Goal: Task Accomplishment & Management: Complete application form

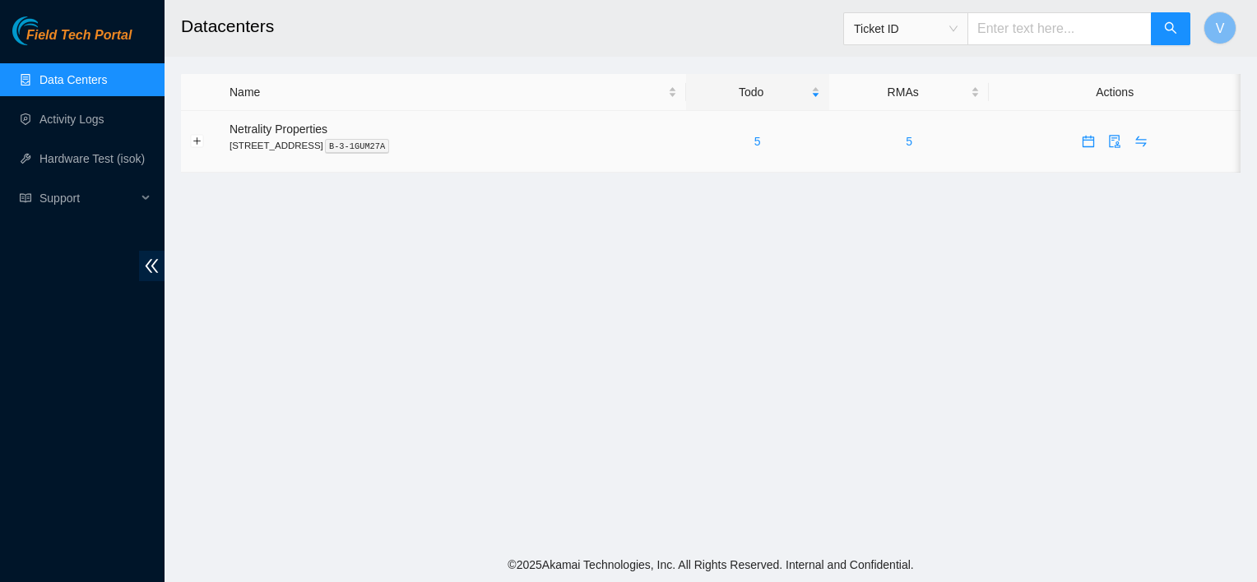
click at [780, 135] on div "5" at bounding box center [757, 141] width 125 height 18
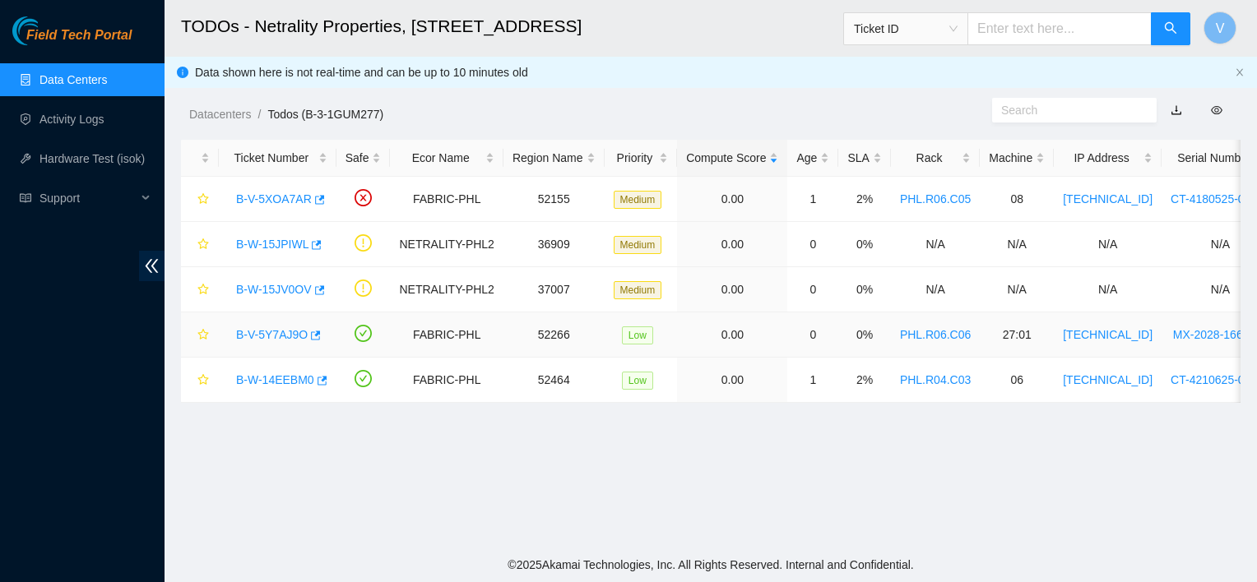
click at [276, 334] on link "B-V-5Y7AJ9O" at bounding box center [272, 334] width 72 height 13
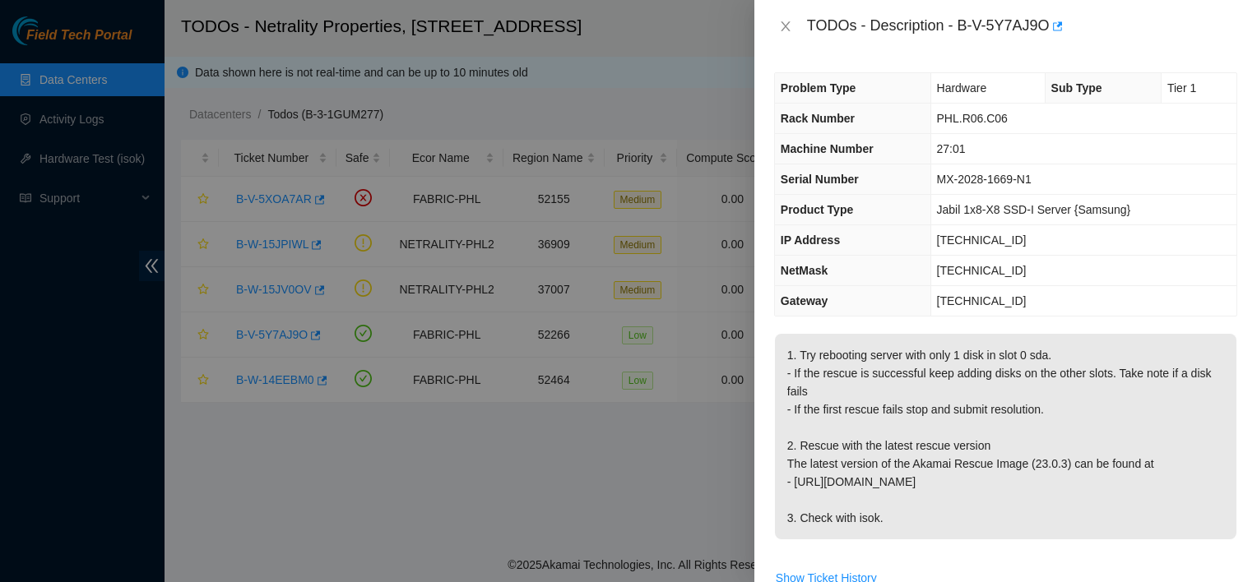
click at [348, 461] on div at bounding box center [628, 291] width 1257 height 582
click at [769, 30] on div "TODOs - Description - B-V-5Y7AJ9O" at bounding box center [1005, 26] width 502 height 53
click at [779, 27] on icon "close" at bounding box center [785, 26] width 13 height 13
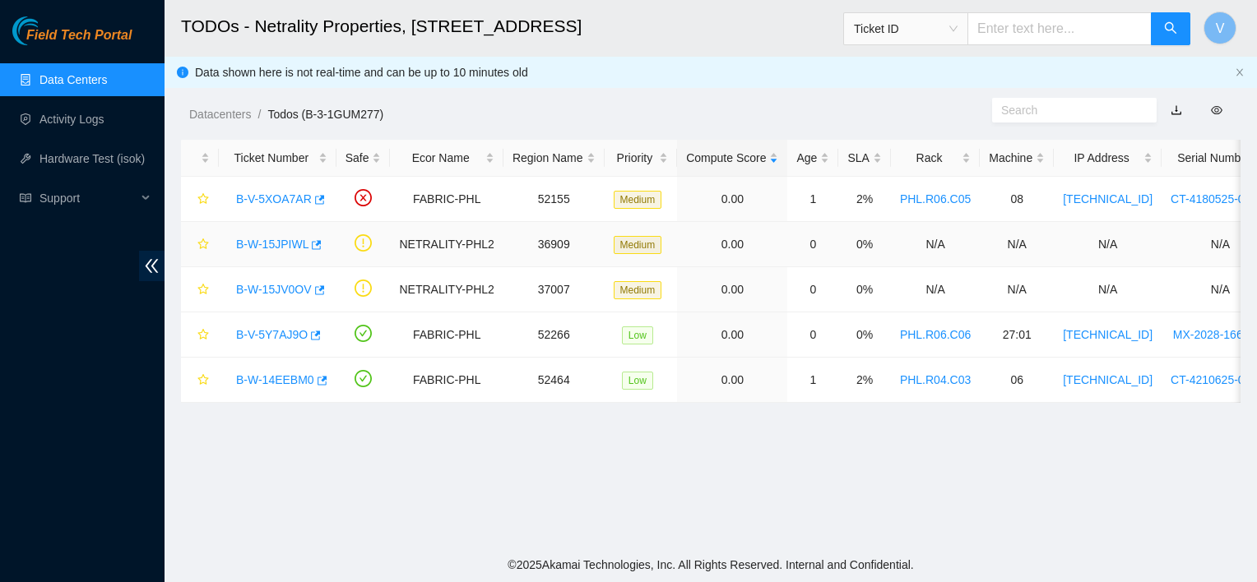
click at [281, 245] on link "B-W-15JPIWL" at bounding box center [272, 244] width 72 height 13
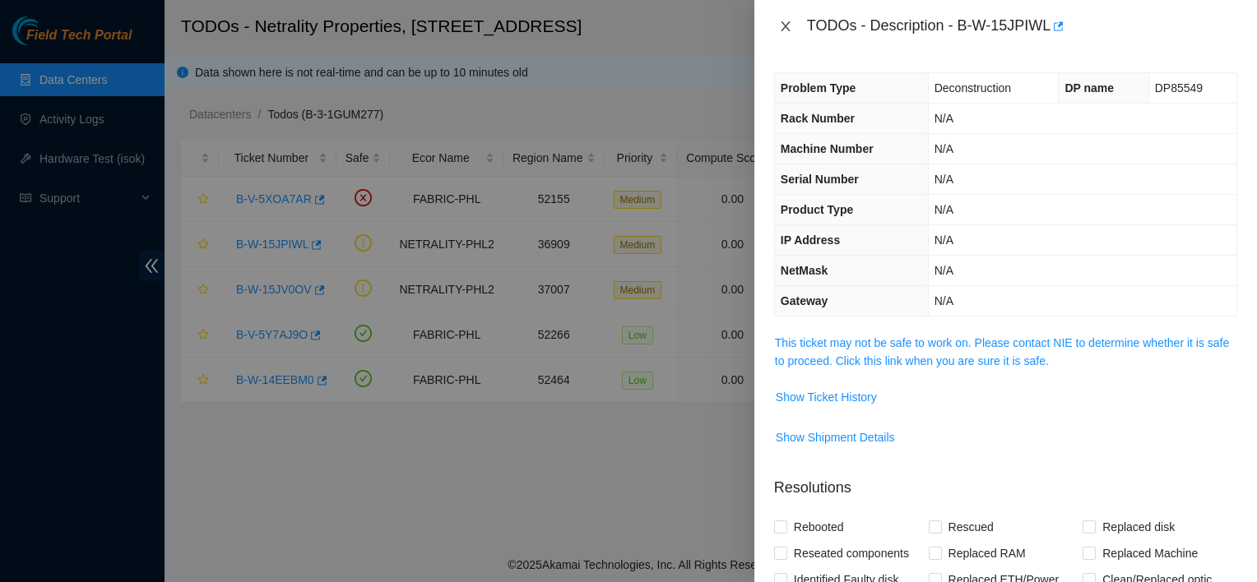
click at [786, 22] on icon "close" at bounding box center [785, 26] width 13 height 13
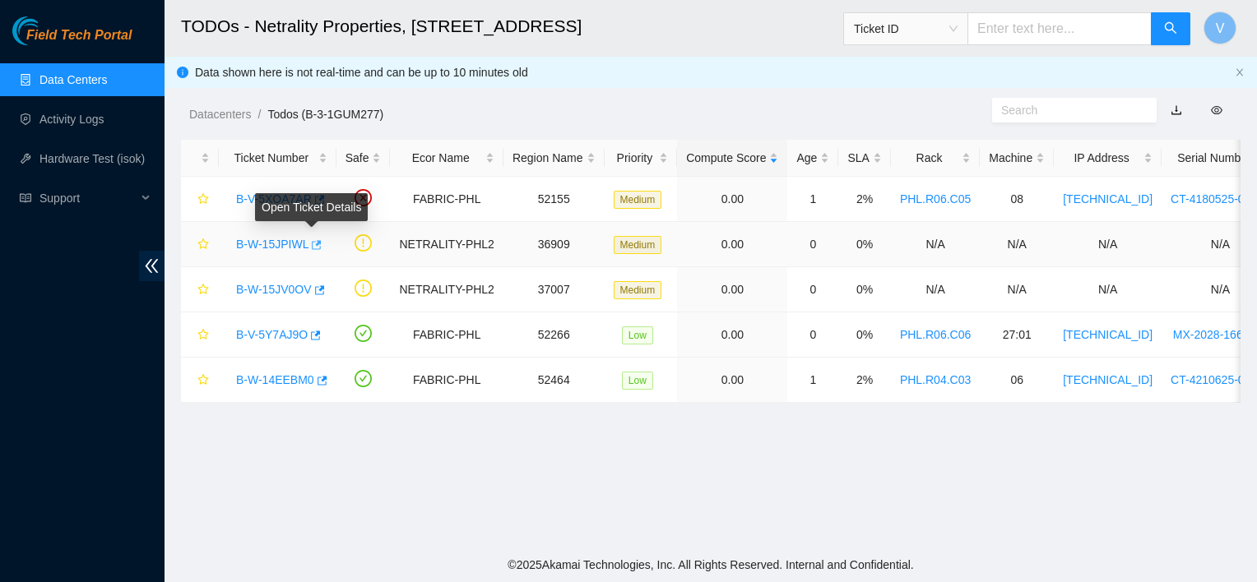
click at [315, 246] on icon "button" at bounding box center [315, 245] width 12 height 12
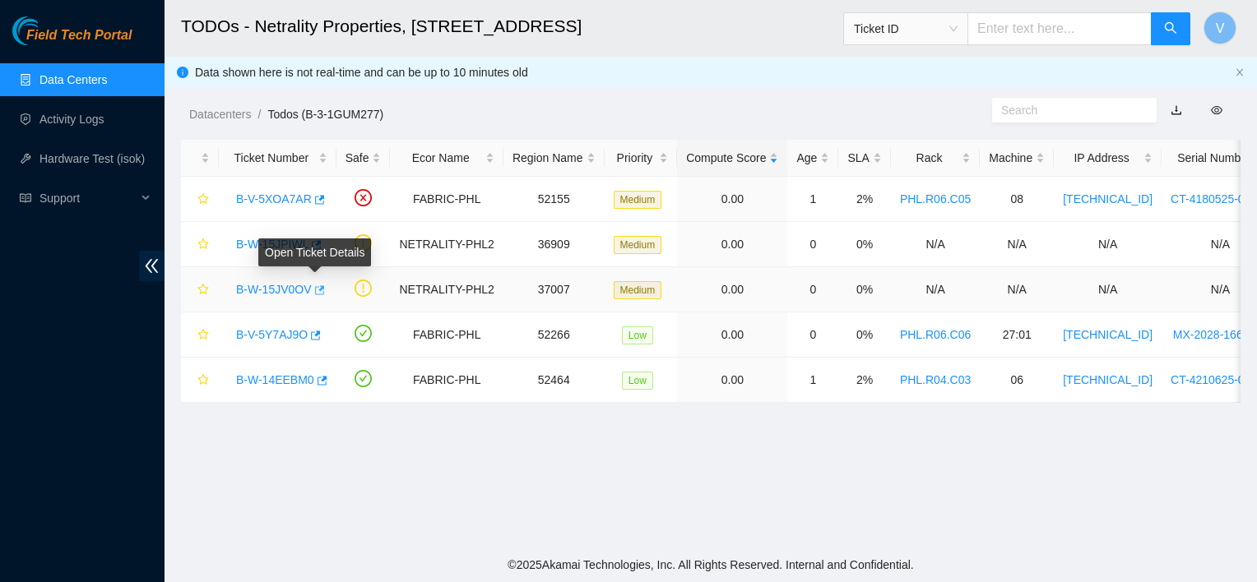
click at [313, 291] on icon "button" at bounding box center [319, 291] width 12 height 12
click at [103, 118] on link "Activity Logs" at bounding box center [71, 119] width 65 height 13
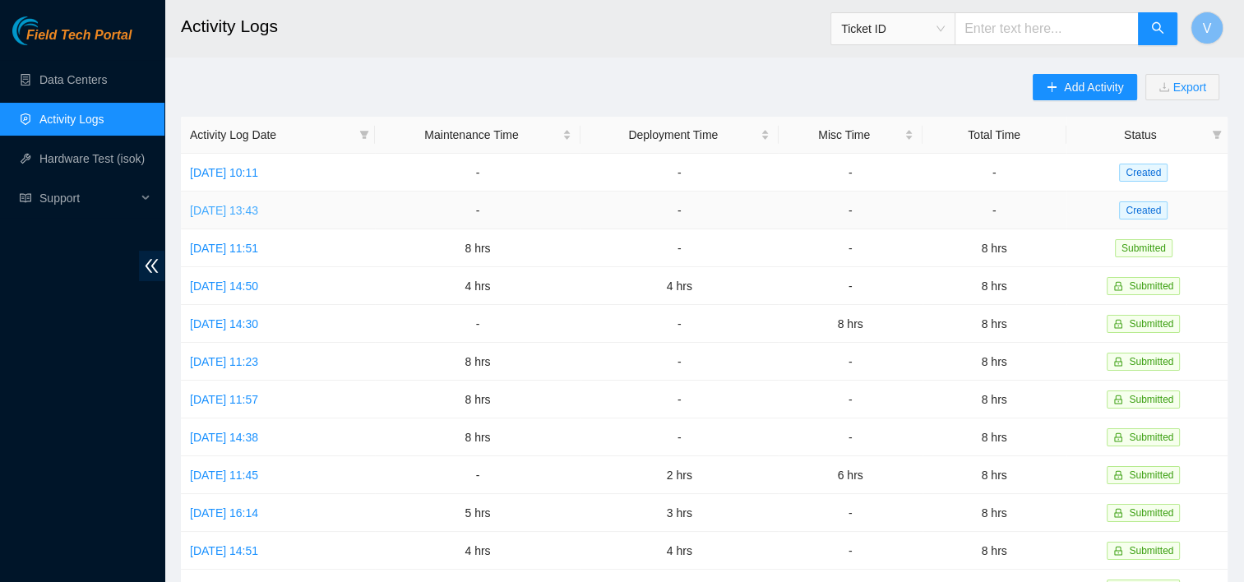
click at [248, 212] on link "Mon, 06 Oct 2025 13:43" at bounding box center [224, 210] width 68 height 13
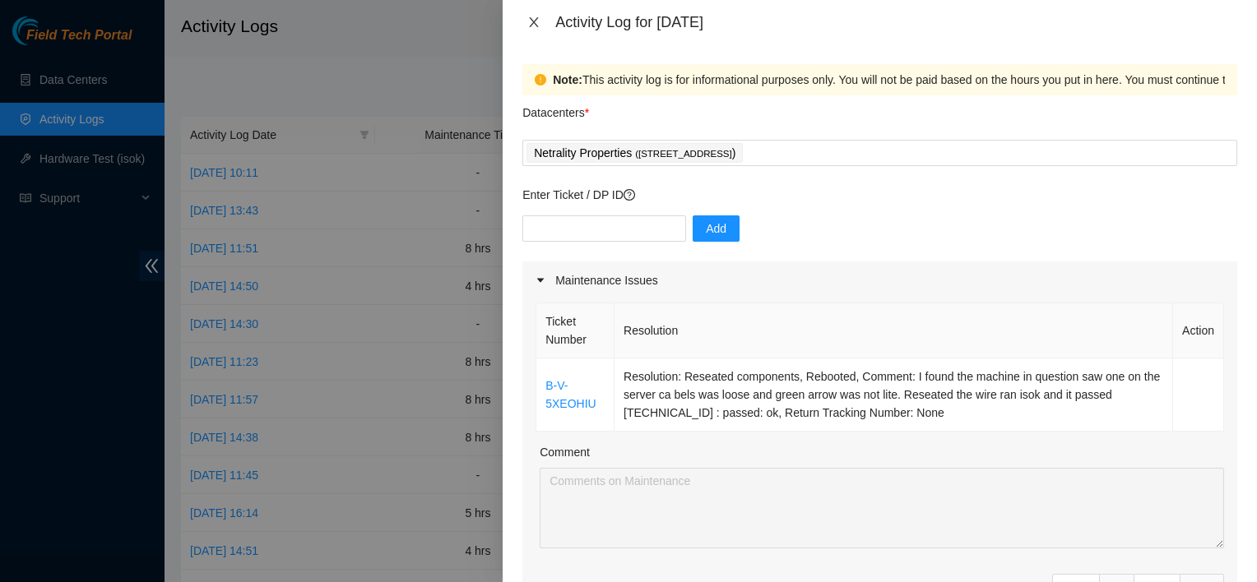
click at [536, 25] on icon "close" at bounding box center [534, 22] width 9 height 10
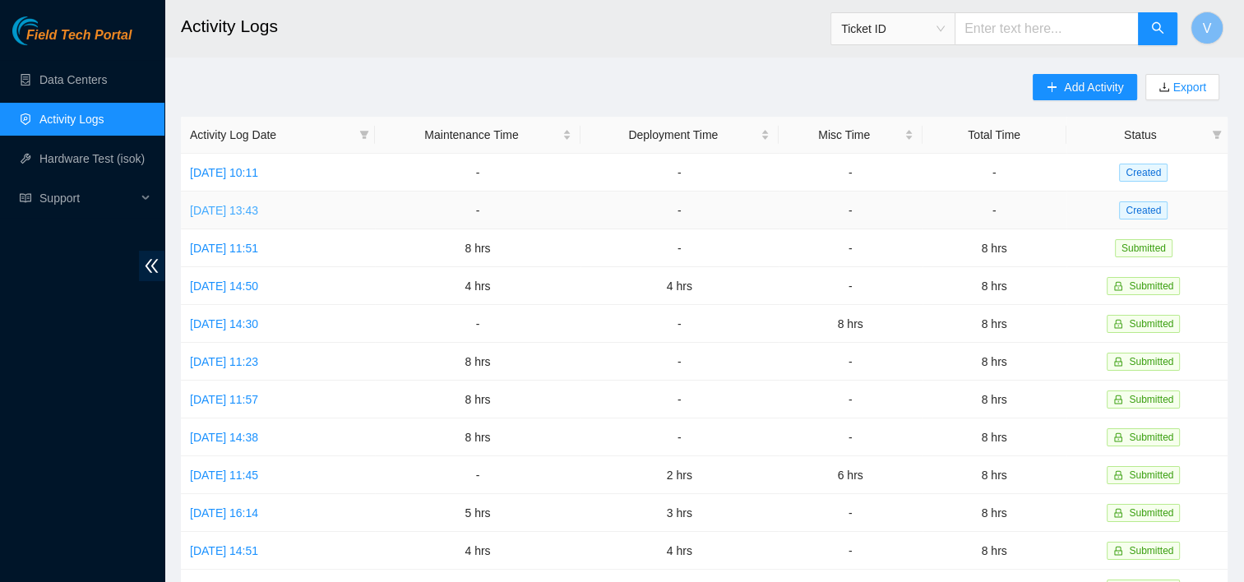
click at [258, 213] on link "Mon, 06 Oct 2025 13:43" at bounding box center [224, 210] width 68 height 13
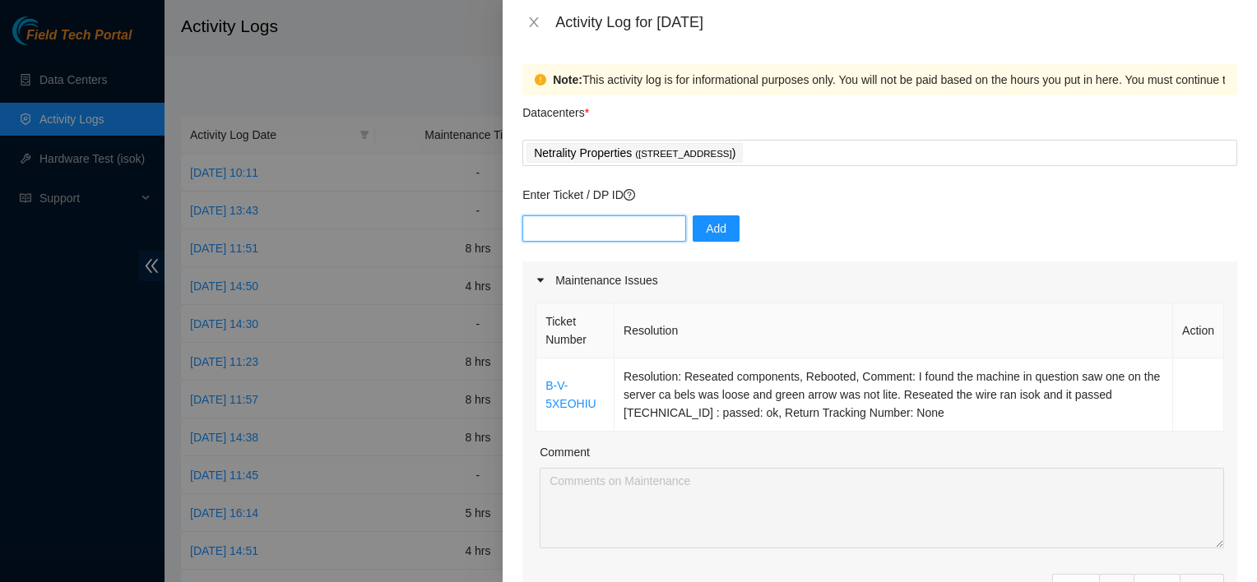
click at [624, 237] on input "text" at bounding box center [604, 228] width 164 height 26
type input "DP85529"
click at [692, 234] on button "Add" at bounding box center [715, 228] width 47 height 26
click at [633, 234] on input "text" at bounding box center [604, 228] width 164 height 26
type input "DP85530"
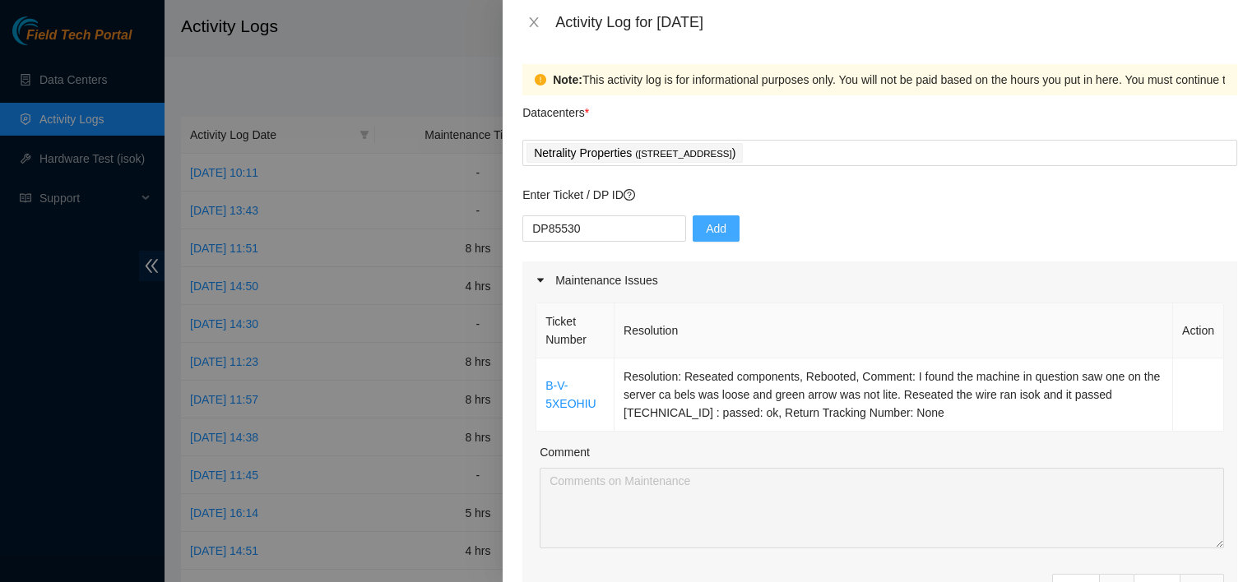
click at [692, 230] on button "Add" at bounding box center [715, 228] width 47 height 26
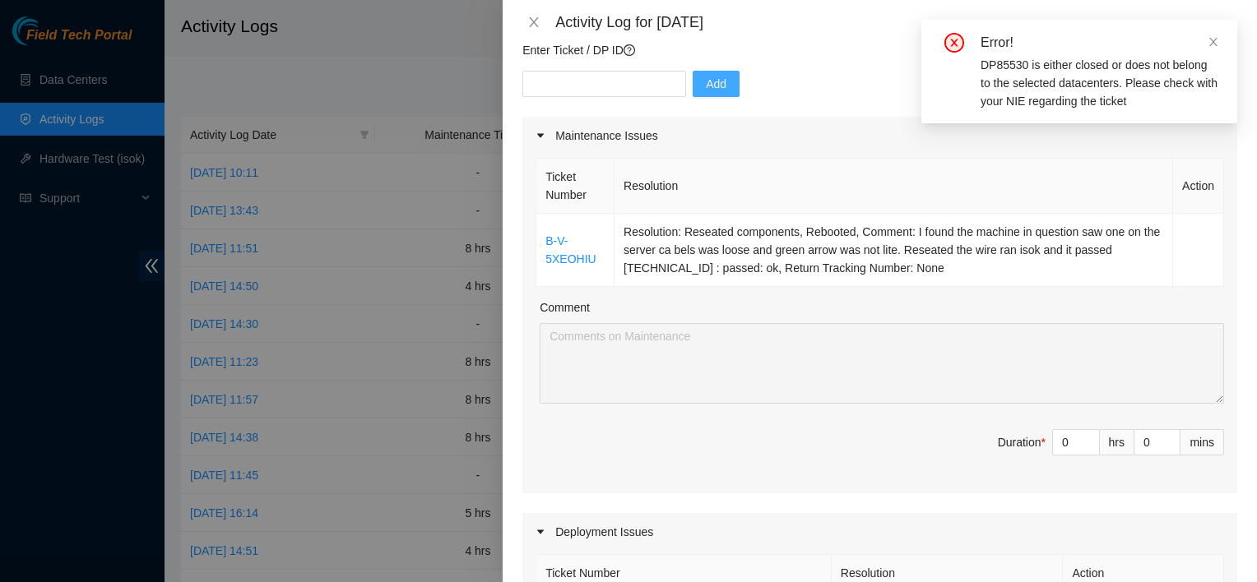
scroll to position [148, 0]
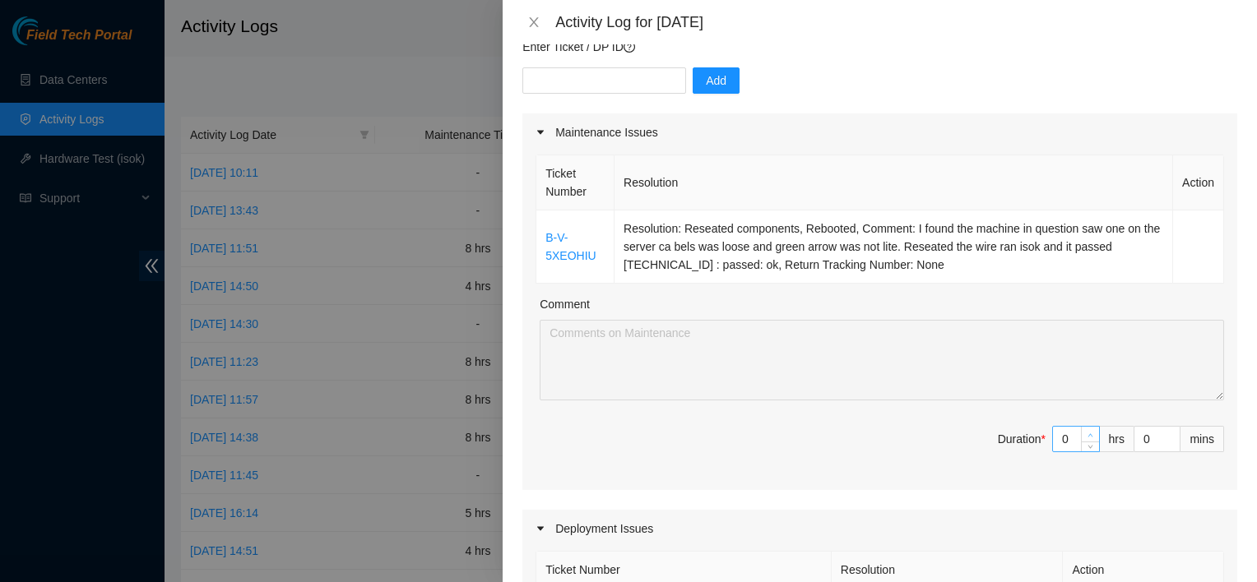
type input "1"
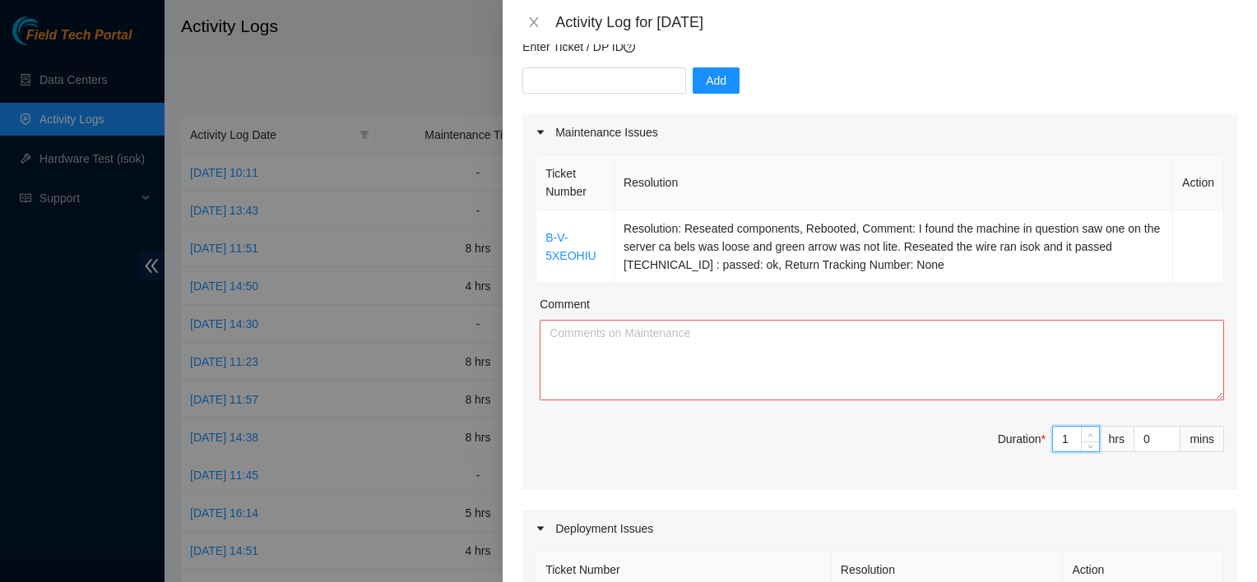
click at [1087, 434] on icon "up" at bounding box center [1090, 436] width 6 height 6
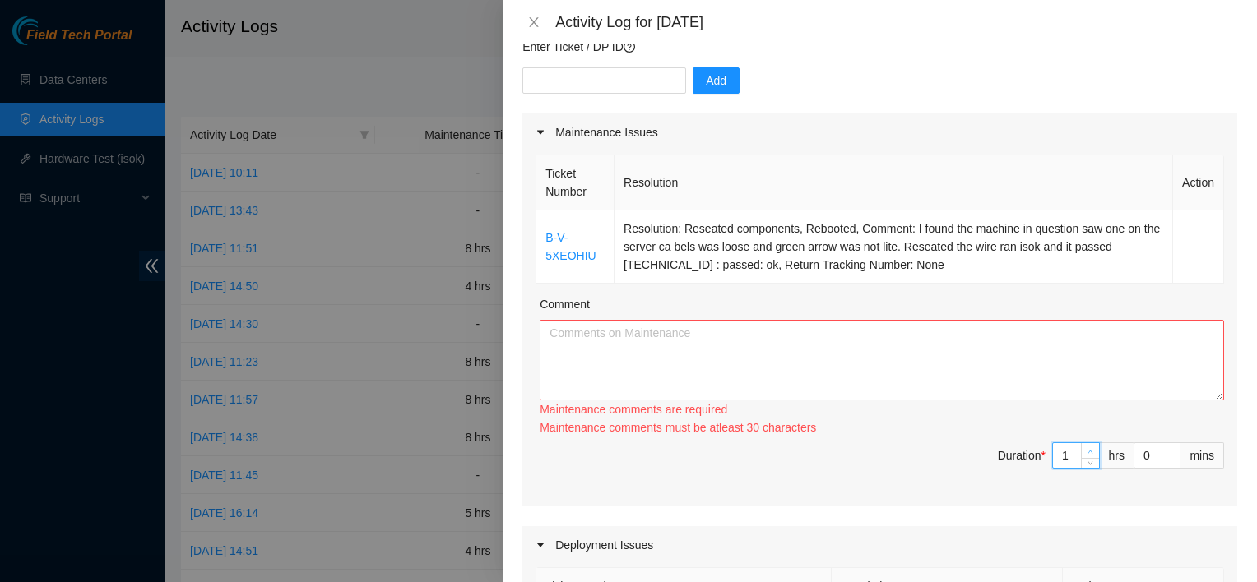
click at [1081, 434] on div "Maintenance comments must be atleast 30 characters" at bounding box center [882, 428] width 684 height 18
type input "2"
click at [1086, 450] on span "up" at bounding box center [1091, 452] width 10 height 10
click at [944, 331] on textarea "Comment" at bounding box center [882, 360] width 684 height 81
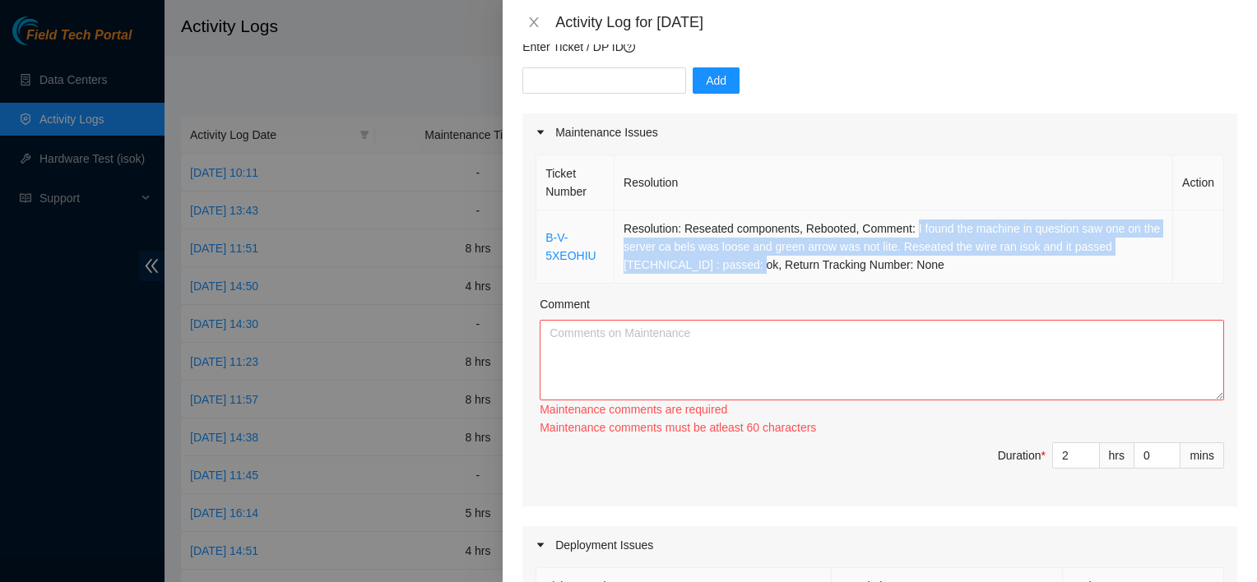
drag, startPoint x: 910, startPoint y: 227, endPoint x: 748, endPoint y: 277, distance: 169.6
click at [748, 277] on td "Resolution: Reseated components, Rebooted, Comment: I found the machine in ques…" at bounding box center [893, 247] width 558 height 73
copy td "I found the machine in question saw one on the server ca bels was loose and gre…"
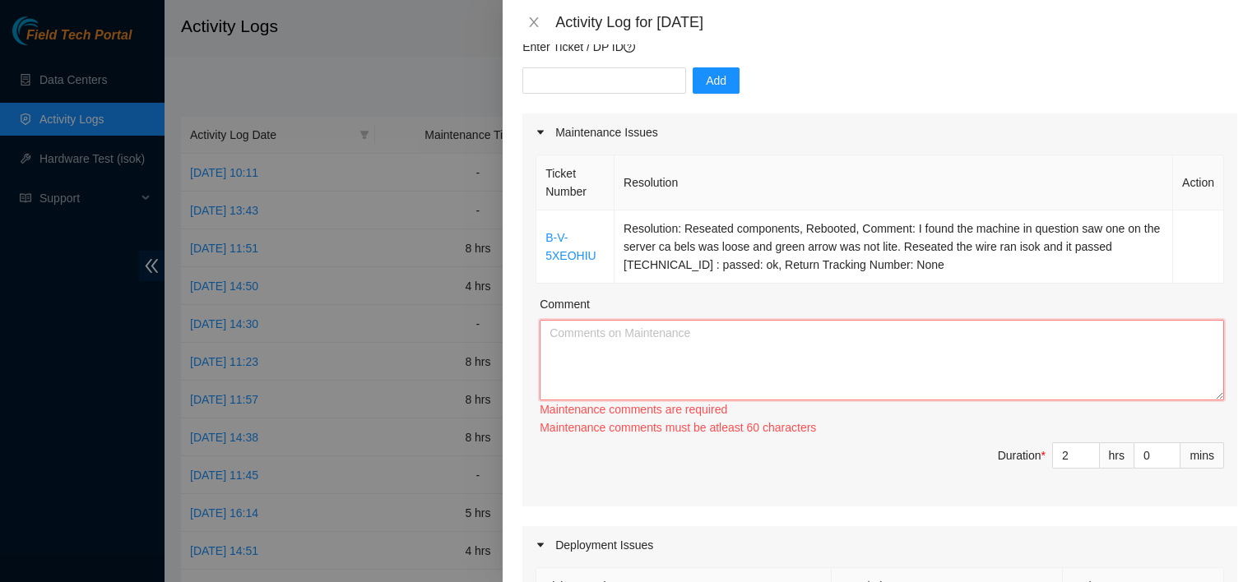
click at [764, 353] on textarea "Comment" at bounding box center [882, 360] width 684 height 81
paste textarea "I found the machine in question saw one on the server ca bels was loose and gre…"
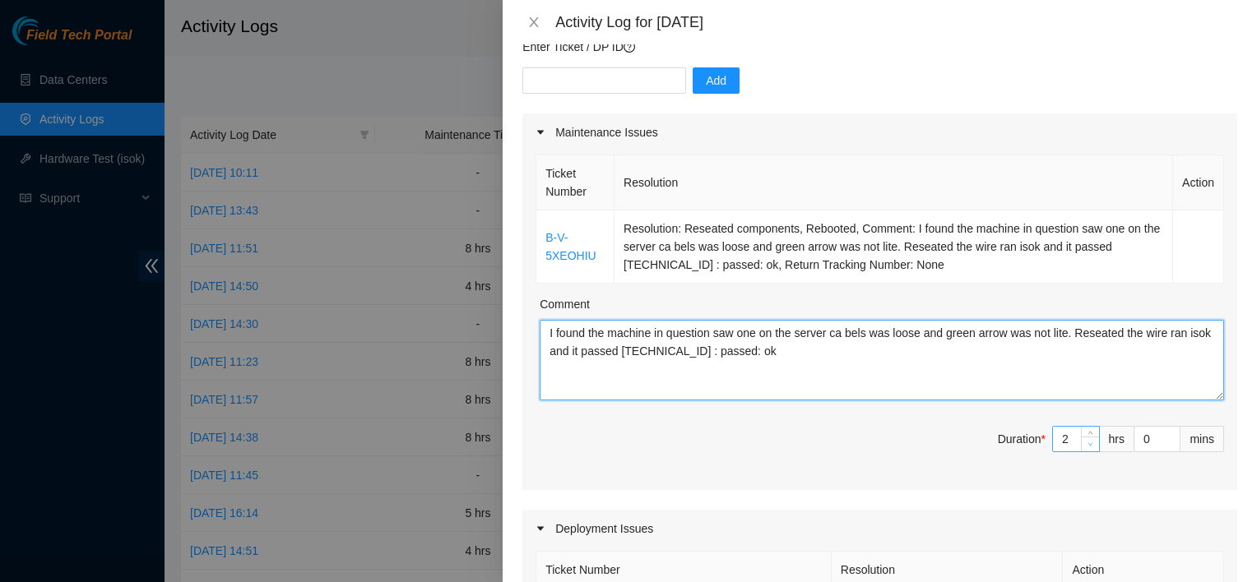
type textarea "I found the machine in question saw one on the server ca bels was loose and gre…"
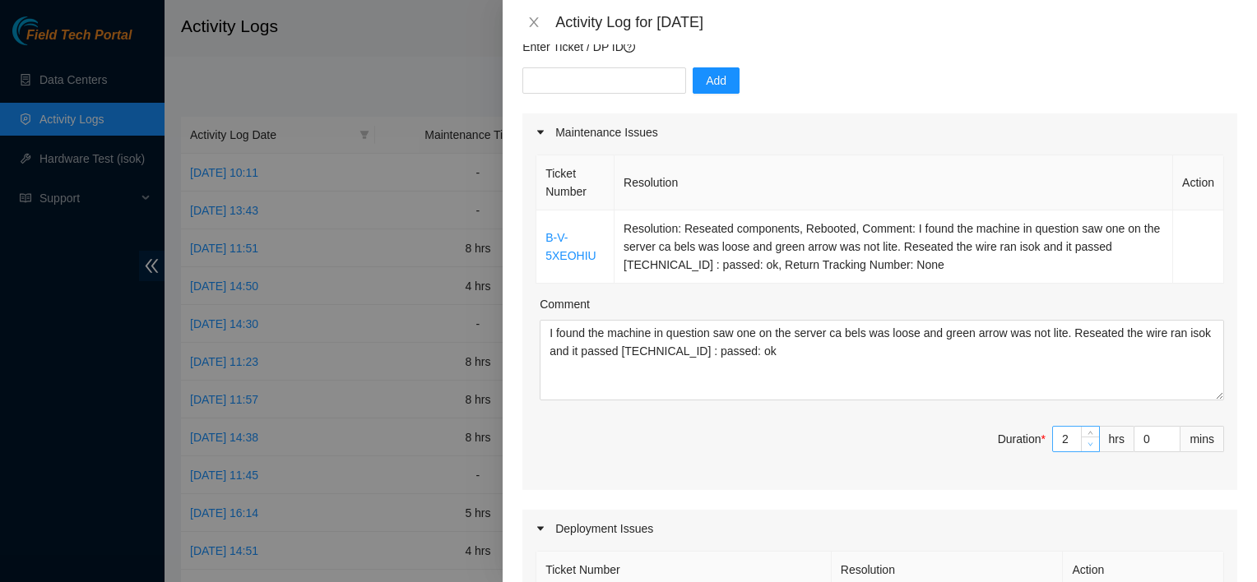
type input "1"
click at [1086, 444] on span "down" at bounding box center [1091, 445] width 10 height 10
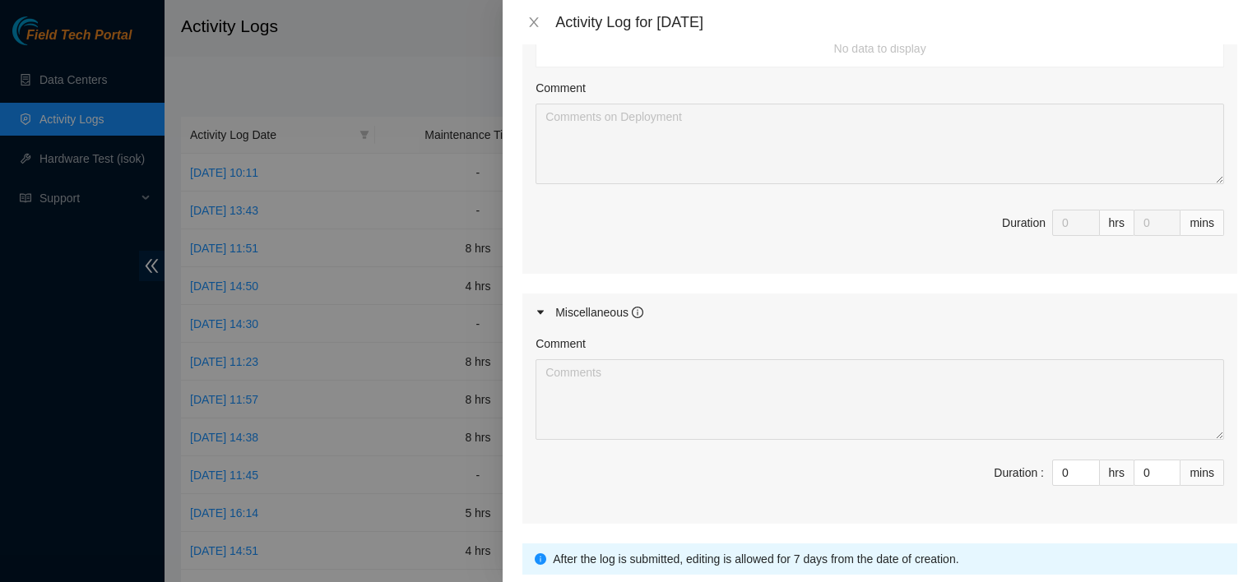
scroll to position [707, 0]
type input "1"
type input "2"
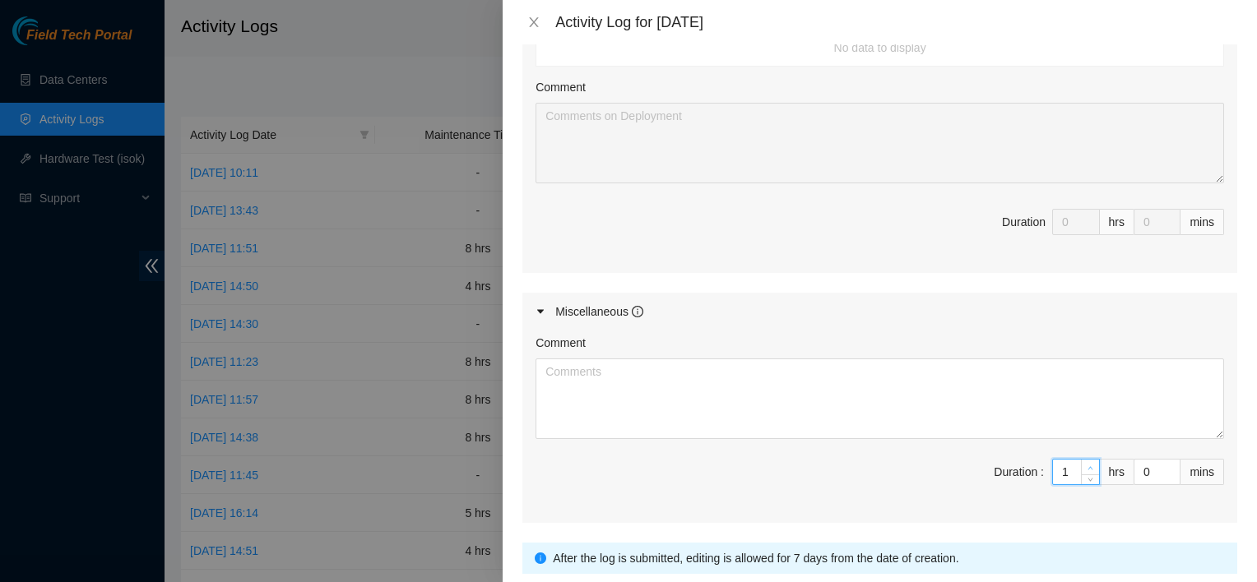
click at [1081, 461] on span "Increase Value" at bounding box center [1090, 467] width 18 height 15
type input "2"
type input "3"
click at [1081, 461] on span "Increase Value" at bounding box center [1090, 467] width 18 height 15
type input "3"
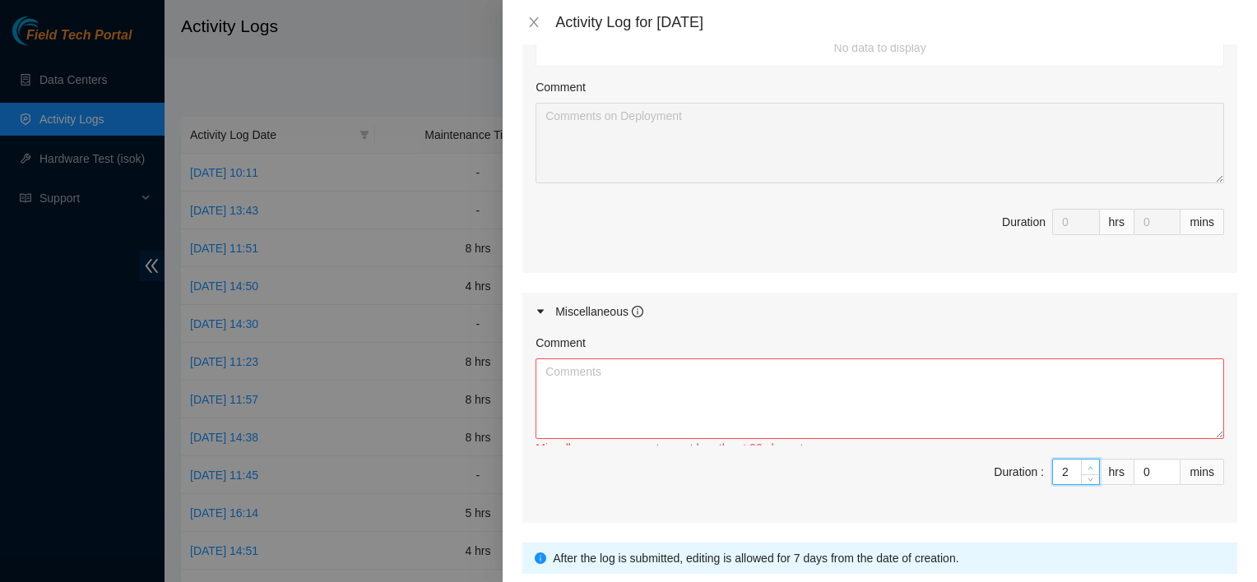
type input "4"
click at [1081, 461] on span "Increase Value" at bounding box center [1090, 467] width 18 height 15
type input "4"
type input "5"
click at [1081, 461] on span "Increase Value" at bounding box center [1090, 467] width 18 height 15
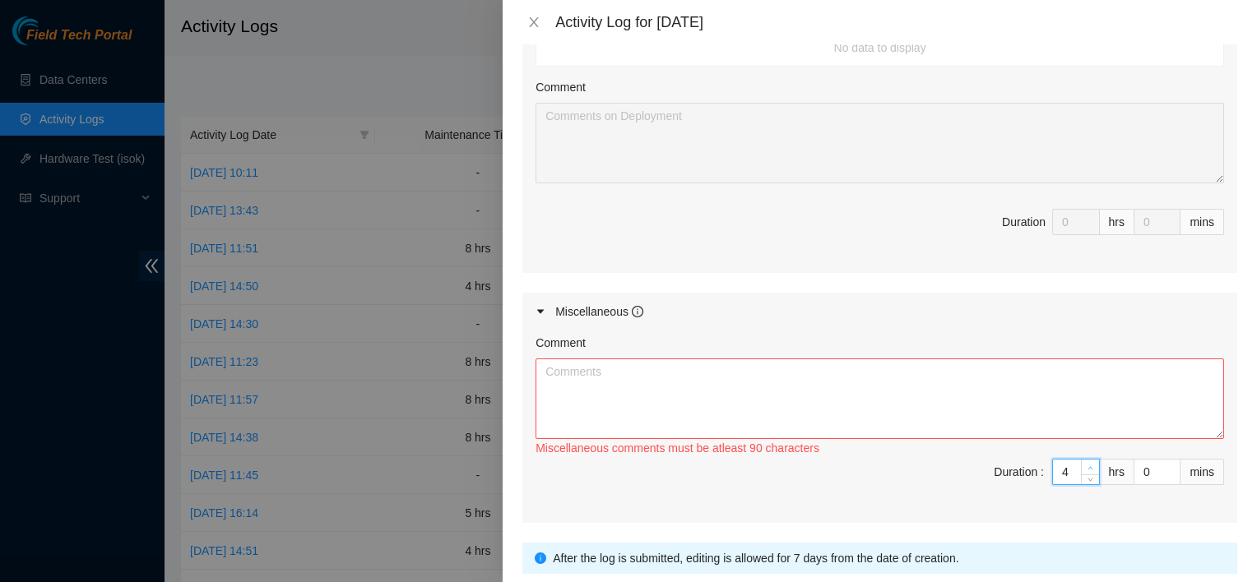
type input "5"
type input "6"
click at [1081, 461] on span "Increase Value" at bounding box center [1090, 467] width 18 height 15
type input "6"
type input "7"
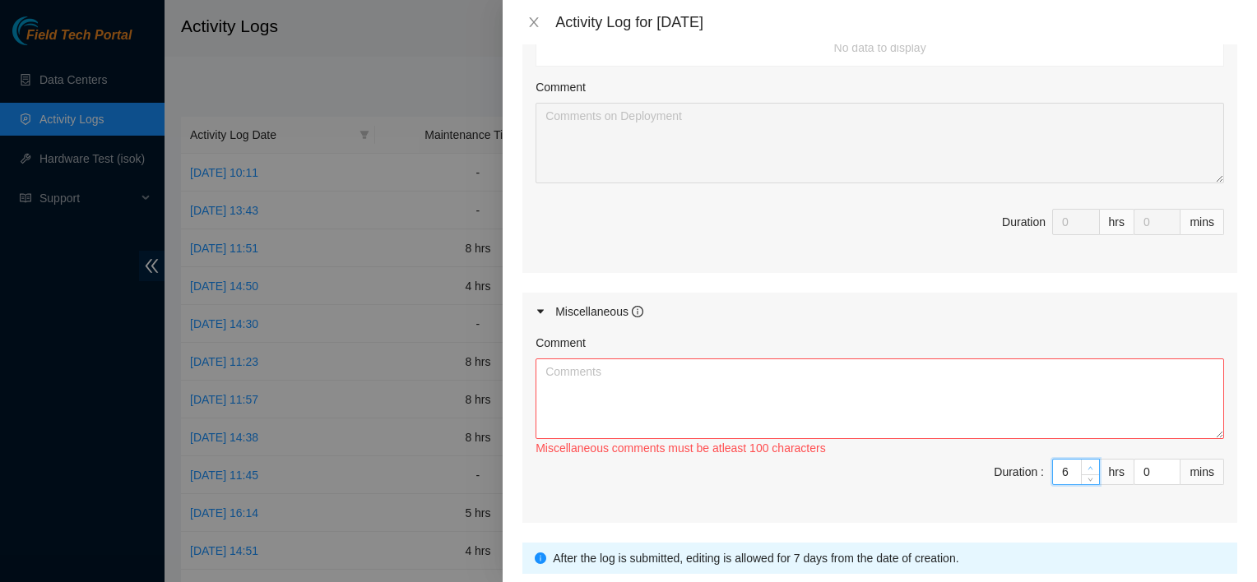
click at [1081, 461] on span "Increase Value" at bounding box center [1090, 467] width 18 height 15
type input "7"
type input "8"
click at [1081, 461] on span "Increase Value" at bounding box center [1090, 467] width 18 height 15
click at [885, 366] on textarea "Comment" at bounding box center [879, 399] width 688 height 81
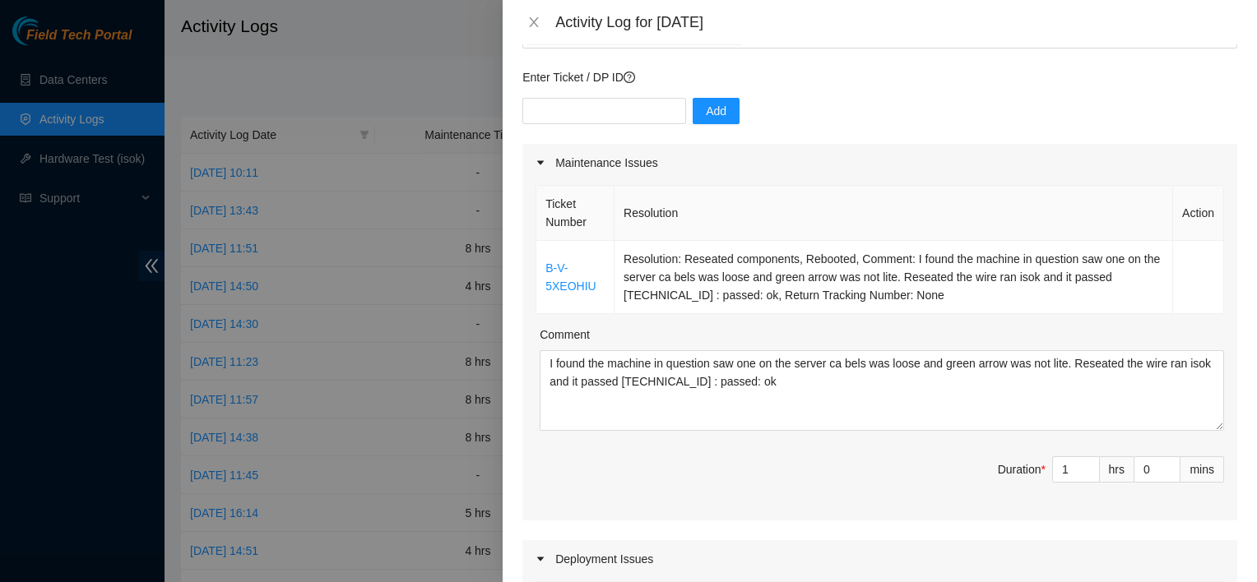
scroll to position [76, 0]
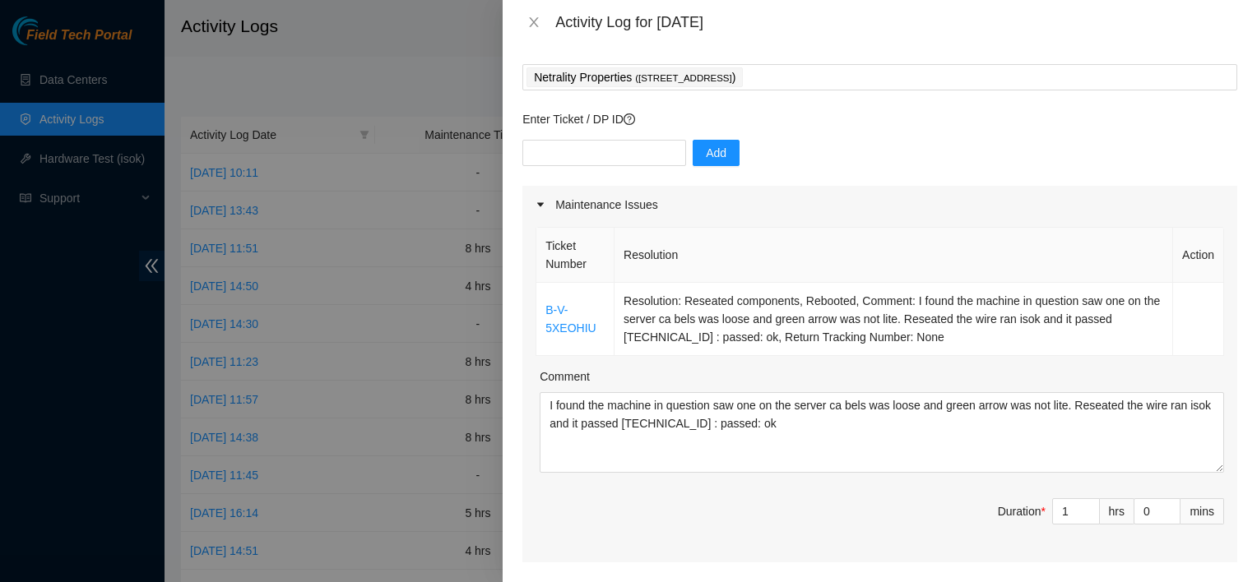
click at [614, 171] on div "Add" at bounding box center [879, 163] width 715 height 46
click at [604, 159] on input "text" at bounding box center [604, 153] width 164 height 26
type input "DP81317"
click at [692, 160] on button "Add" at bounding box center [715, 153] width 47 height 26
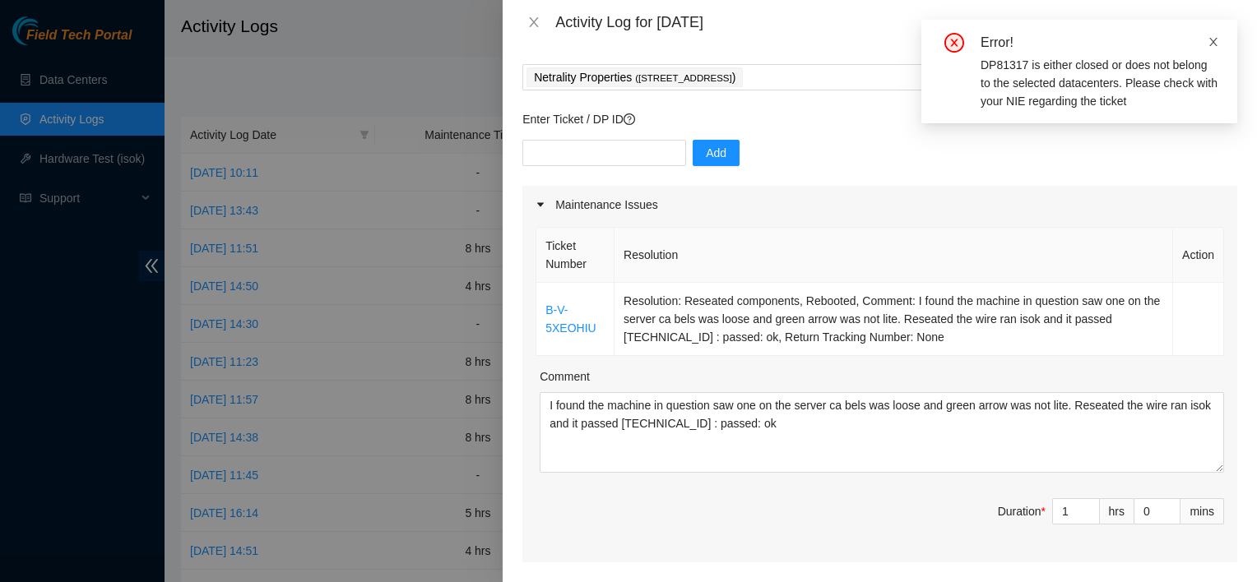
click at [1210, 46] on icon "close" at bounding box center [1213, 42] width 8 height 8
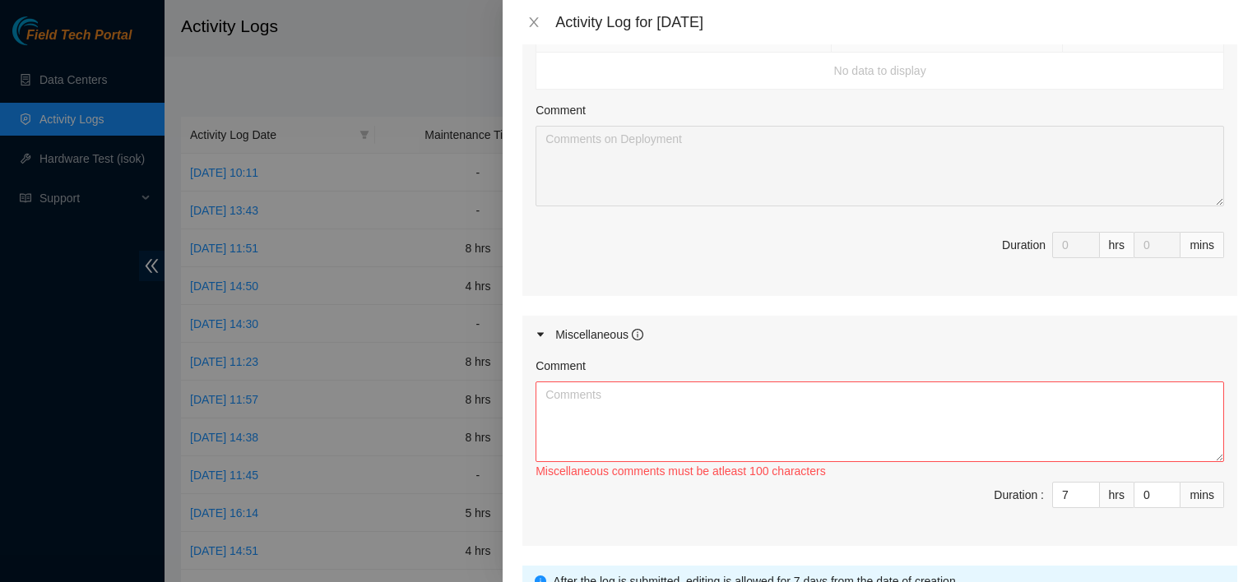
scroll to position [709, 0]
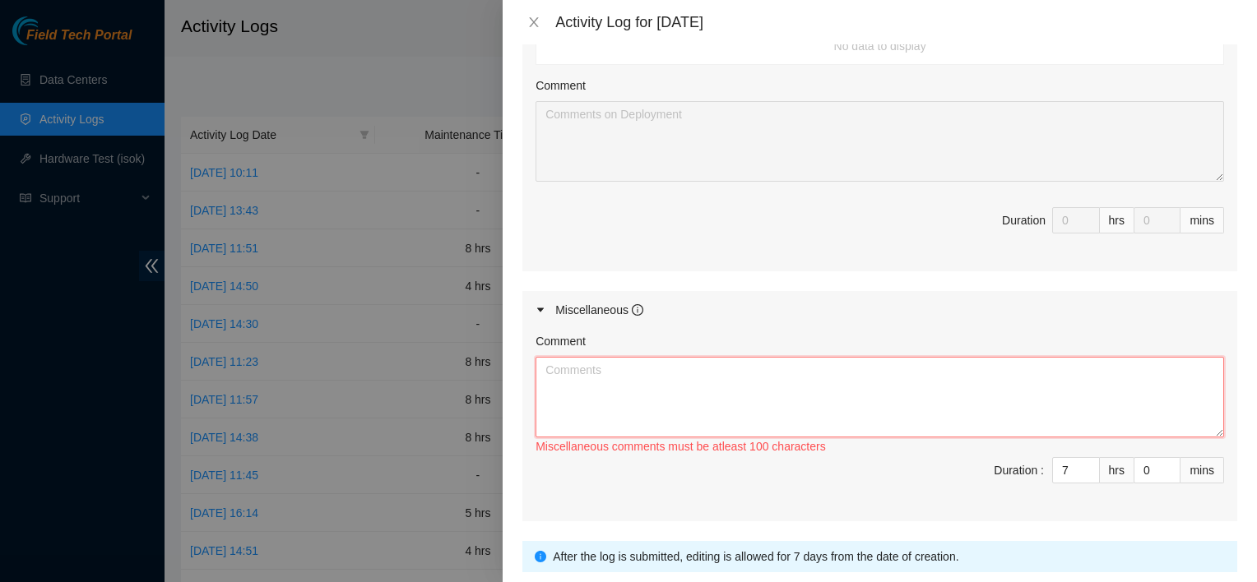
click at [892, 398] on textarea "Comment" at bounding box center [879, 397] width 688 height 81
type textarea "I"
type textarea "W"
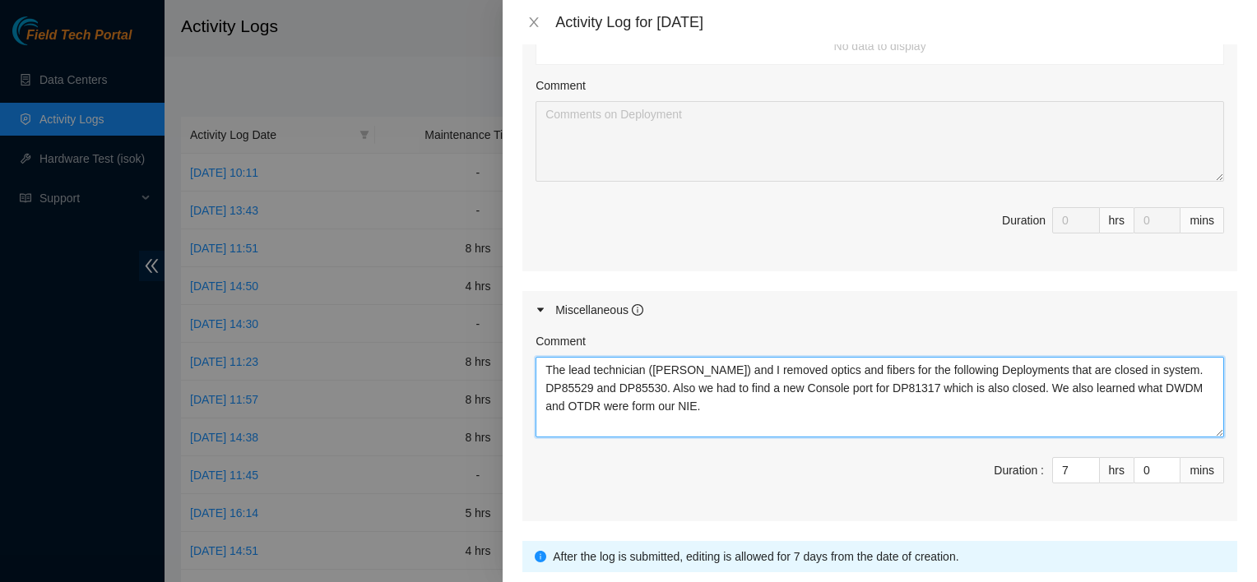
click at [892, 398] on textarea "The lead technician (Brandon Littlepage) and I removed optics and fibers for th…" at bounding box center [879, 397] width 688 height 81
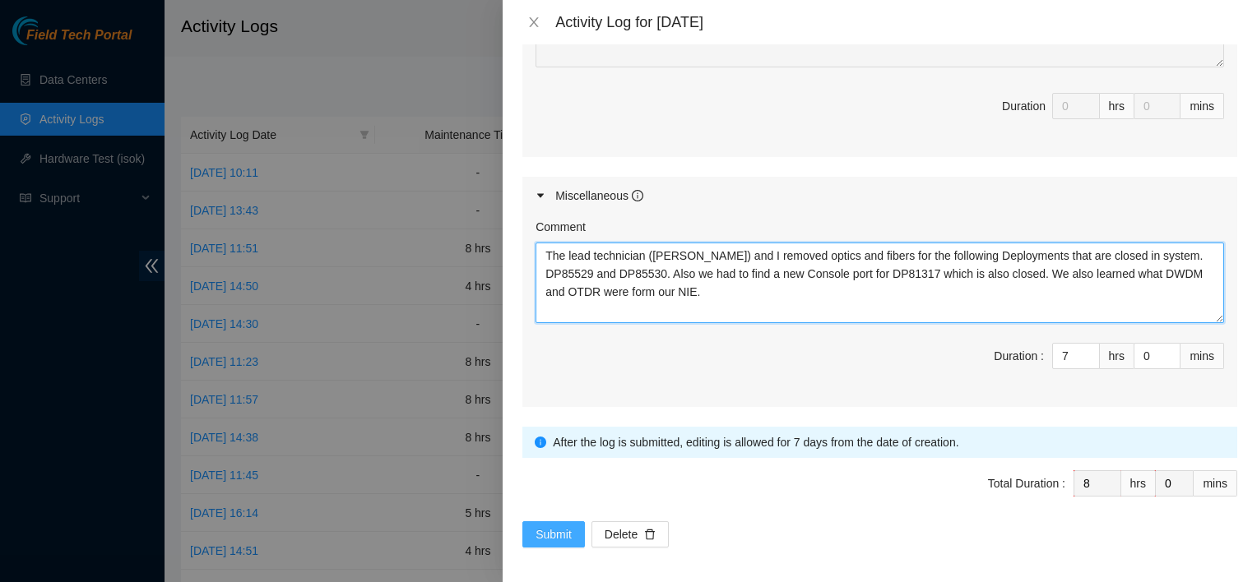
type textarea "The lead technician (Brandon Littlepage) and I removed optics and fibers for th…"
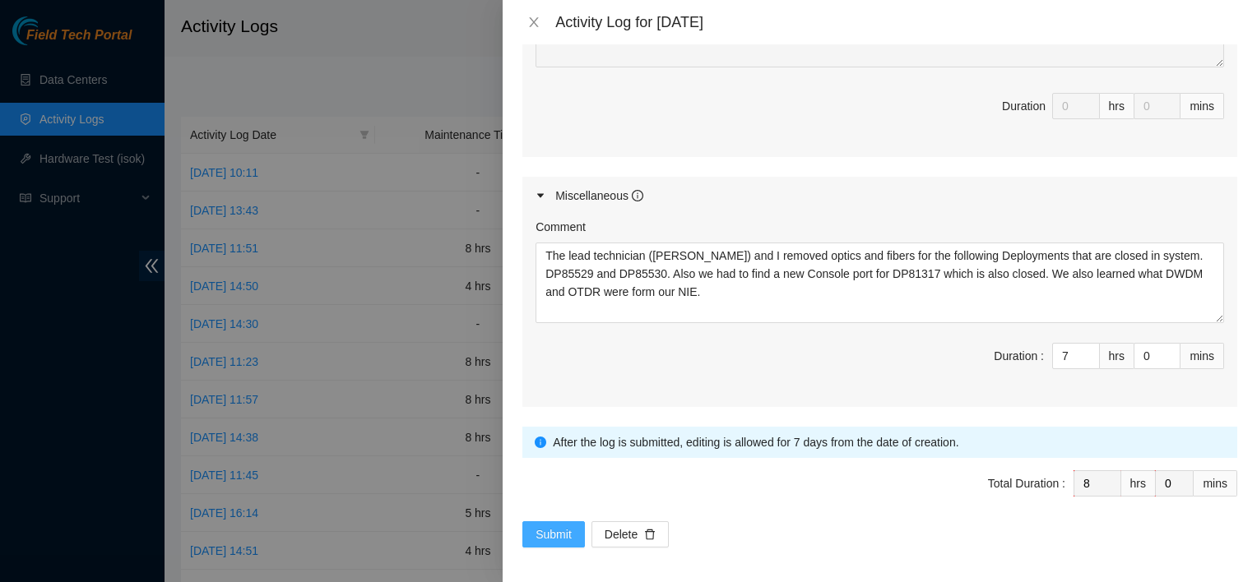
click at [549, 526] on span "Submit" at bounding box center [553, 535] width 36 height 18
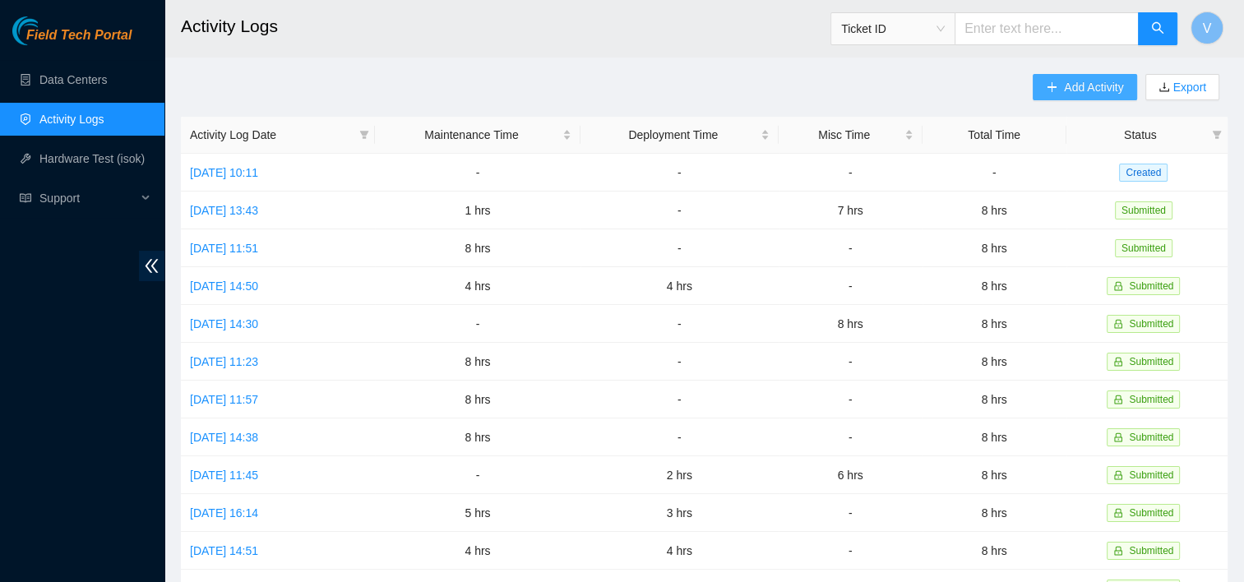
click at [1046, 76] on button "Add Activity" at bounding box center [1085, 87] width 104 height 26
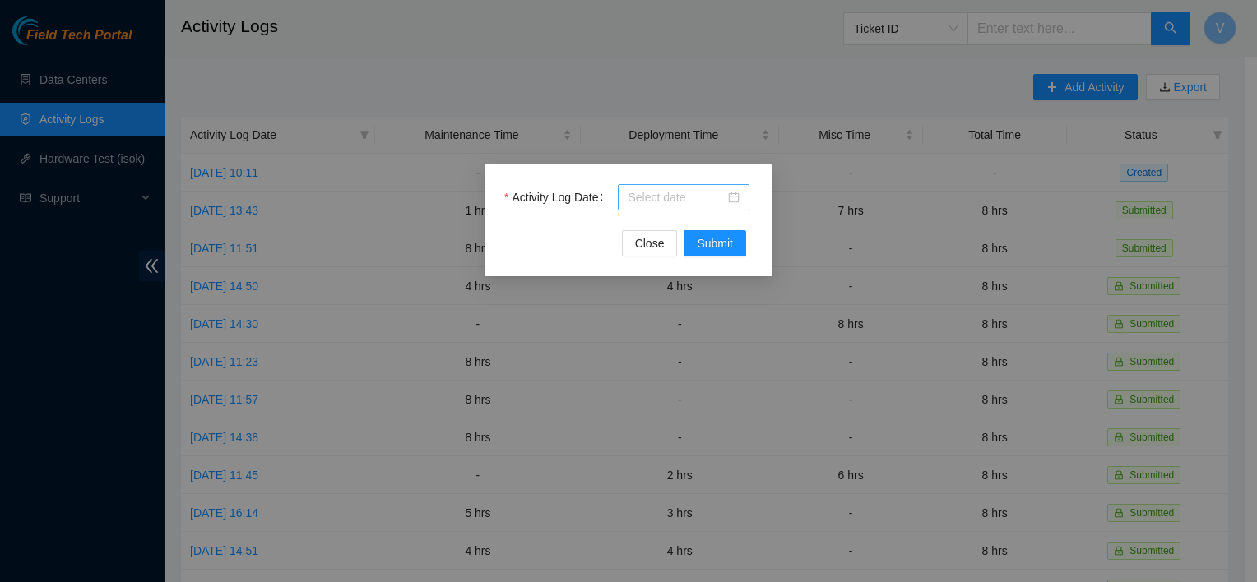
click at [737, 200] on div at bounding box center [683, 197] width 112 height 18
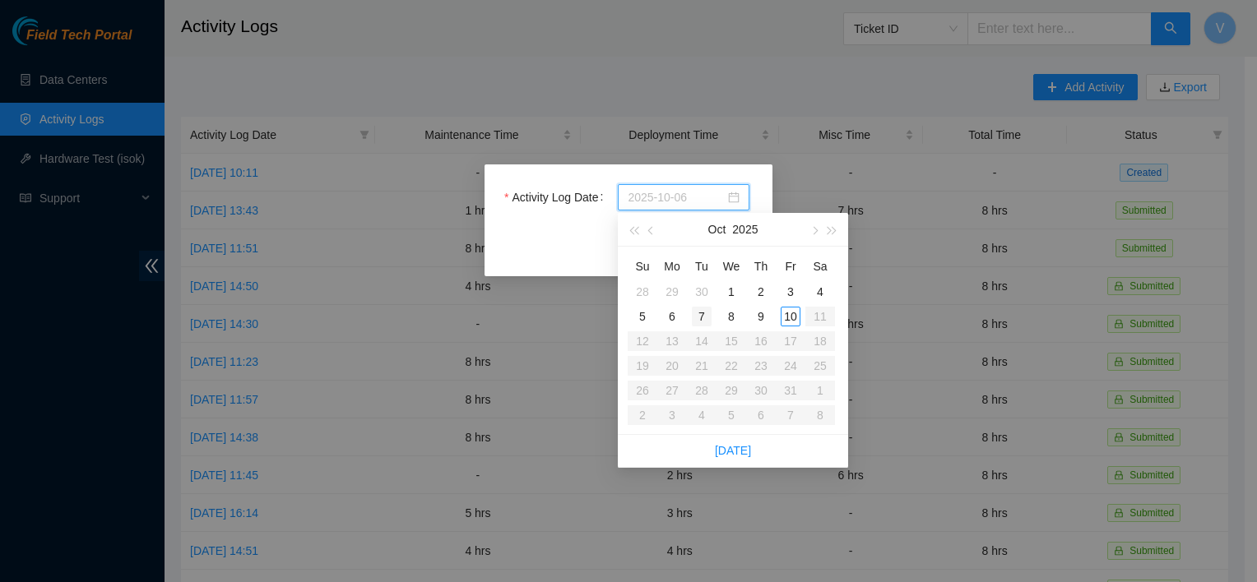
type input "2025-10-07"
click at [699, 316] on div "7" at bounding box center [702, 317] width 20 height 20
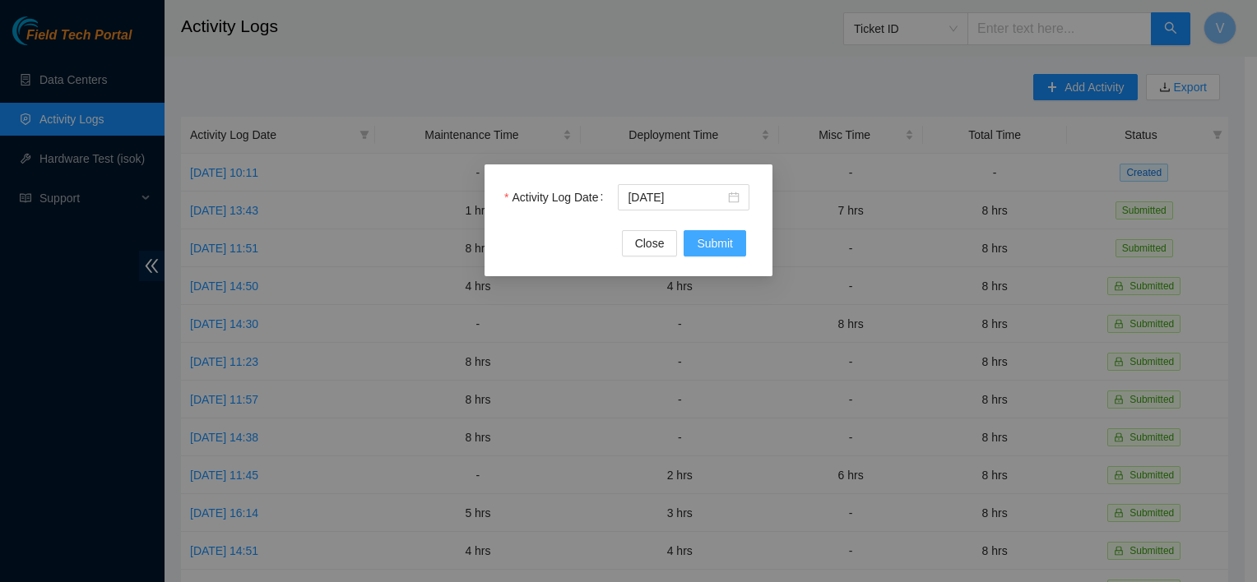
click at [701, 237] on span "Submit" at bounding box center [715, 243] width 36 height 18
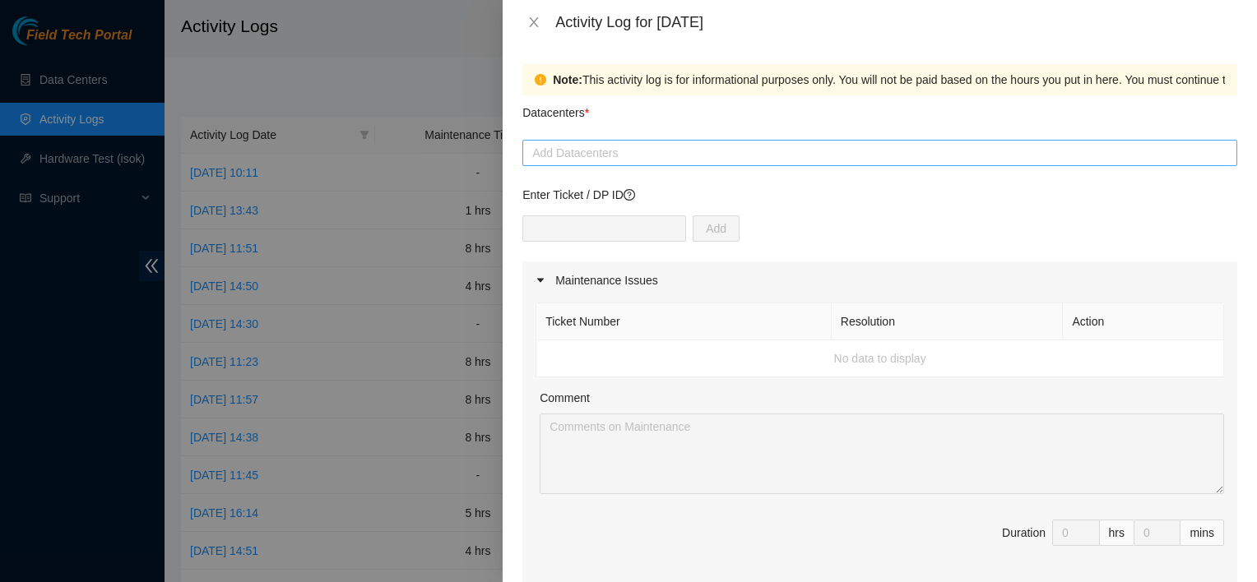
click at [641, 140] on div "Add Datacenters" at bounding box center [879, 153] width 715 height 26
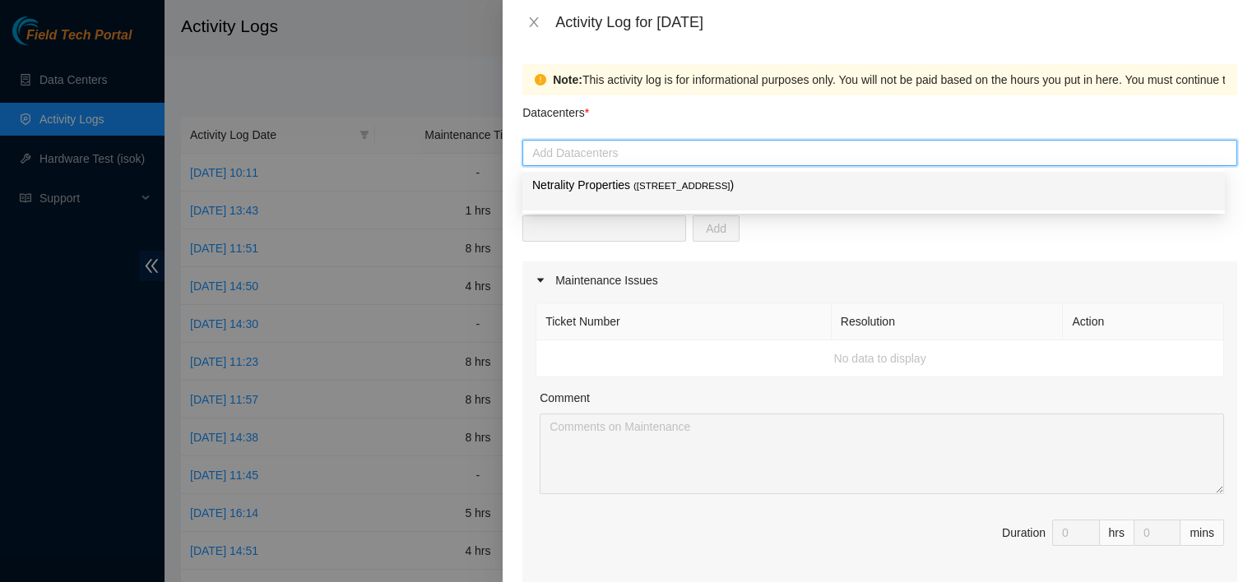
click at [646, 191] on span "( 401 N. Broad (Philadelphia)" at bounding box center [681, 186] width 97 height 10
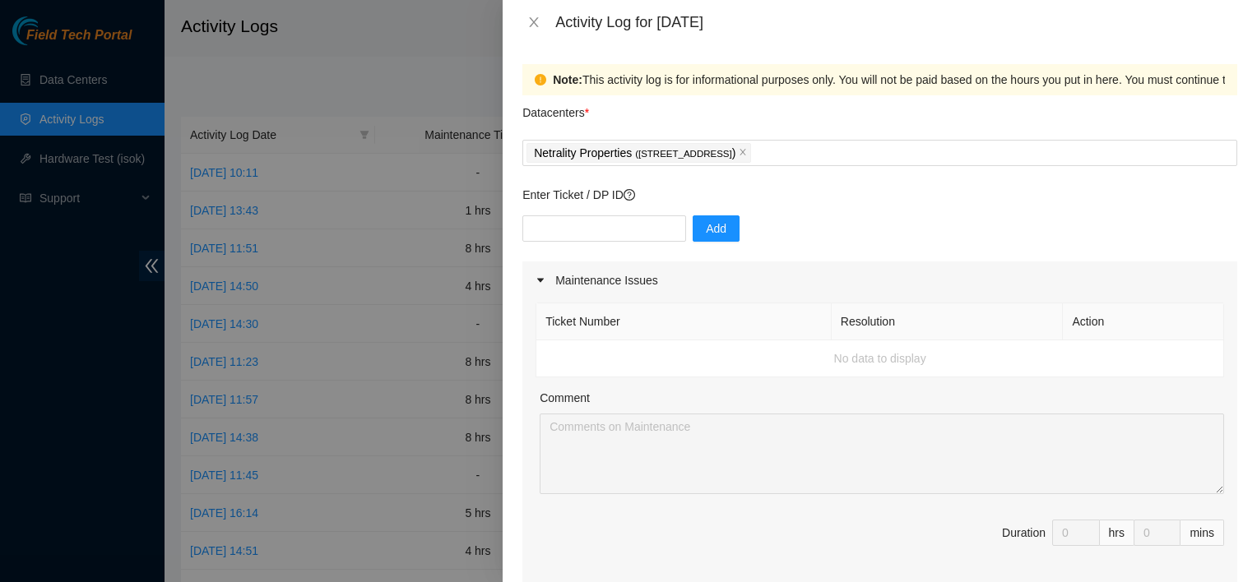
click at [802, 222] on div "Add" at bounding box center [879, 238] width 715 height 46
click at [535, 24] on icon "close" at bounding box center [534, 22] width 9 height 10
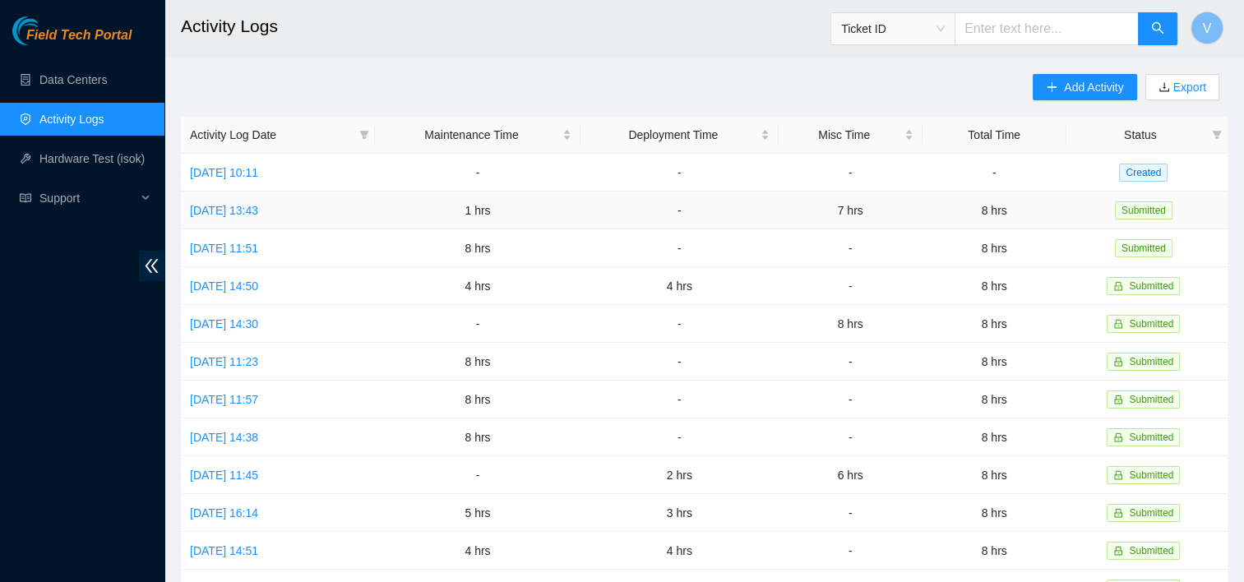
click at [253, 219] on td "Mon, 06 Oct 2025 13:43" at bounding box center [278, 211] width 194 height 38
click at [258, 210] on link "Mon, 06 Oct 2025 13:43" at bounding box center [224, 210] width 68 height 13
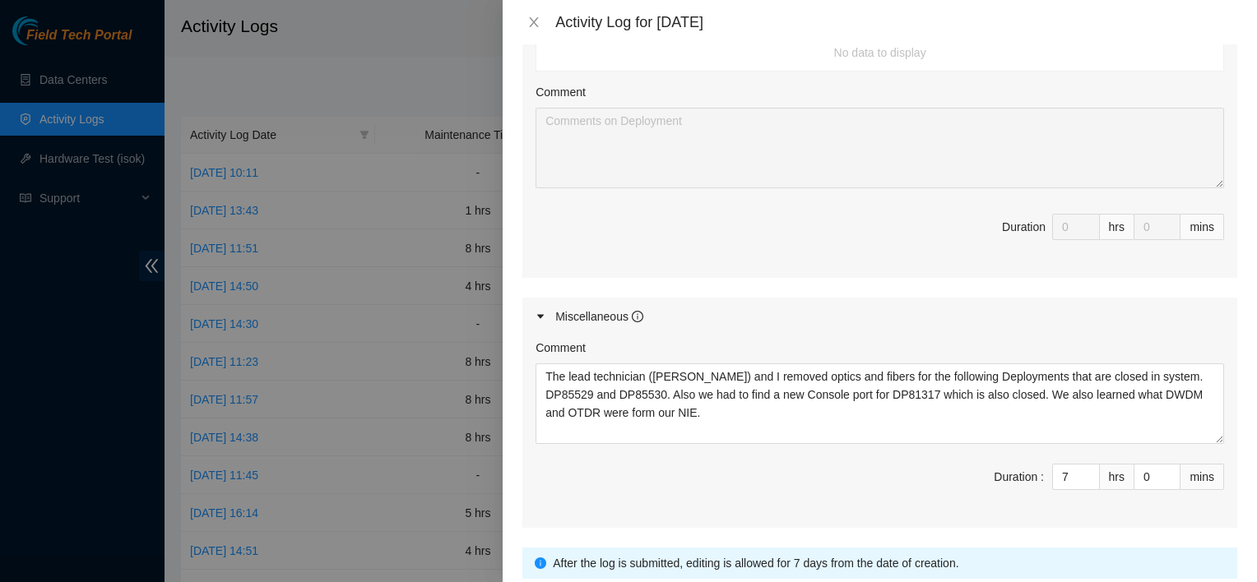
scroll to position [703, 0]
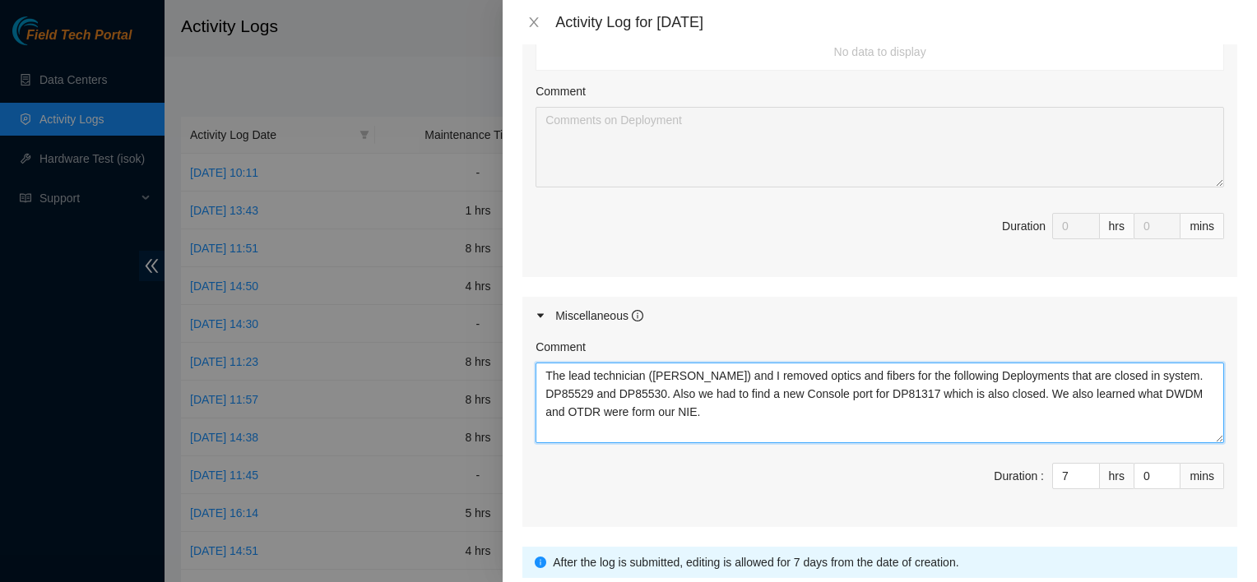
drag, startPoint x: 708, startPoint y: 390, endPoint x: 1077, endPoint y: 387, distance: 368.5
click at [1077, 387] on textarea "The lead technician (Brandon Littlepage) and I removed optics and fibers for th…" at bounding box center [879, 403] width 688 height 81
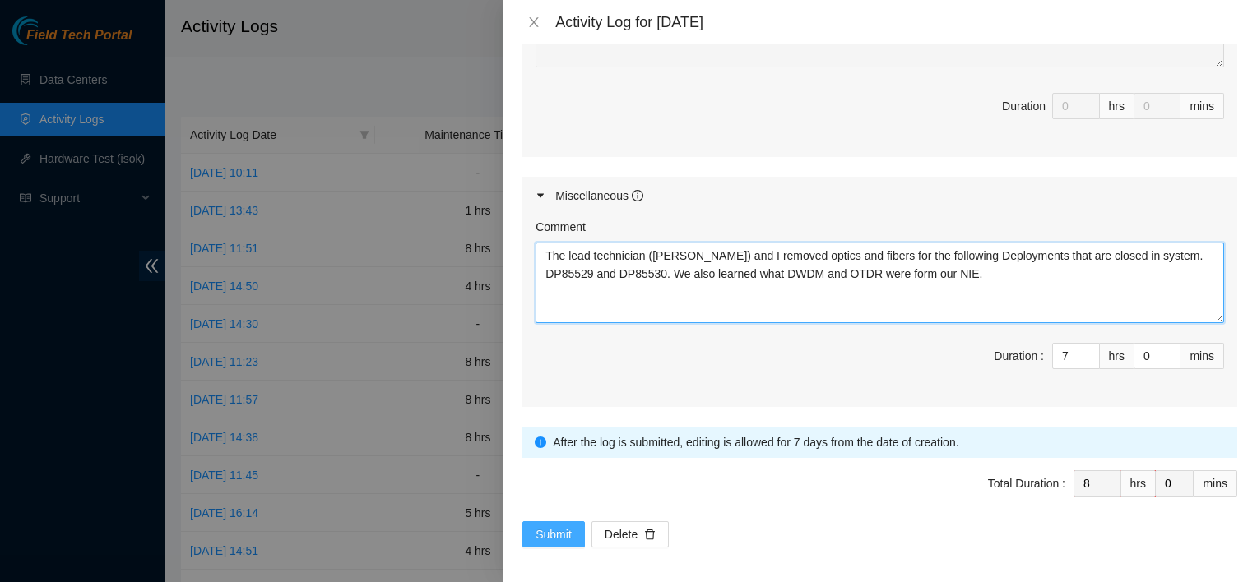
type textarea "The lead technician (Brandon Littlepage) and I removed optics and fibers for th…"
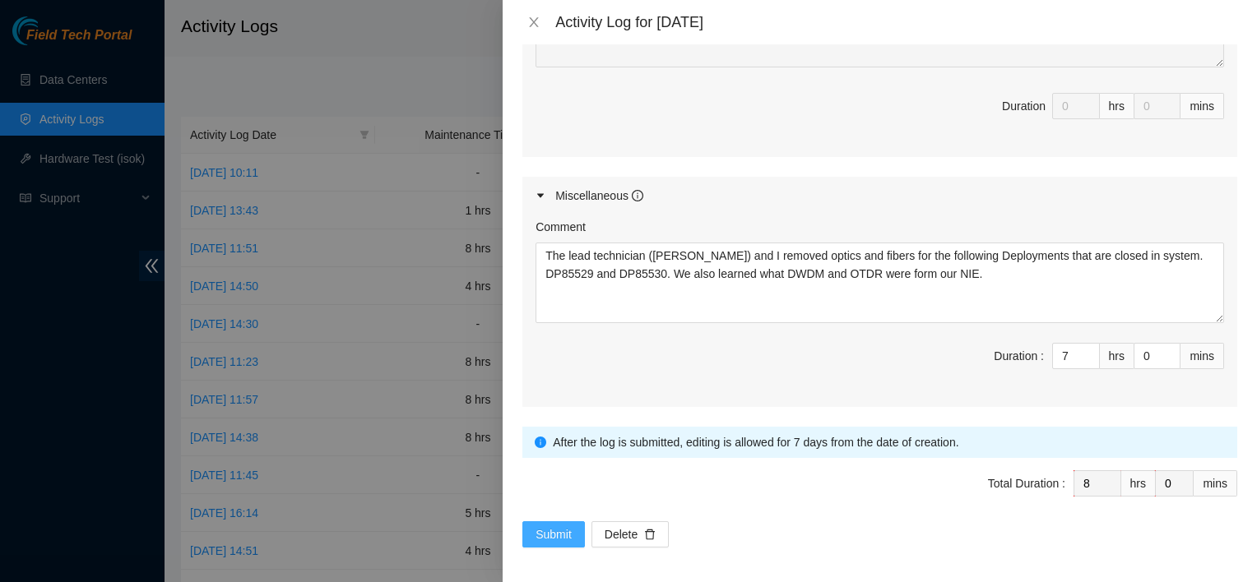
click at [545, 541] on button "Submit" at bounding box center [553, 534] width 63 height 26
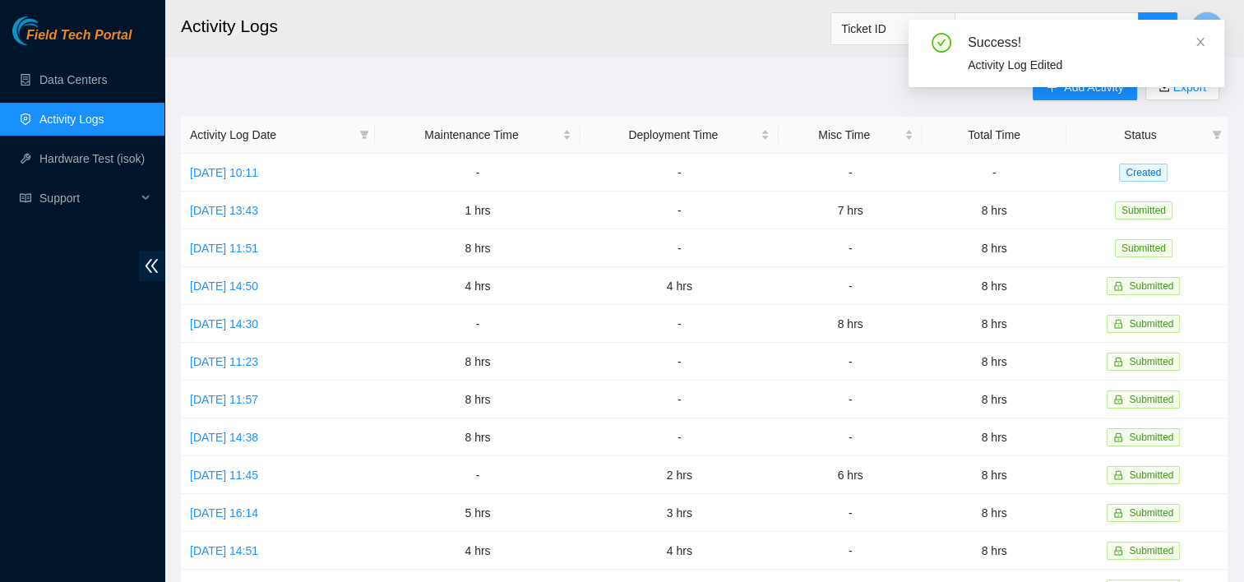
click at [1077, 91] on div "Success! Activity Log Edited" at bounding box center [1067, 60] width 316 height 81
click at [1197, 41] on icon "close" at bounding box center [1201, 42] width 12 height 12
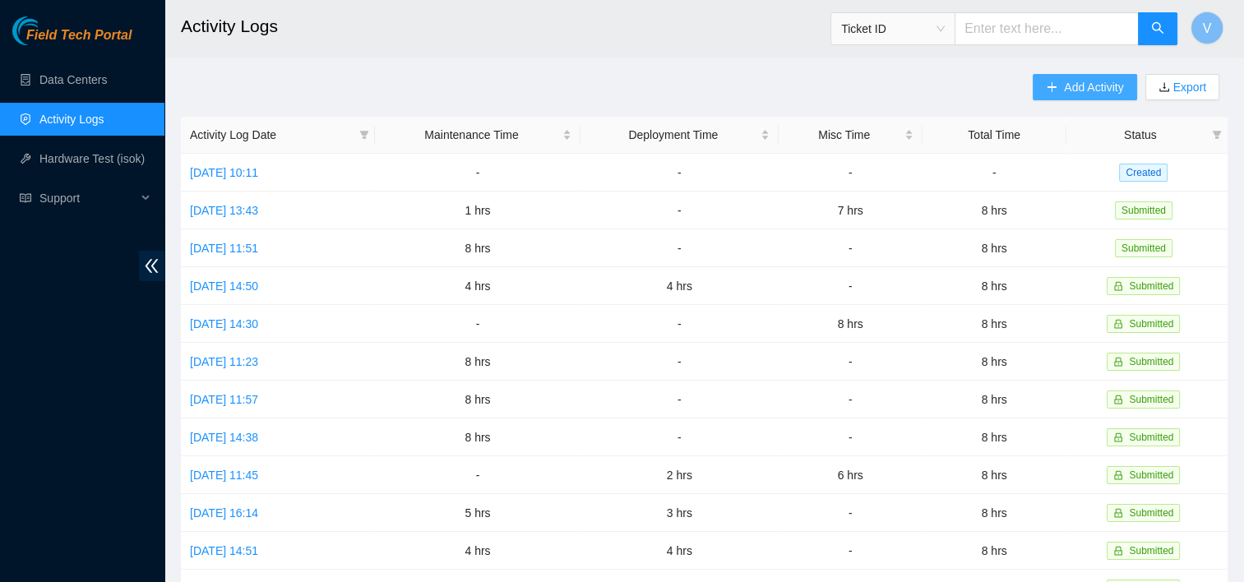
click at [1078, 78] on span "Add Activity" at bounding box center [1093, 87] width 59 height 18
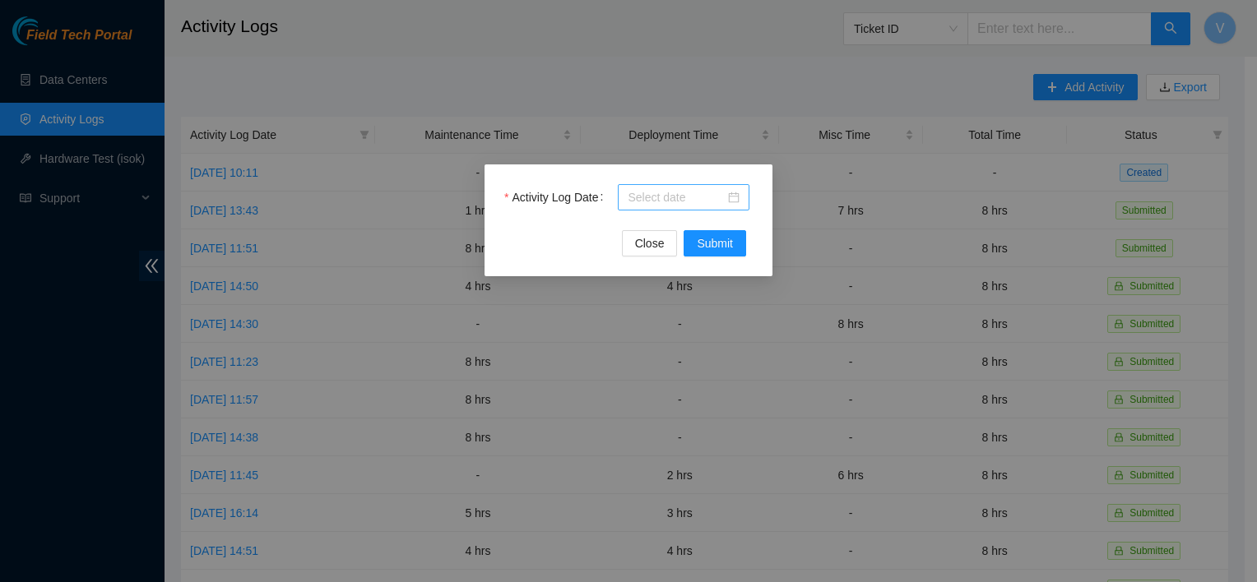
click at [727, 201] on div at bounding box center [683, 197] width 112 height 18
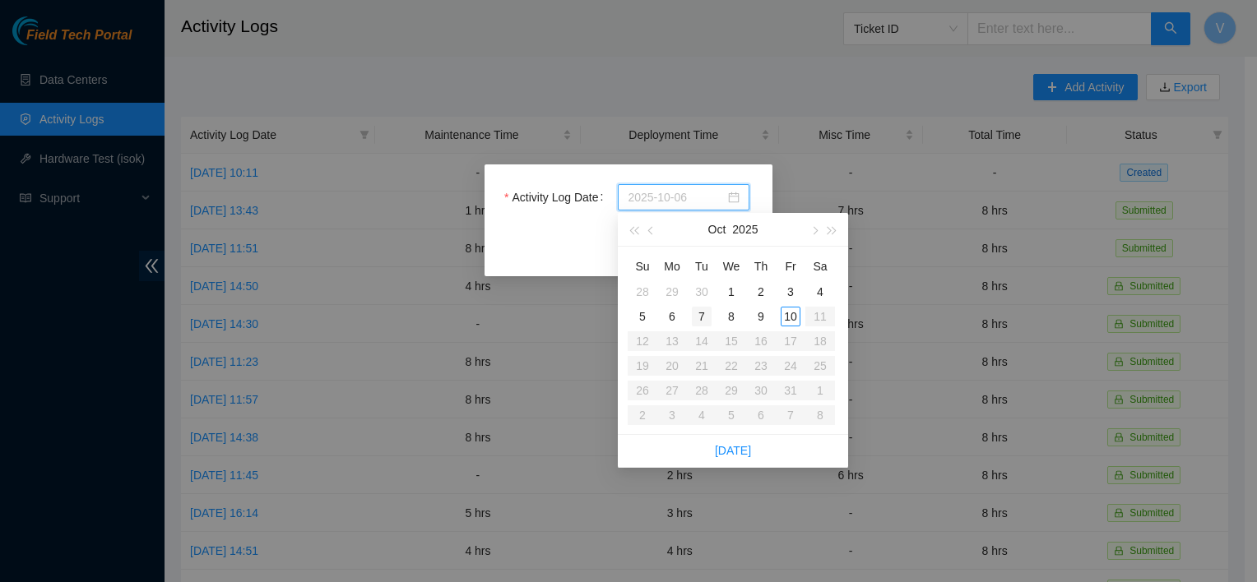
type input "2025-10-07"
click at [698, 316] on div "7" at bounding box center [702, 317] width 20 height 20
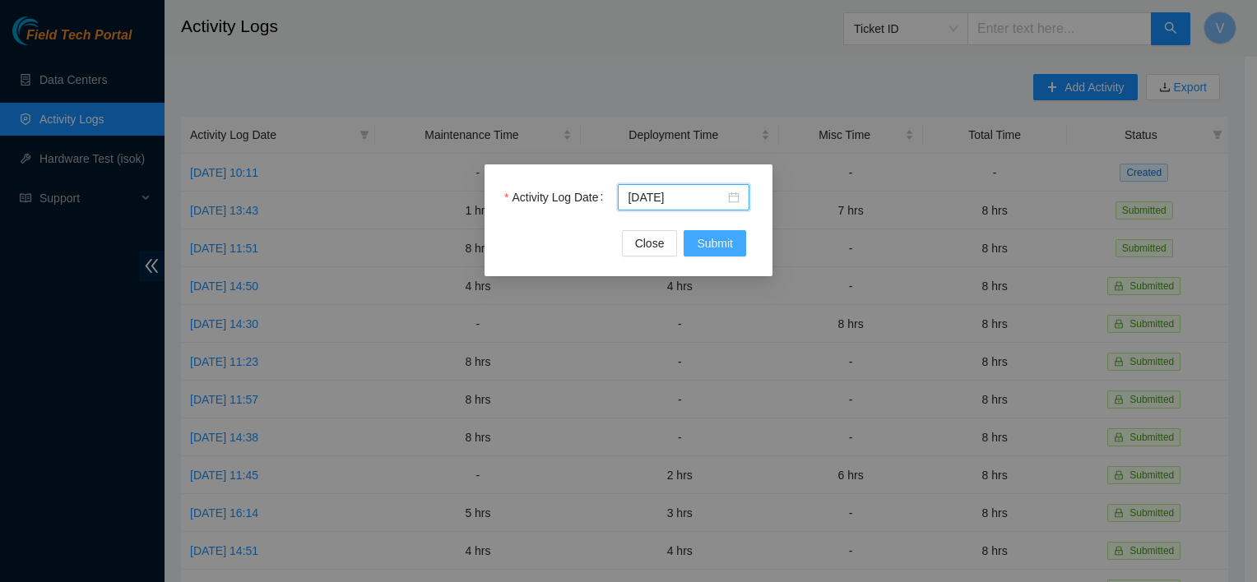
click at [711, 249] on span "Submit" at bounding box center [715, 243] width 36 height 18
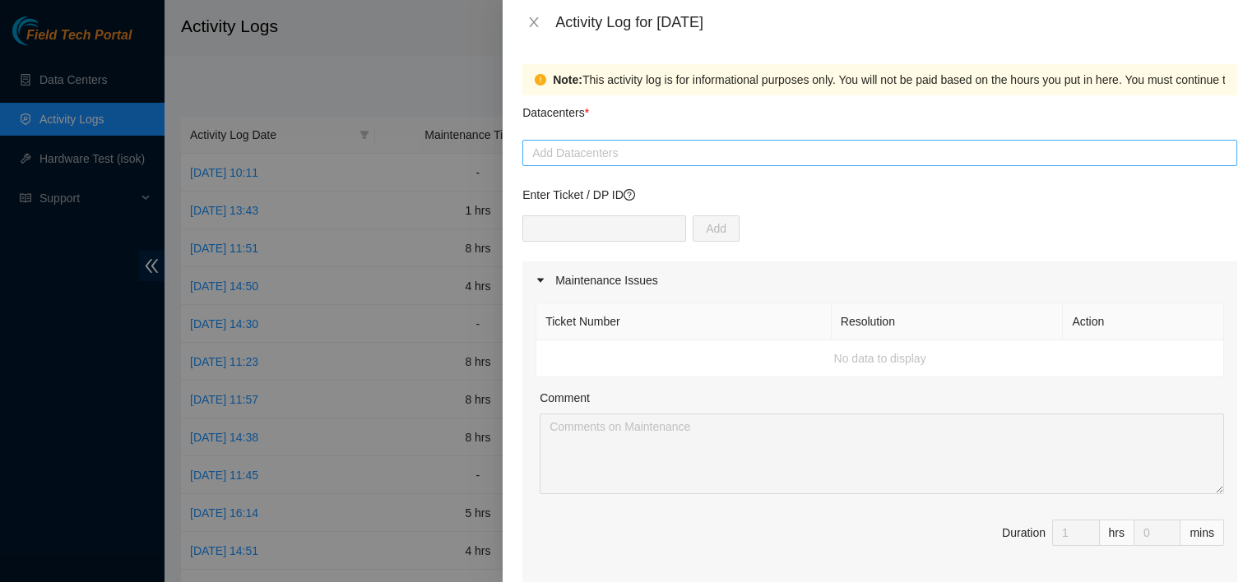
click at [639, 151] on div at bounding box center [879, 153] width 706 height 20
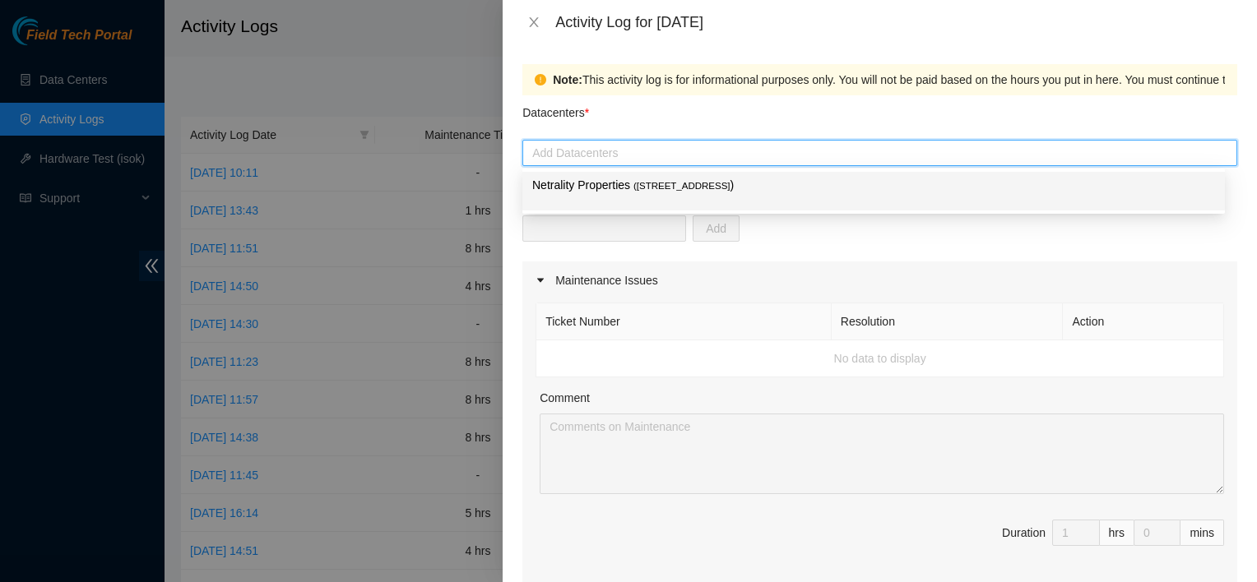
click at [628, 206] on div "Netrality Properties ( 401 N. Broad (Philadelphia) )" at bounding box center [873, 191] width 683 height 30
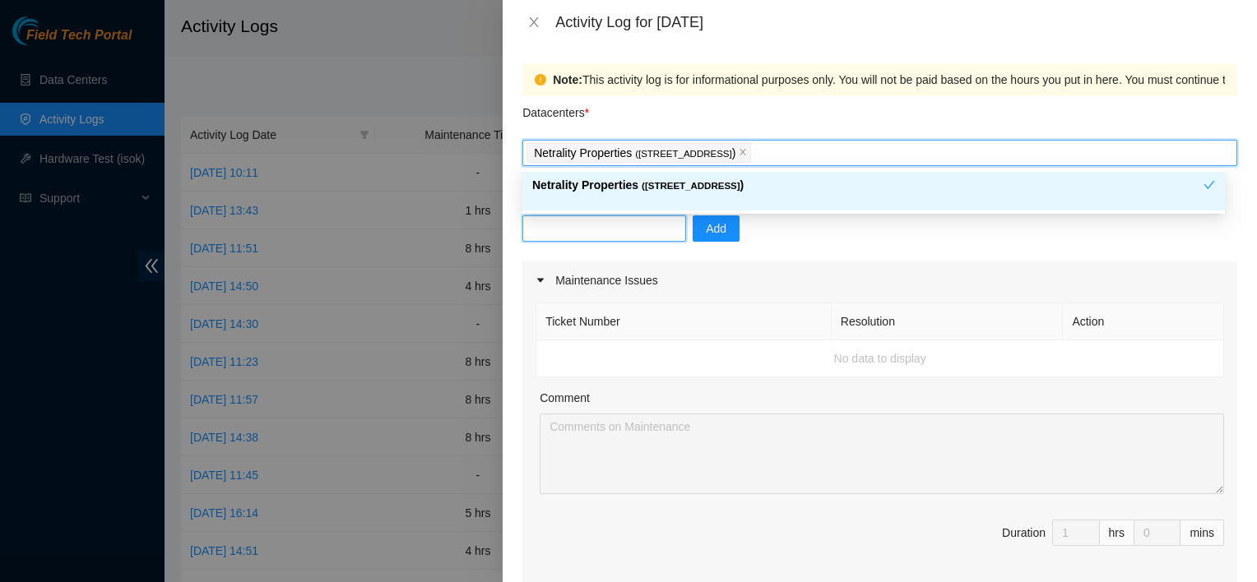
click at [606, 230] on input "text" at bounding box center [604, 228] width 164 height 26
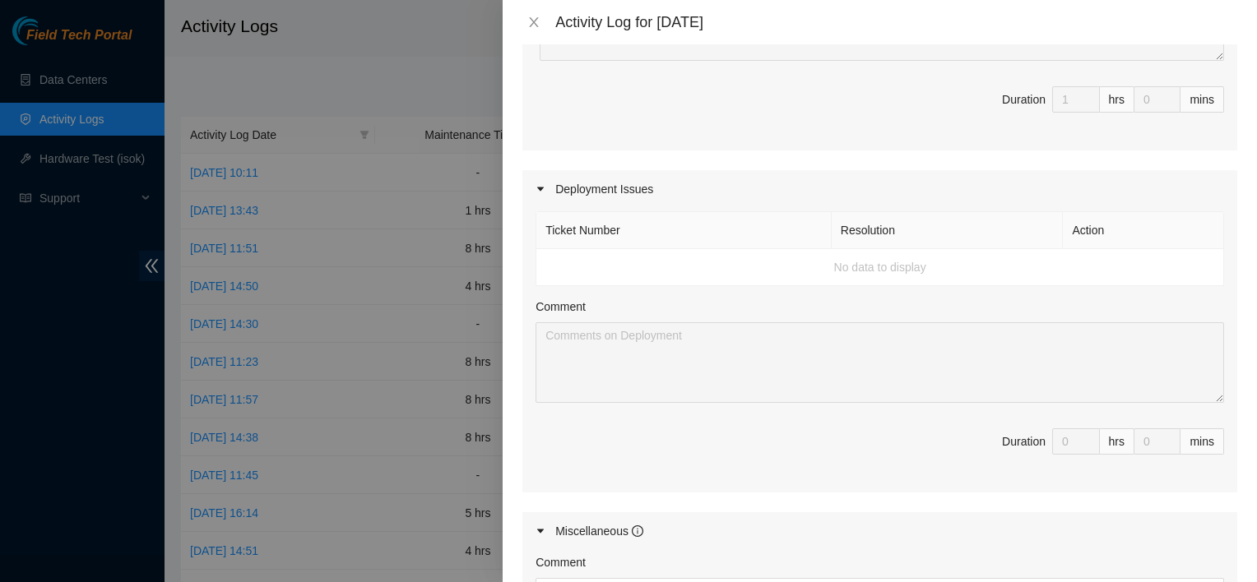
scroll to position [769, 0]
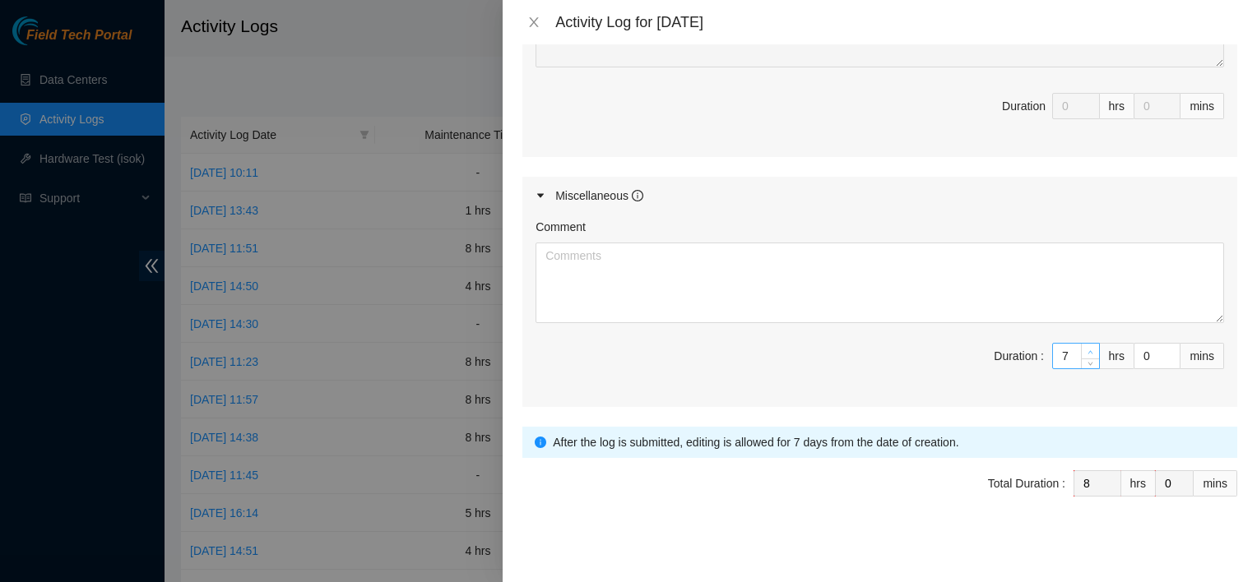
type input "8"
type input "9"
click at [1086, 347] on span "up" at bounding box center [1091, 352] width 10 height 10
type input "9"
type input "10"
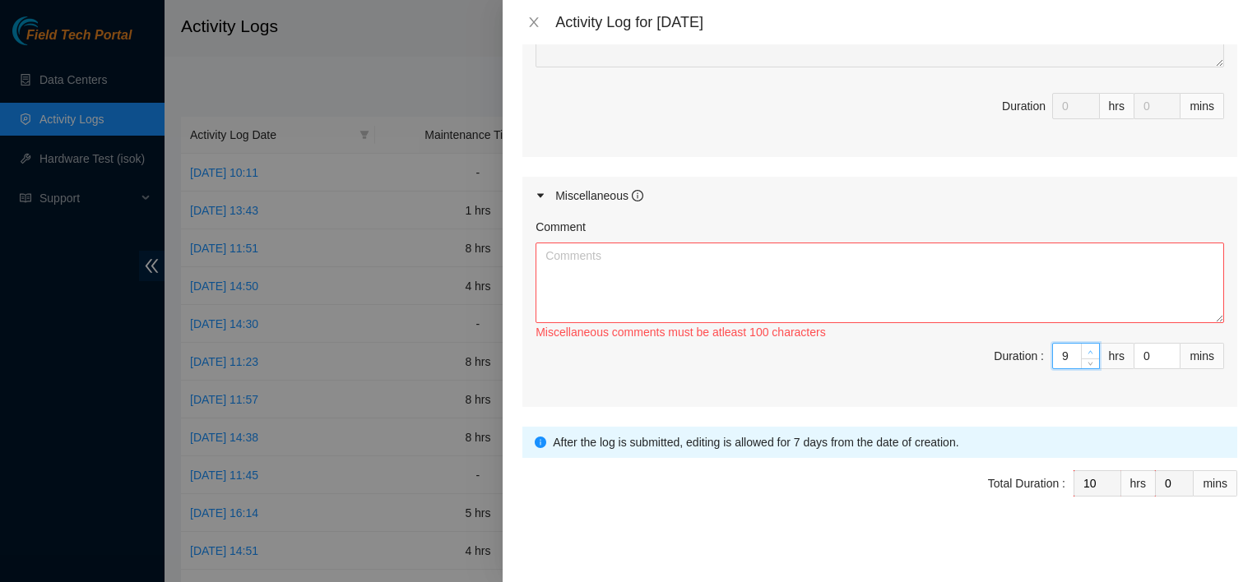
click at [1086, 347] on span "up" at bounding box center [1091, 352] width 10 height 10
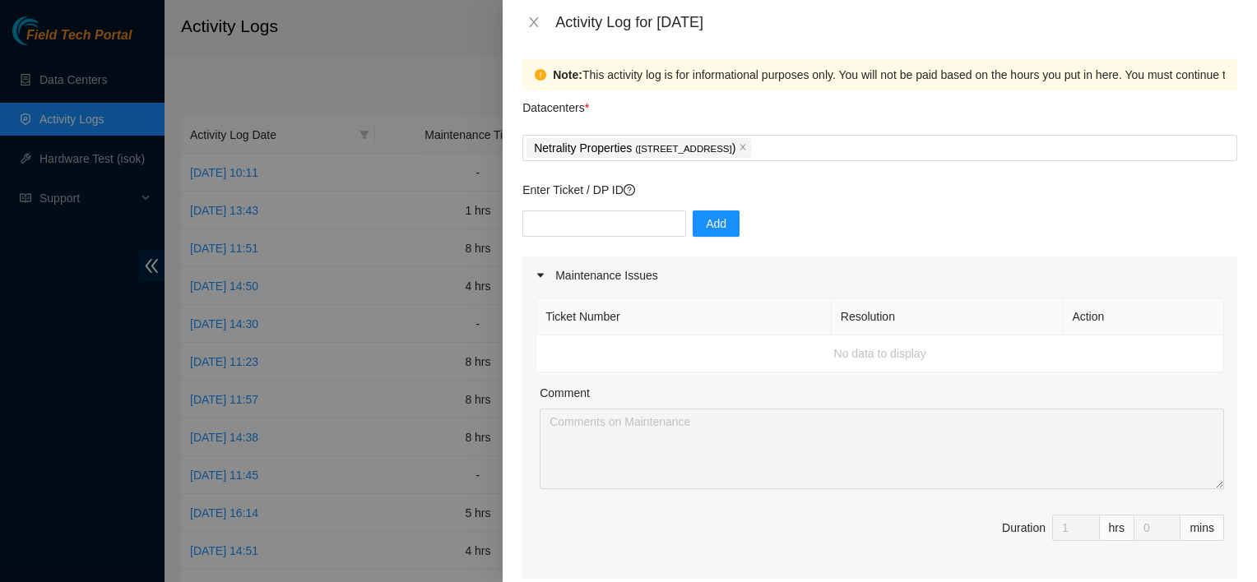
scroll to position [0, 0]
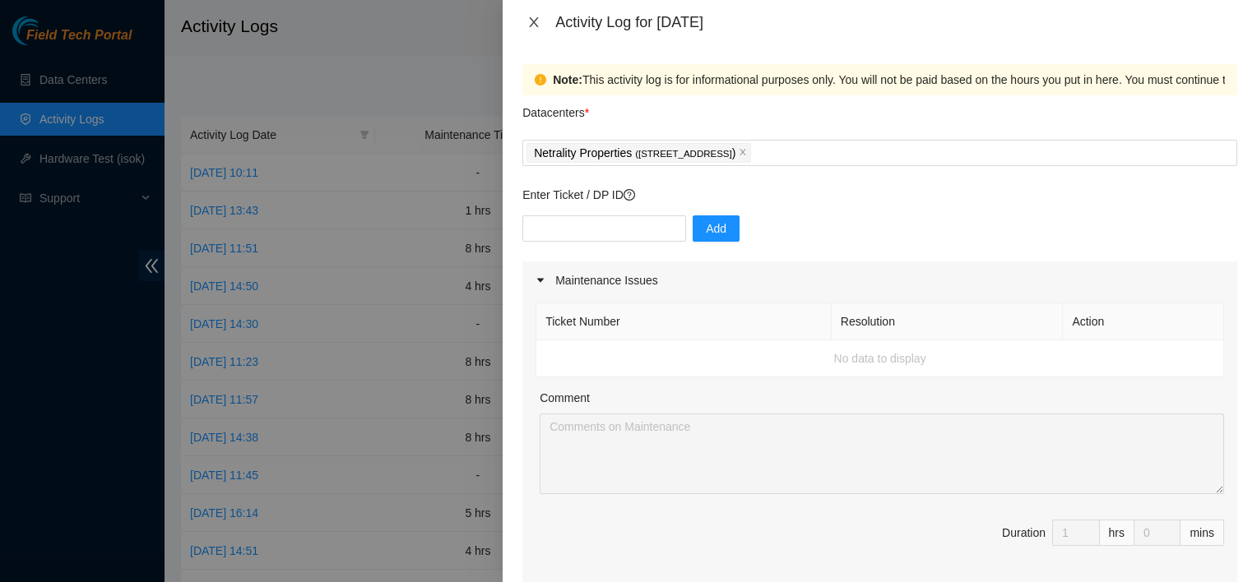
click at [536, 26] on icon "close" at bounding box center [534, 22] width 9 height 10
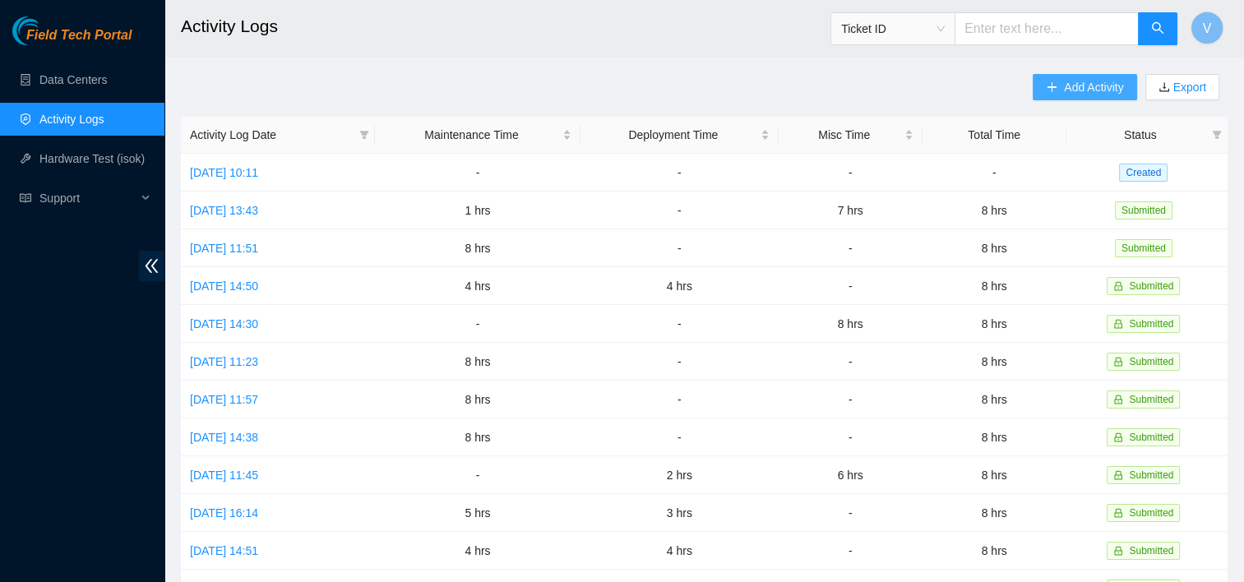
click at [1056, 90] on icon "plus" at bounding box center [1052, 87] width 12 height 12
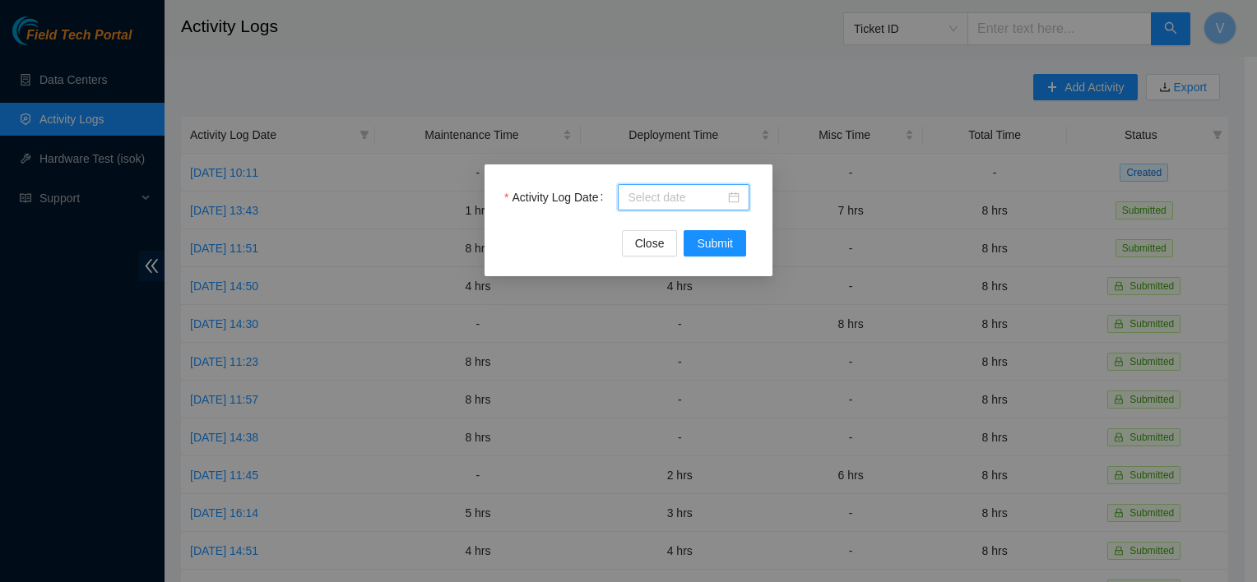
click at [718, 202] on input "Activity Log Date" at bounding box center [675, 197] width 97 height 18
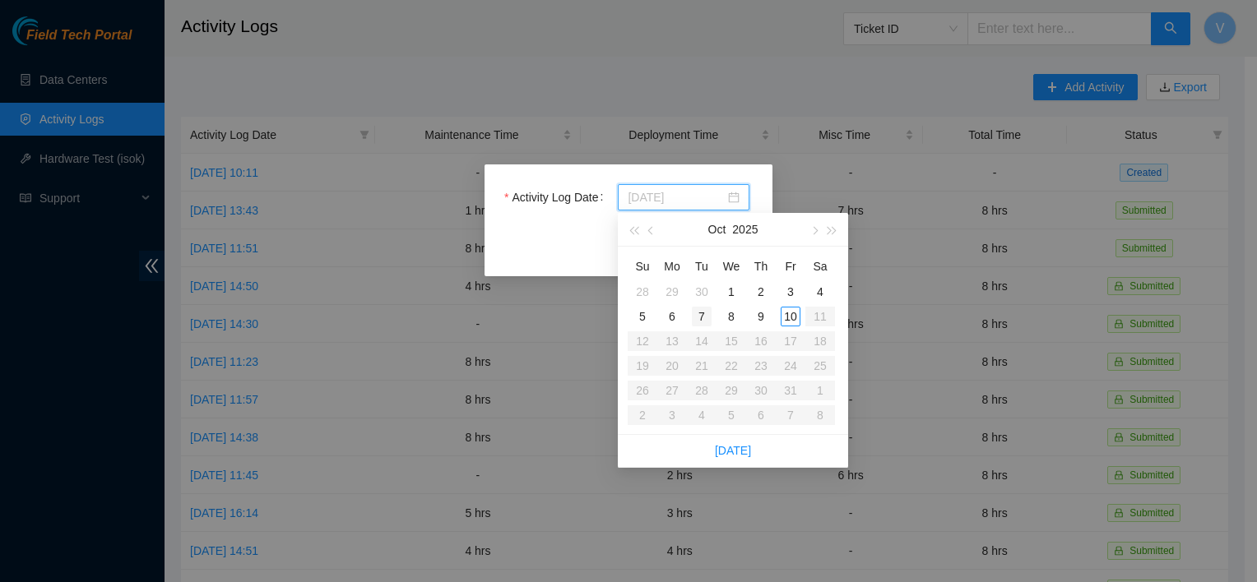
type input "2025-10-07"
click at [702, 317] on div "7" at bounding box center [702, 317] width 20 height 20
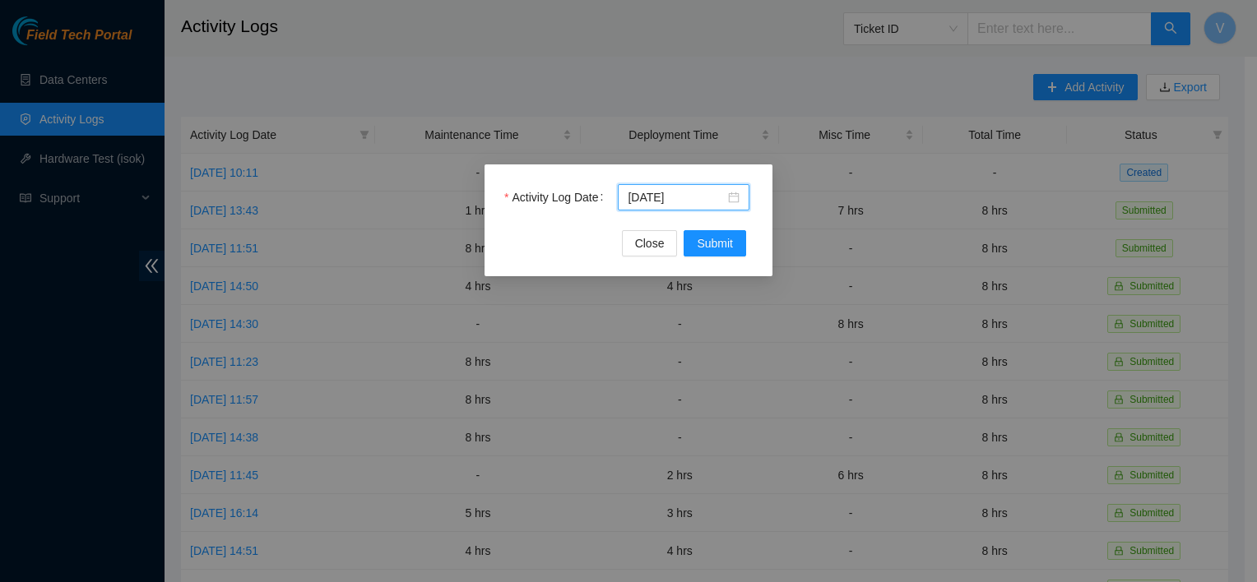
click at [734, 257] on div "Activity Log Date 2025-10-07 Close Submit" at bounding box center [628, 220] width 288 height 112
click at [727, 242] on span "Submit" at bounding box center [715, 243] width 36 height 18
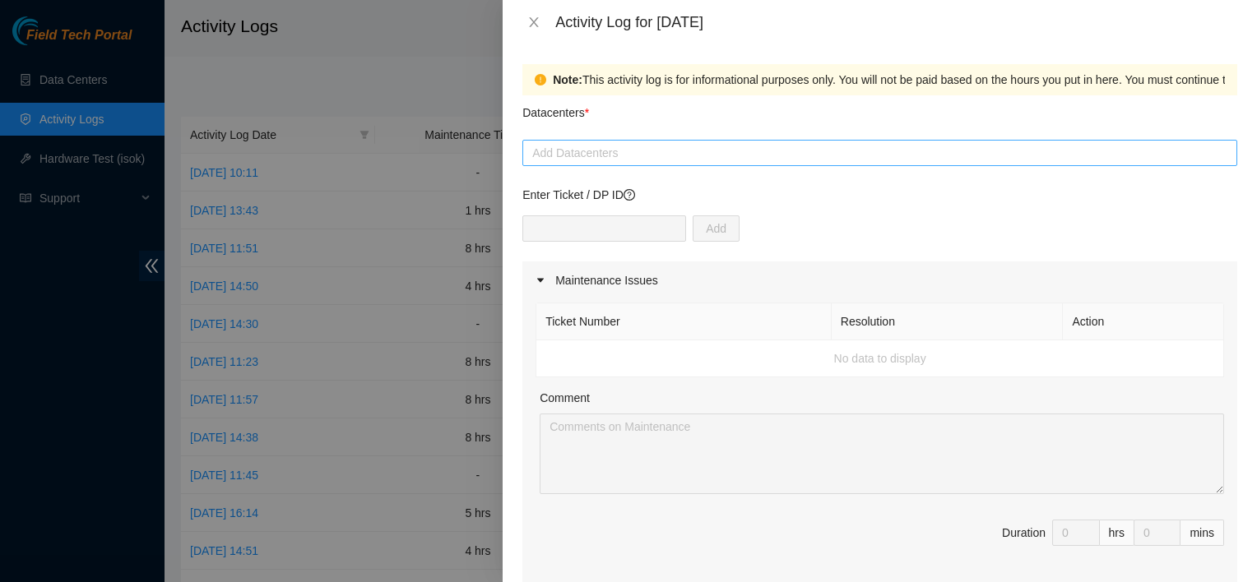
click at [655, 157] on div at bounding box center [879, 153] width 706 height 20
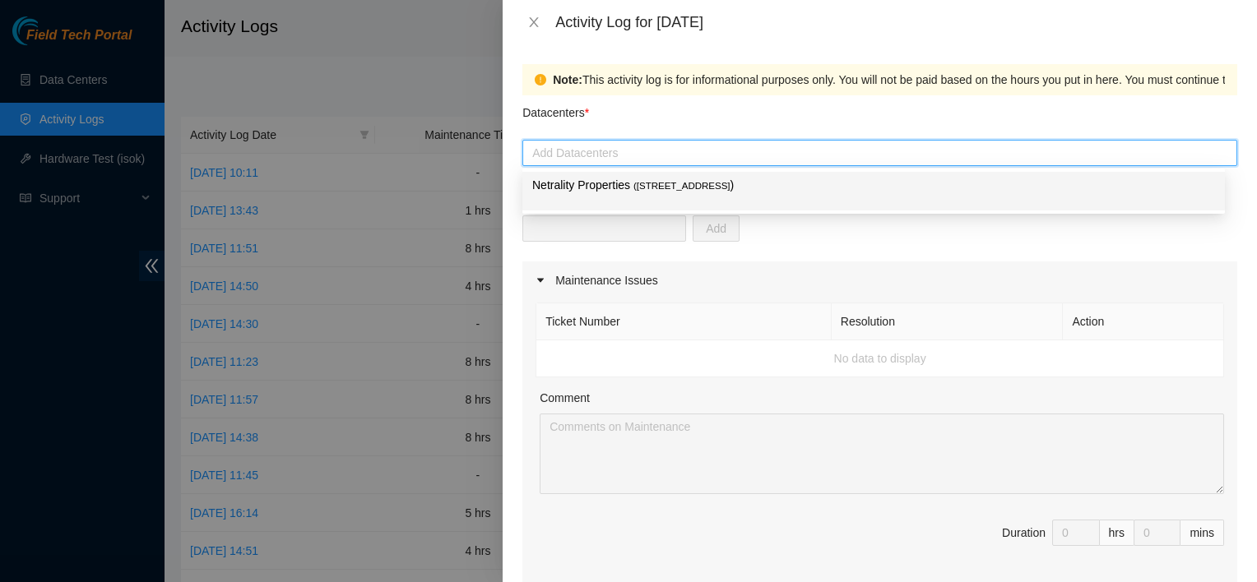
click at [634, 191] on span "( 401 N. Broad (Philadelphia)" at bounding box center [681, 186] width 97 height 10
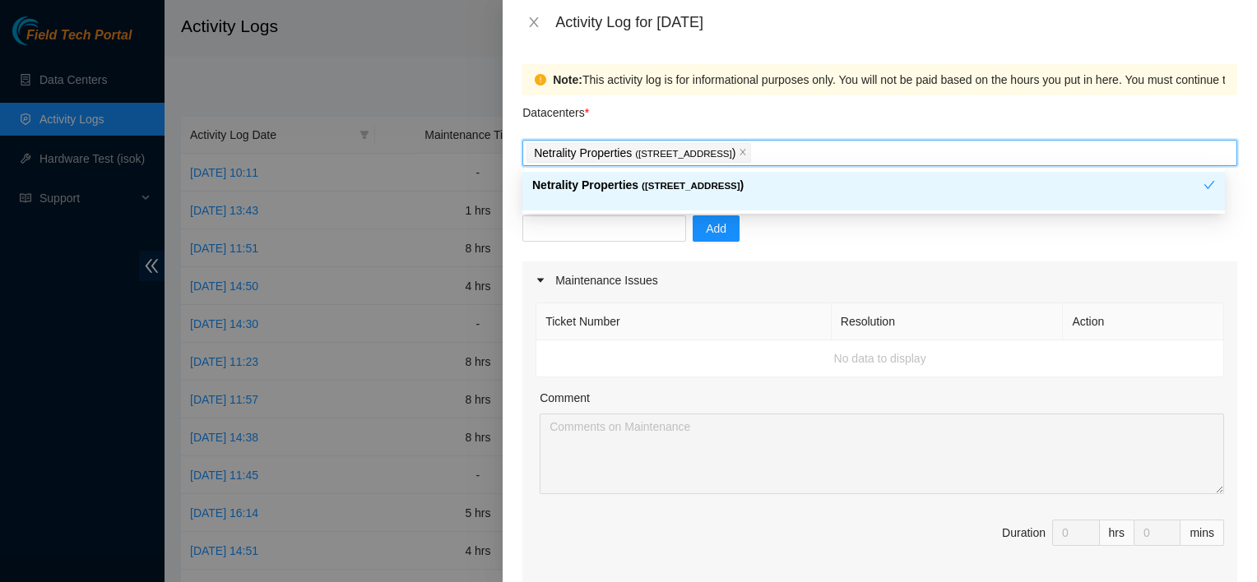
click at [829, 275] on div "Maintenance Issues" at bounding box center [879, 281] width 715 height 38
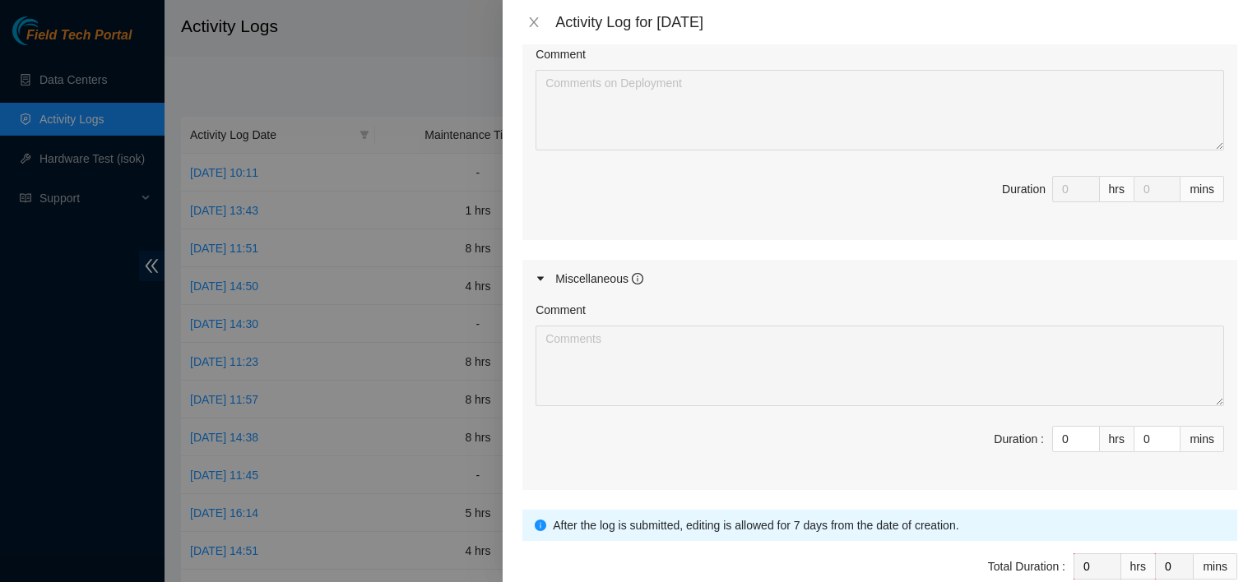
scroll to position [486, 0]
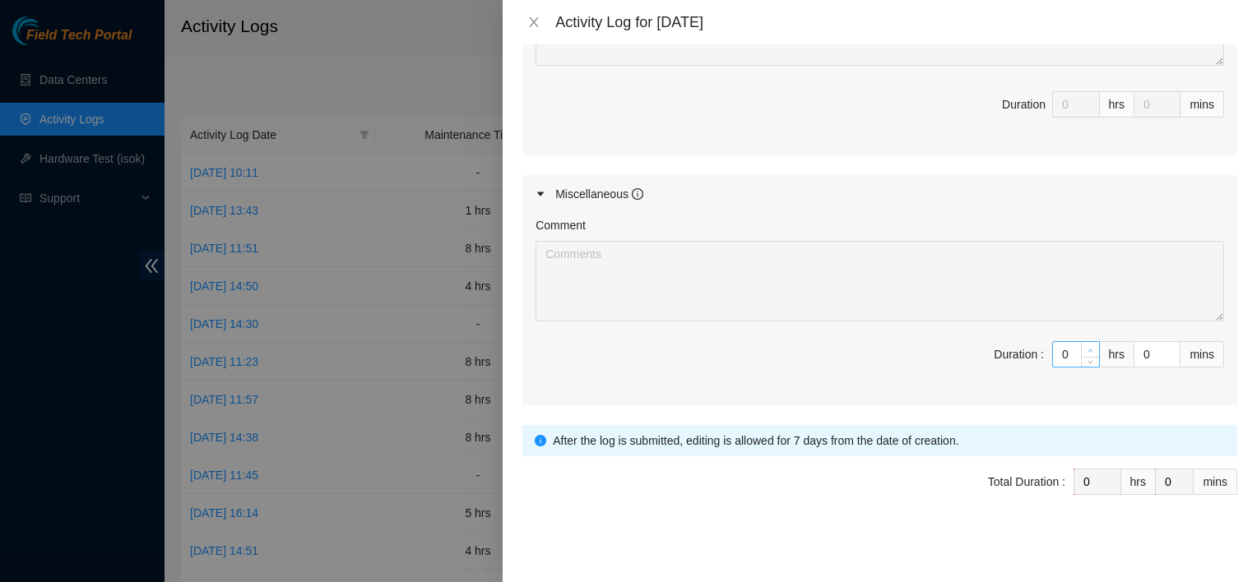
type input "1"
click at [1086, 345] on span "up" at bounding box center [1091, 350] width 10 height 10
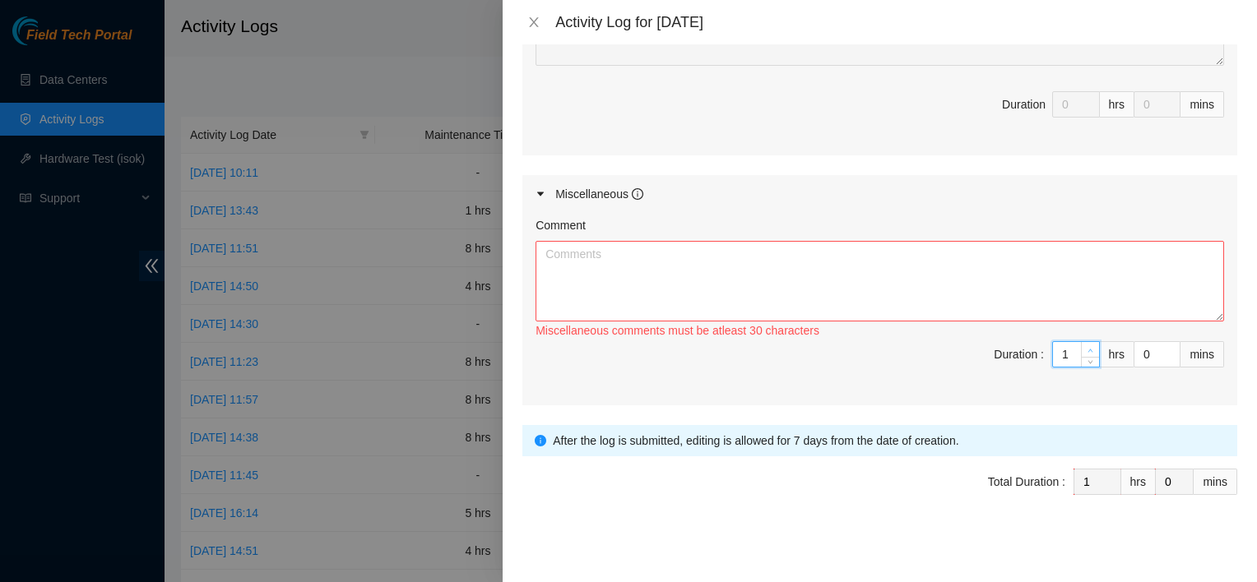
type input "2"
click at [1086, 345] on span "up" at bounding box center [1091, 350] width 10 height 10
type input "3"
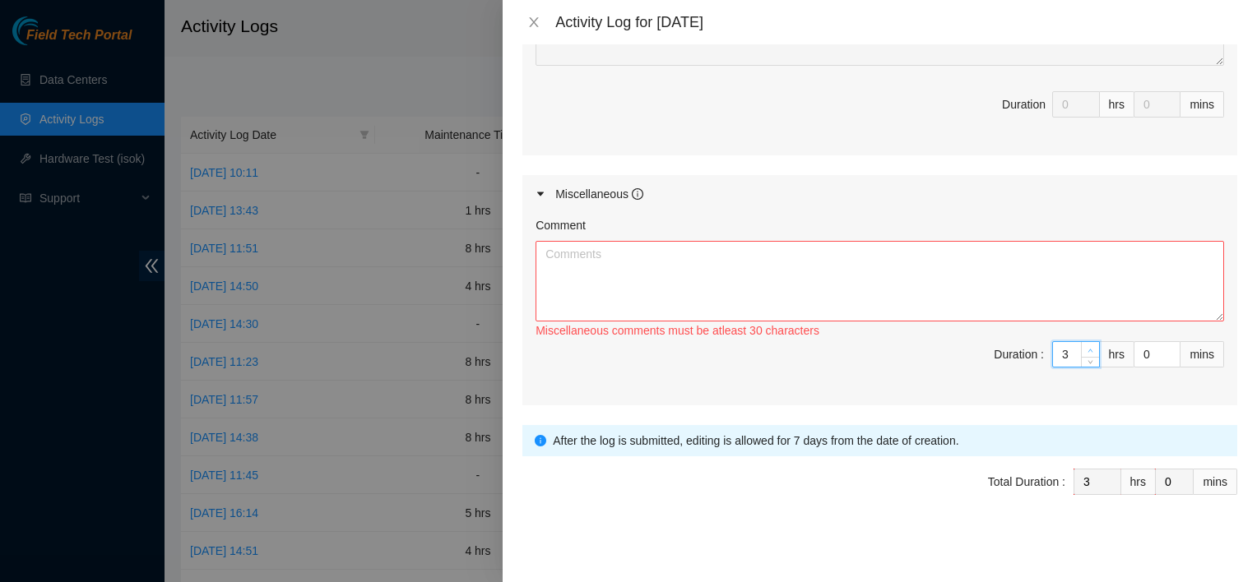
click at [1086, 345] on span "up" at bounding box center [1091, 350] width 10 height 10
type input "4"
click at [1086, 345] on span "up" at bounding box center [1091, 350] width 10 height 10
type input "5"
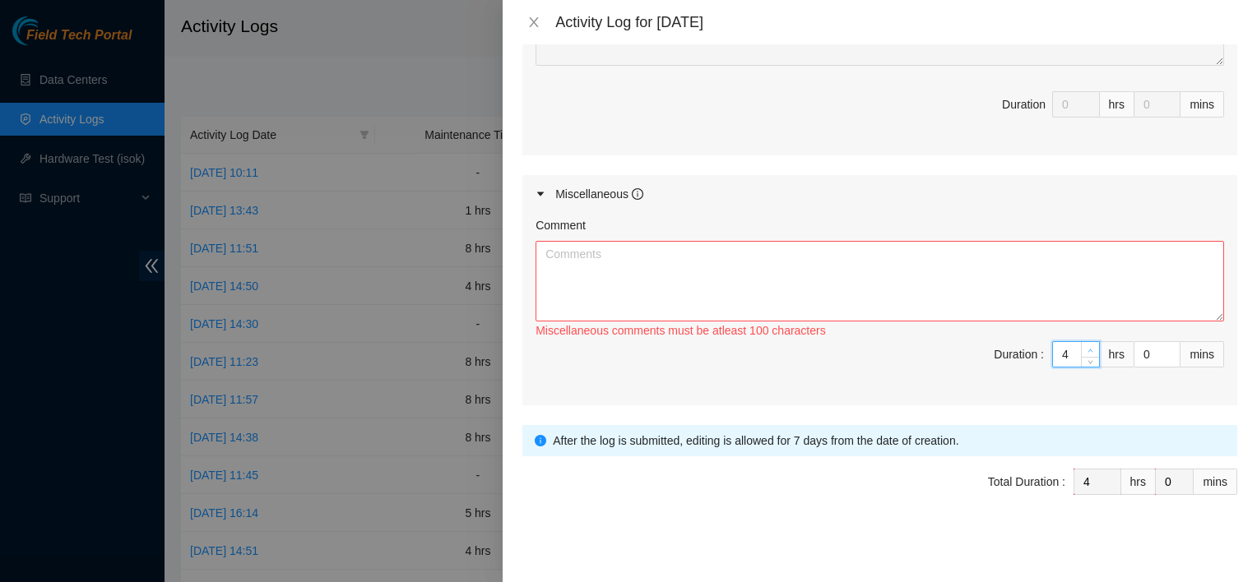
type input "5"
click at [1086, 345] on span "up" at bounding box center [1091, 350] width 10 height 10
type input "6"
click at [1086, 345] on span "up" at bounding box center [1091, 350] width 10 height 10
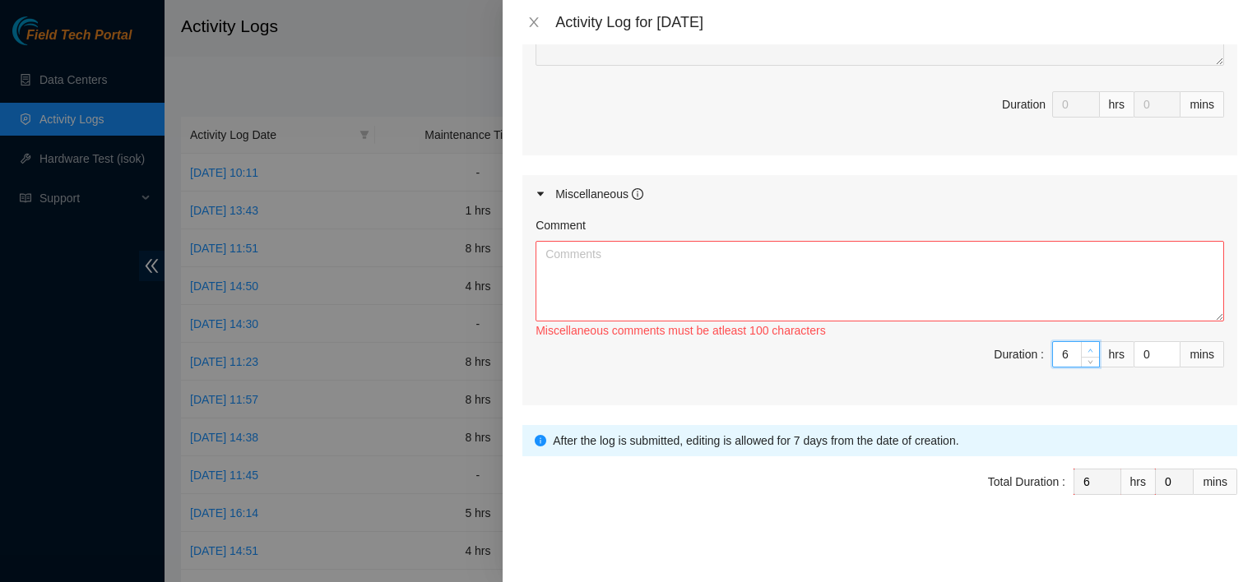
type input "7"
click at [1086, 345] on span "up" at bounding box center [1091, 350] width 10 height 10
type input "8"
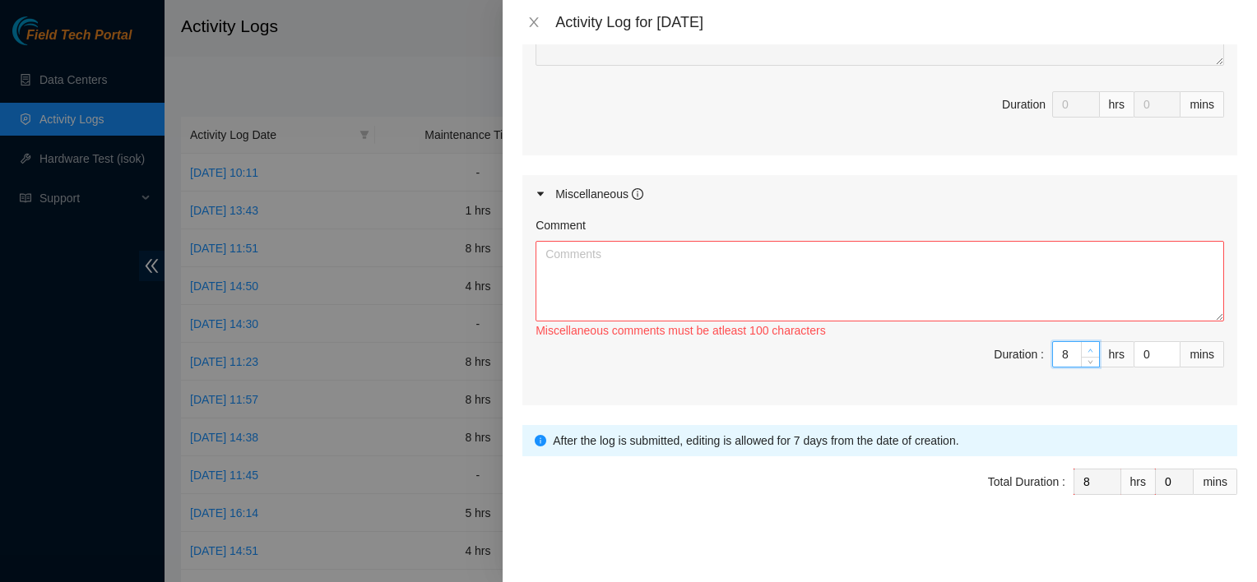
click at [1086, 345] on span "up" at bounding box center [1091, 350] width 10 height 10
click at [993, 299] on textarea "Comment" at bounding box center [879, 281] width 688 height 81
paste textarea "Also we had to find a new Console port for DP81317 which is also closed"
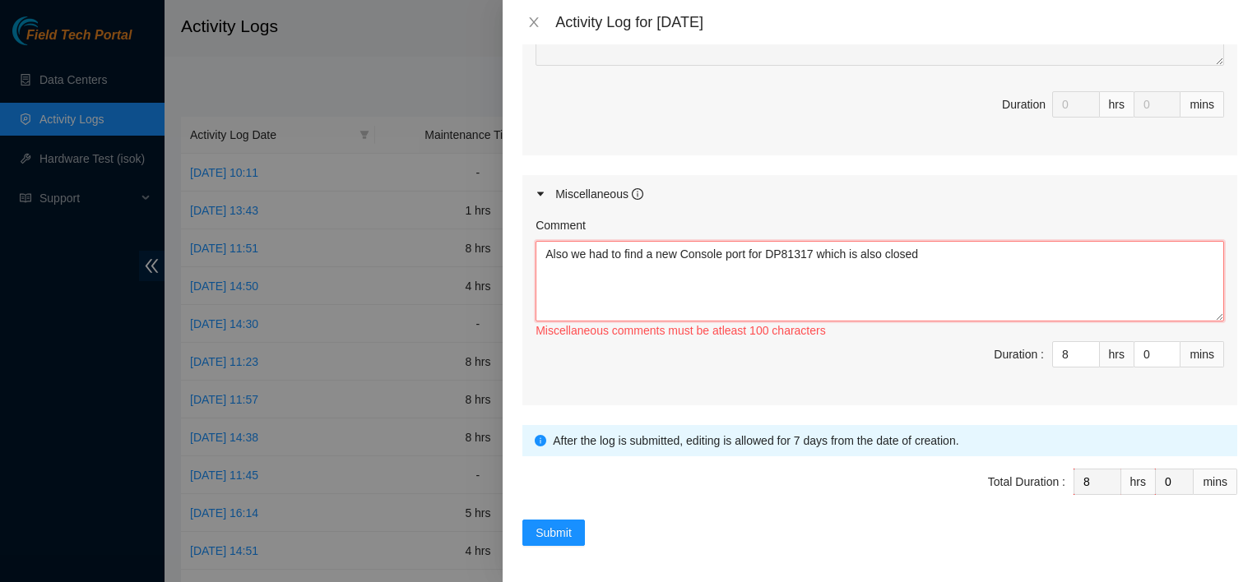
drag, startPoint x: 571, startPoint y: 255, endPoint x: 516, endPoint y: 255, distance: 54.3
click at [516, 255] on div "Note: This activity log is for informational purposes only. You will not be pai…" at bounding box center [879, 313] width 754 height 538
drag, startPoint x: 563, startPoint y: 253, endPoint x: 487, endPoint y: 268, distance: 77.1
click at [487, 268] on div "Activity Log for 07-10-2025 Note: This activity log is for informational purpos…" at bounding box center [628, 291] width 1257 height 582
click at [1133, 270] on textarea "The Lead Technician(Brandon Littlepage) and I had to find a new Console port fo…" at bounding box center [879, 281] width 688 height 81
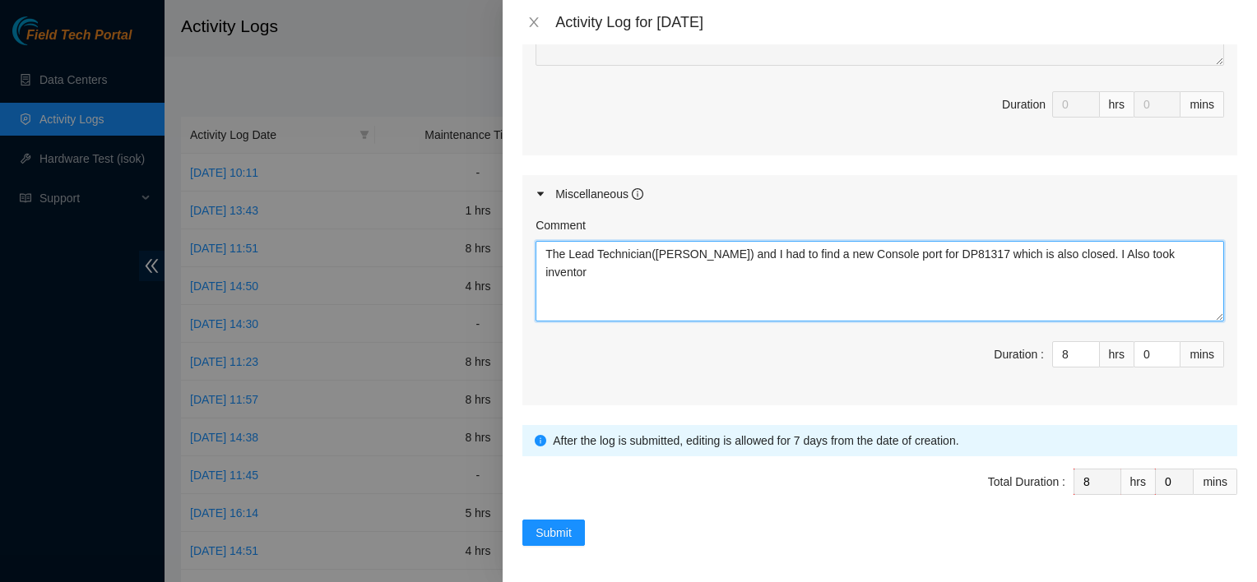
click at [1125, 256] on textarea "The Lead Technician(Brandon Littlepage) and I had to find a new Console port fo…" at bounding box center [879, 281] width 688 height 81
click at [1089, 285] on textarea "The Lead Technician(Brandon Littlepage) and I had to find a new Console port fo…" at bounding box center [879, 281] width 688 height 81
type textarea "The Lead Technician(Brandon Littlepage) and I had to find a new Console port fo…"
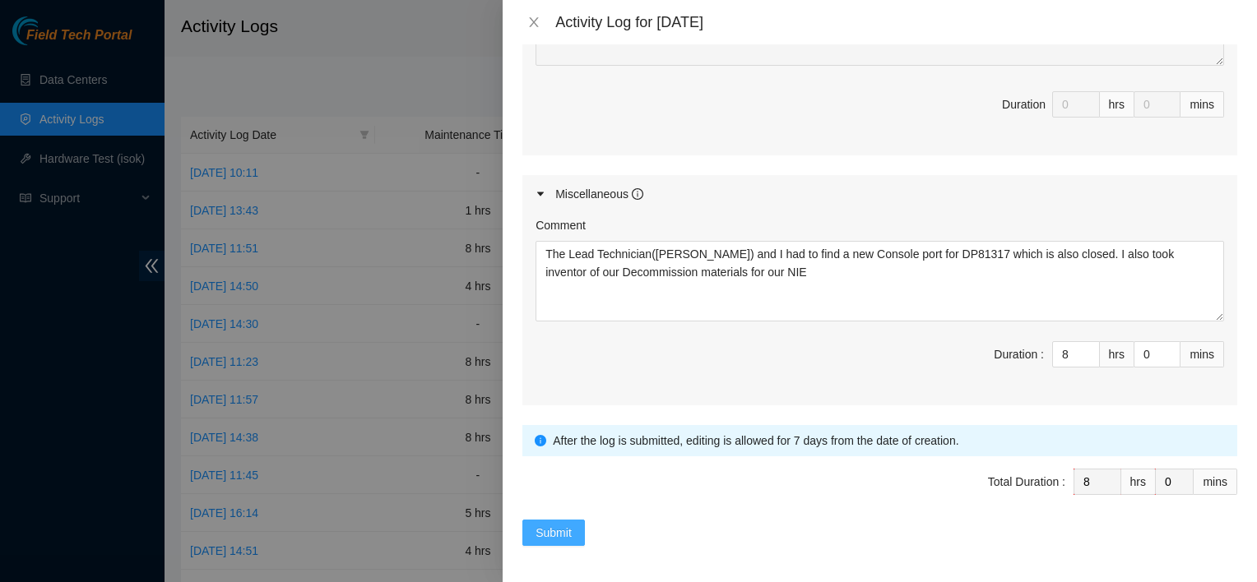
click at [571, 535] on span "Submit" at bounding box center [553, 533] width 36 height 18
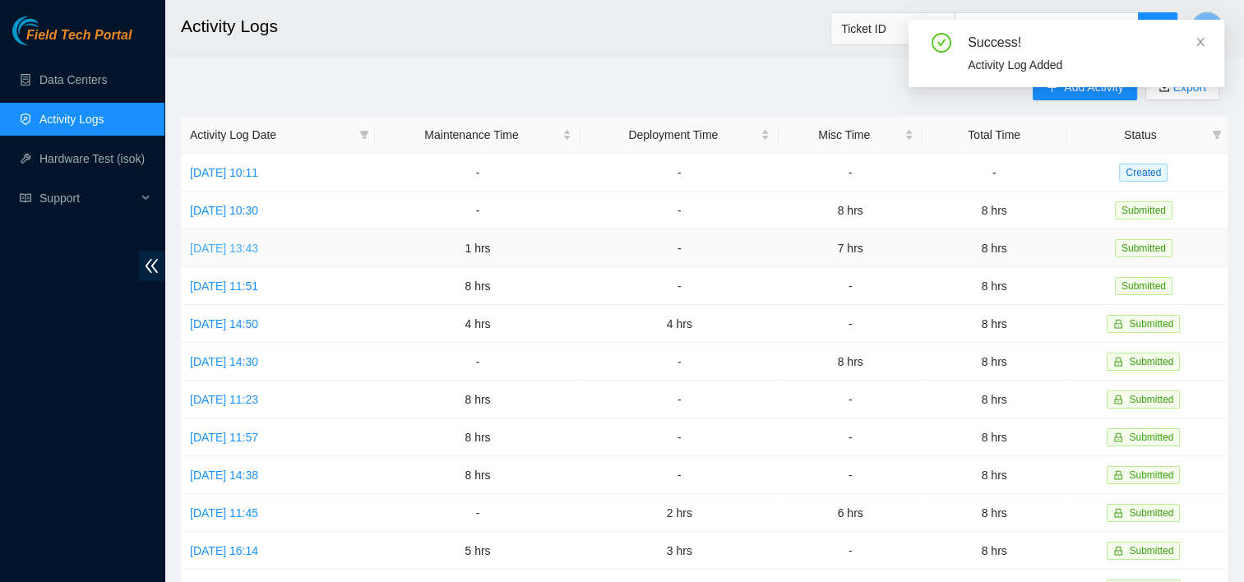
click at [258, 246] on link "Mon, 06 Oct 2025 13:43" at bounding box center [224, 248] width 68 height 13
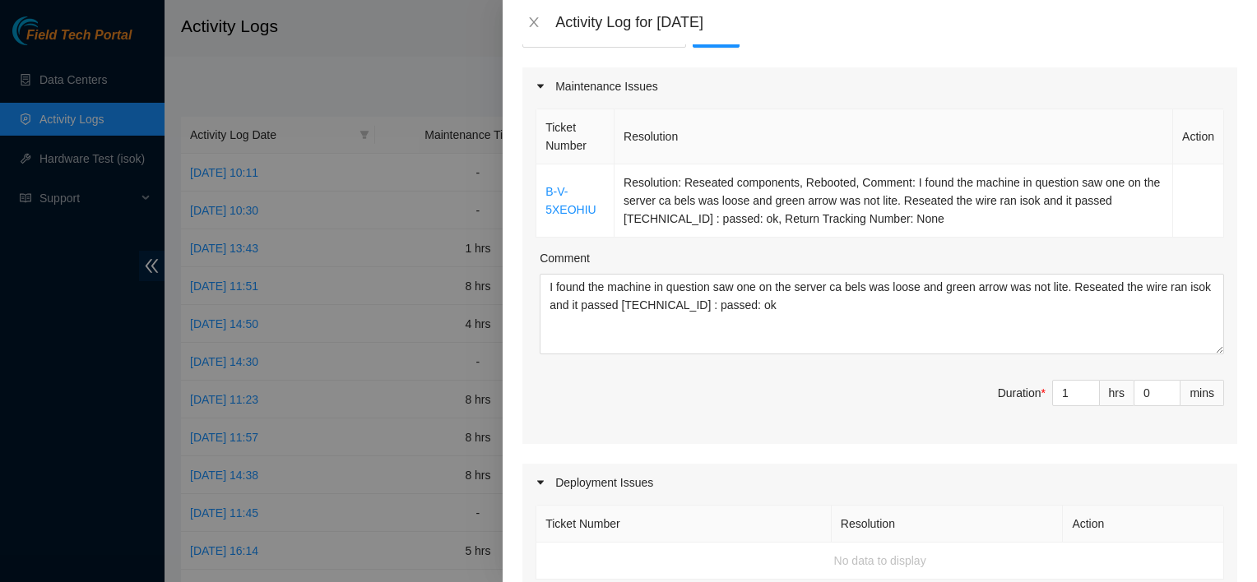
scroll to position [0, 0]
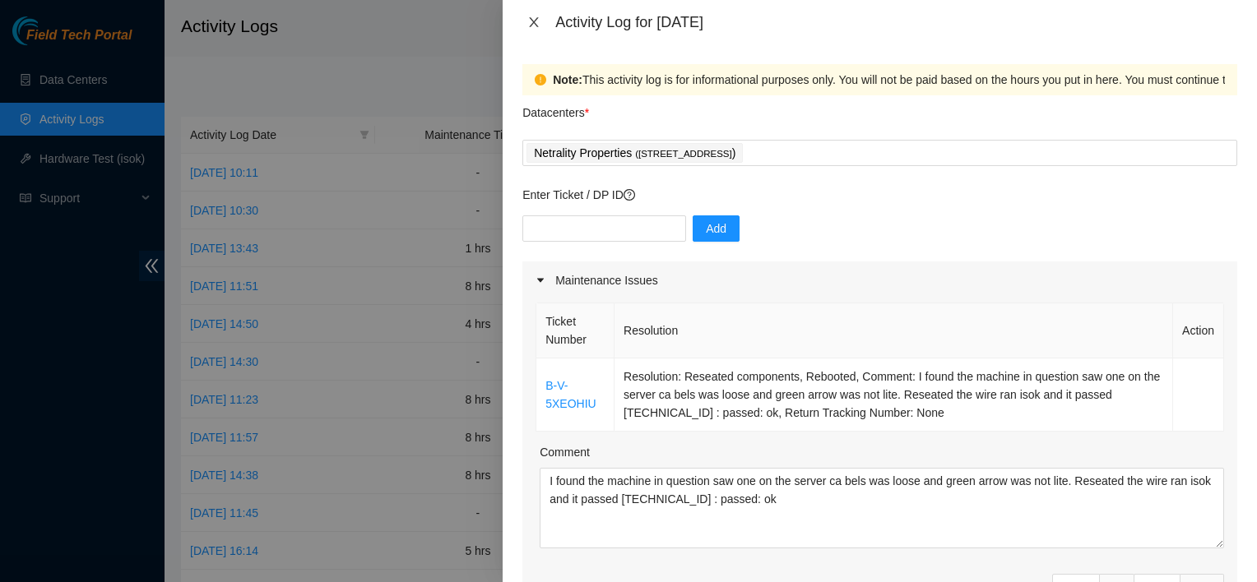
click at [540, 23] on icon "close" at bounding box center [533, 22] width 13 height 13
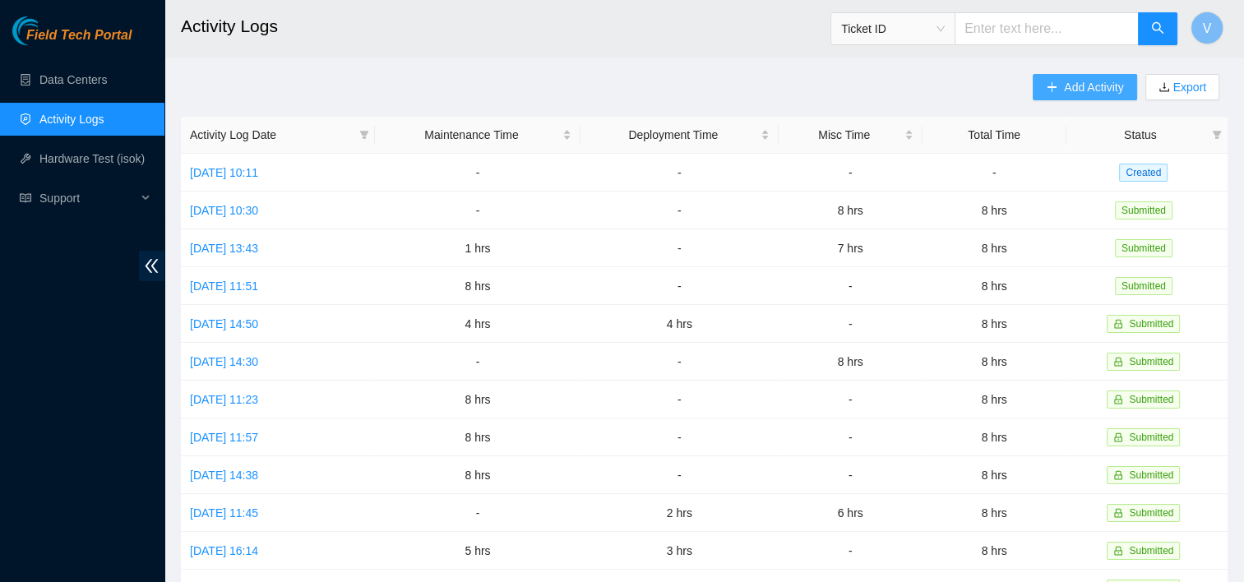
click at [1082, 86] on span "Add Activity" at bounding box center [1093, 87] width 59 height 18
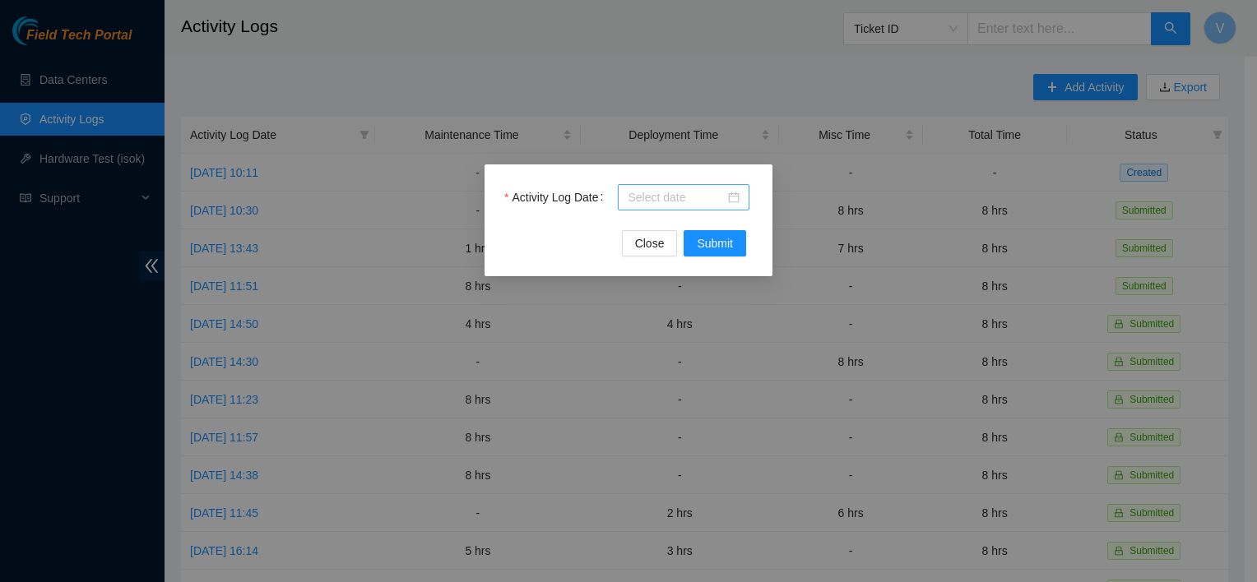
click at [720, 190] on input "Activity Log Date" at bounding box center [675, 197] width 97 height 18
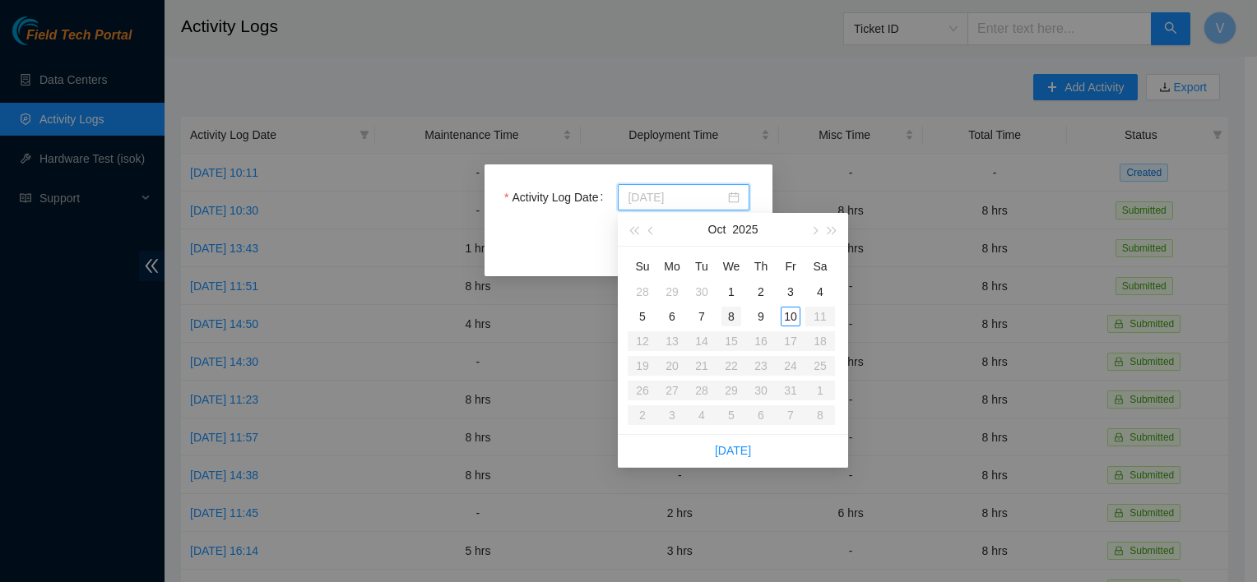
type input "2025-10-08"
click at [731, 320] on div "8" at bounding box center [731, 317] width 20 height 20
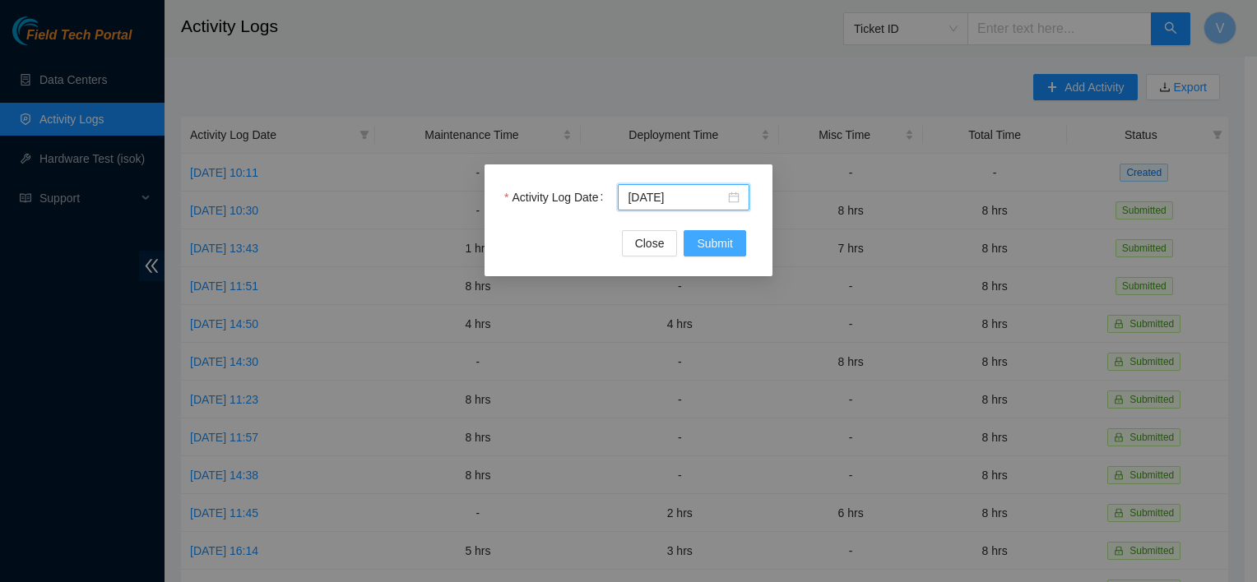
click at [734, 241] on button "Submit" at bounding box center [714, 243] width 63 height 26
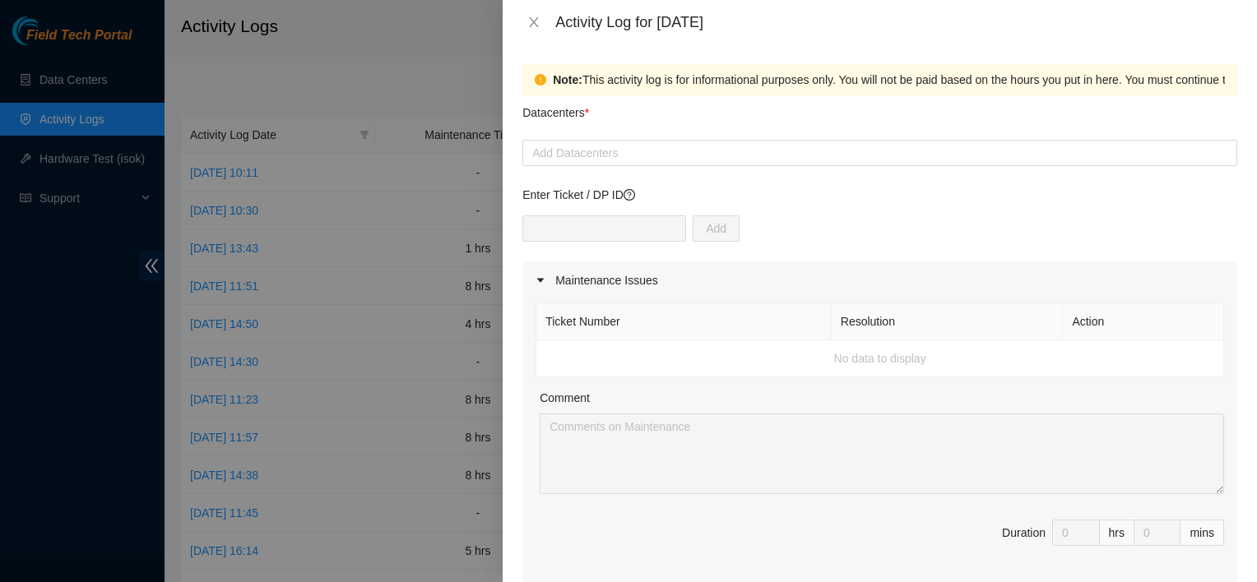
click at [643, 160] on div at bounding box center [879, 153] width 706 height 20
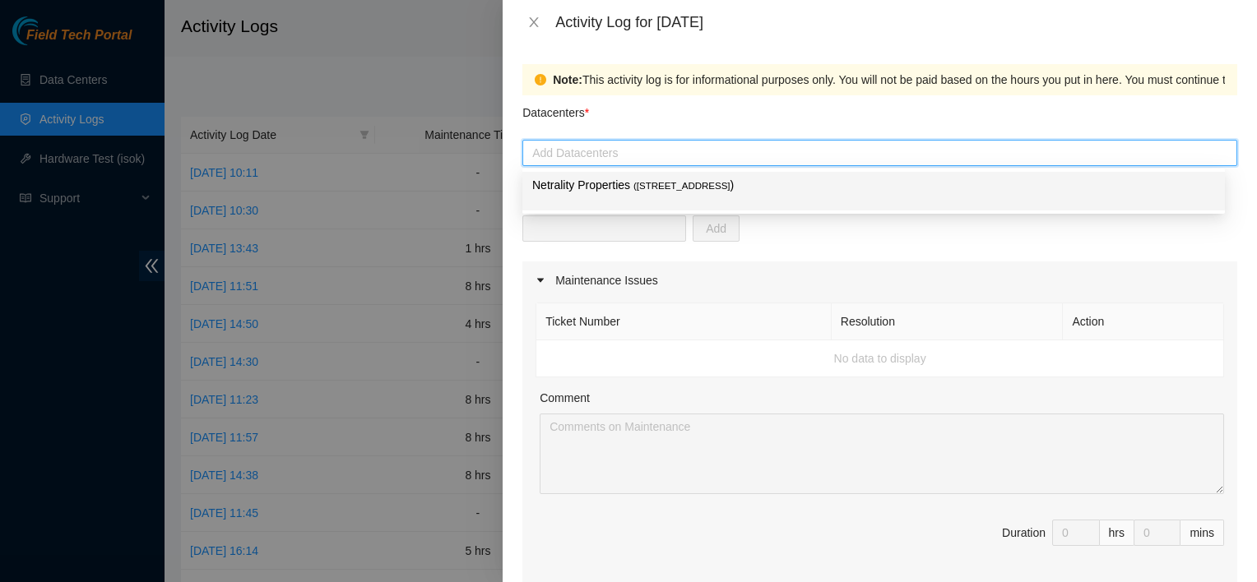
click at [627, 191] on p "Netrality Properties ( 401 N. Broad (Philadelphia) )" at bounding box center [873, 185] width 683 height 19
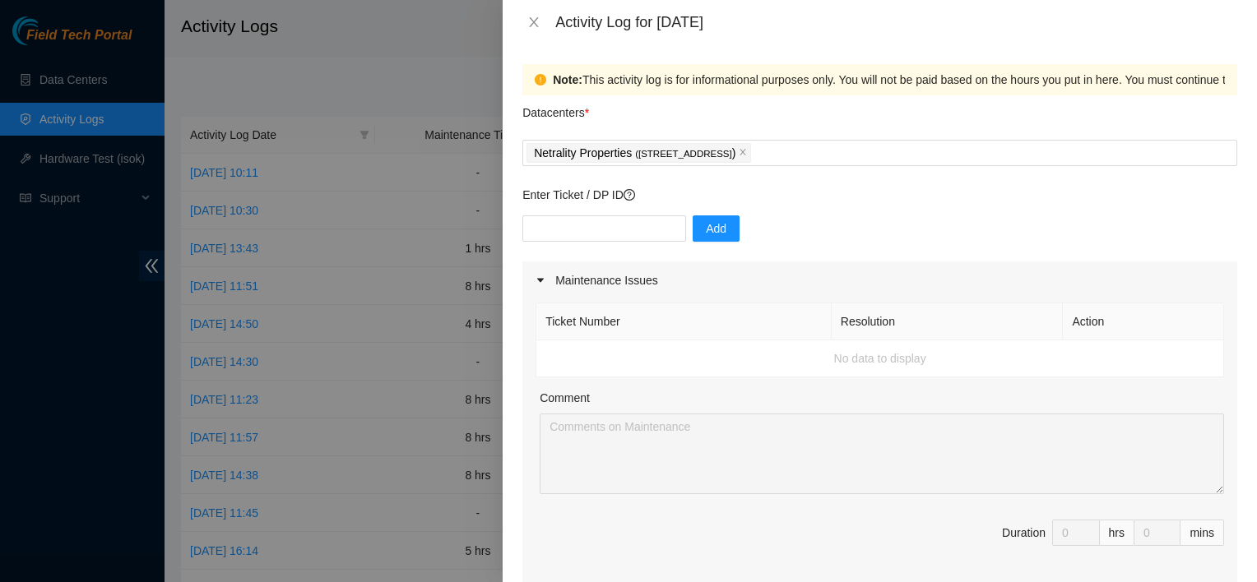
click at [795, 268] on div "Maintenance Issues" at bounding box center [879, 281] width 715 height 38
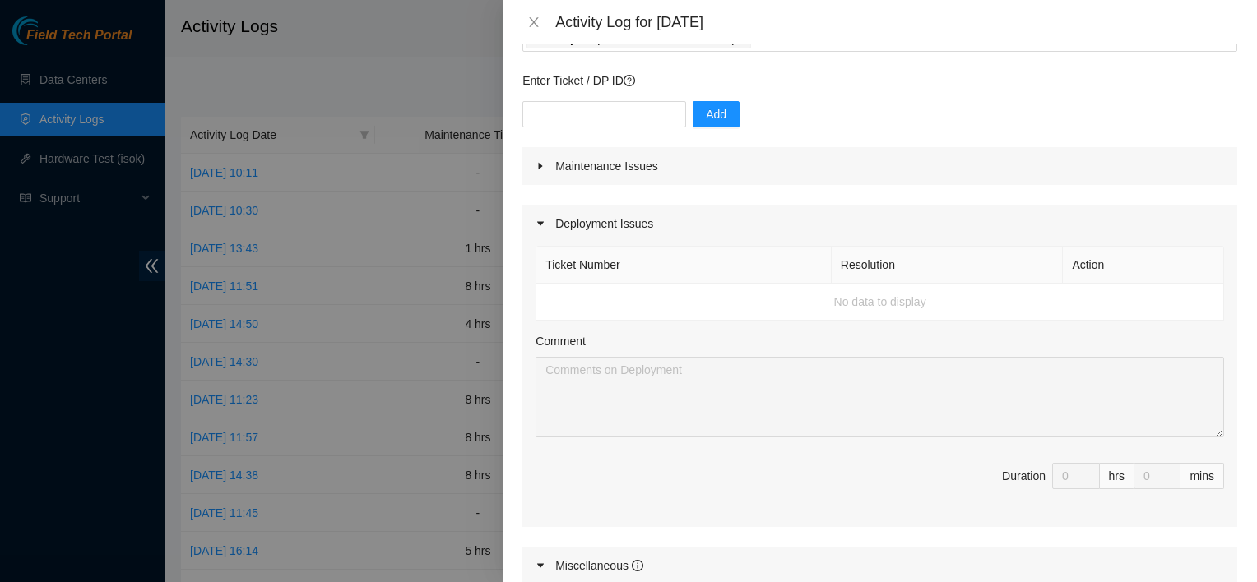
scroll to position [117, 0]
click at [645, 159] on div "Maintenance Issues" at bounding box center [879, 164] width 715 height 38
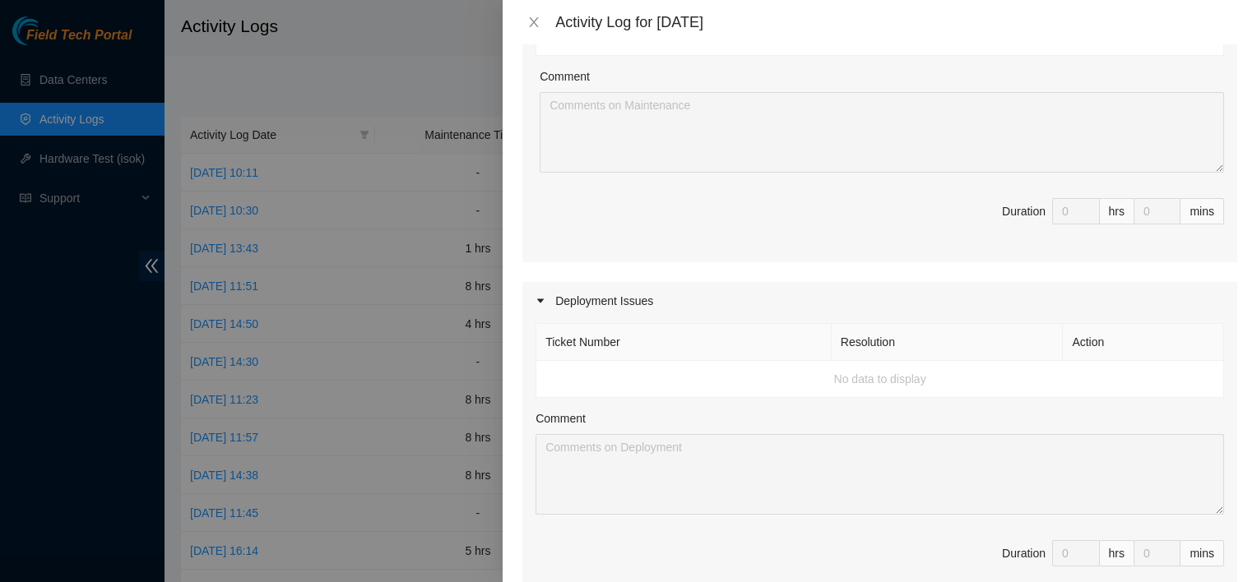
scroll to position [0, 0]
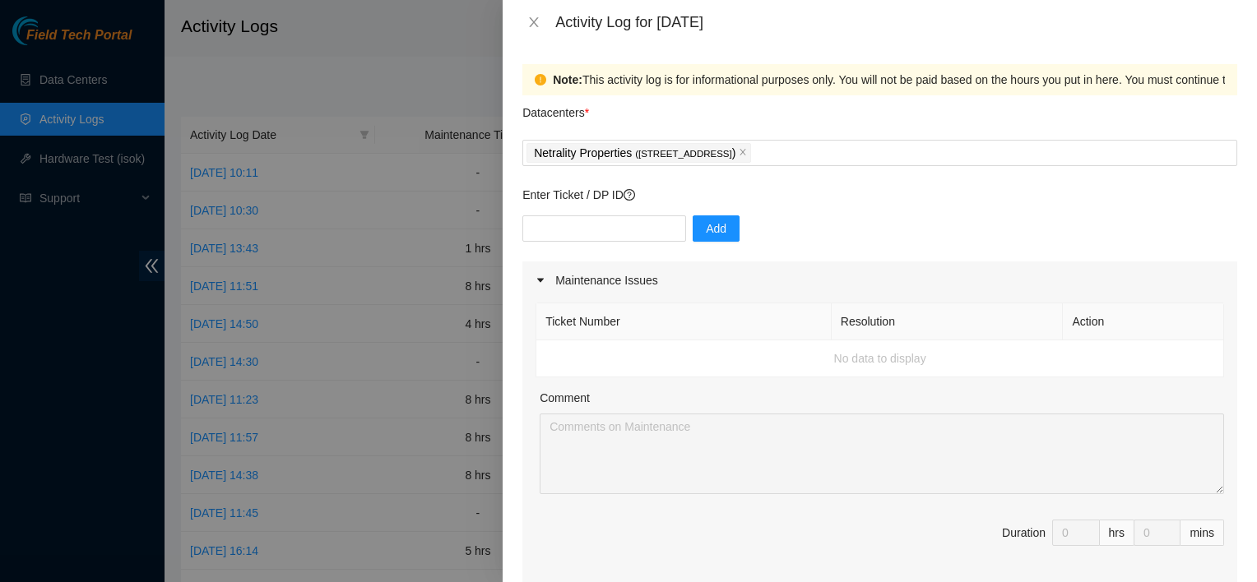
click at [609, 213] on div "Enter Ticket / DP ID Add" at bounding box center [879, 224] width 715 height 76
click at [609, 234] on input "text" at bounding box center [604, 228] width 164 height 26
type input "DP83311"
click at [706, 223] on span "Add" at bounding box center [716, 229] width 21 height 18
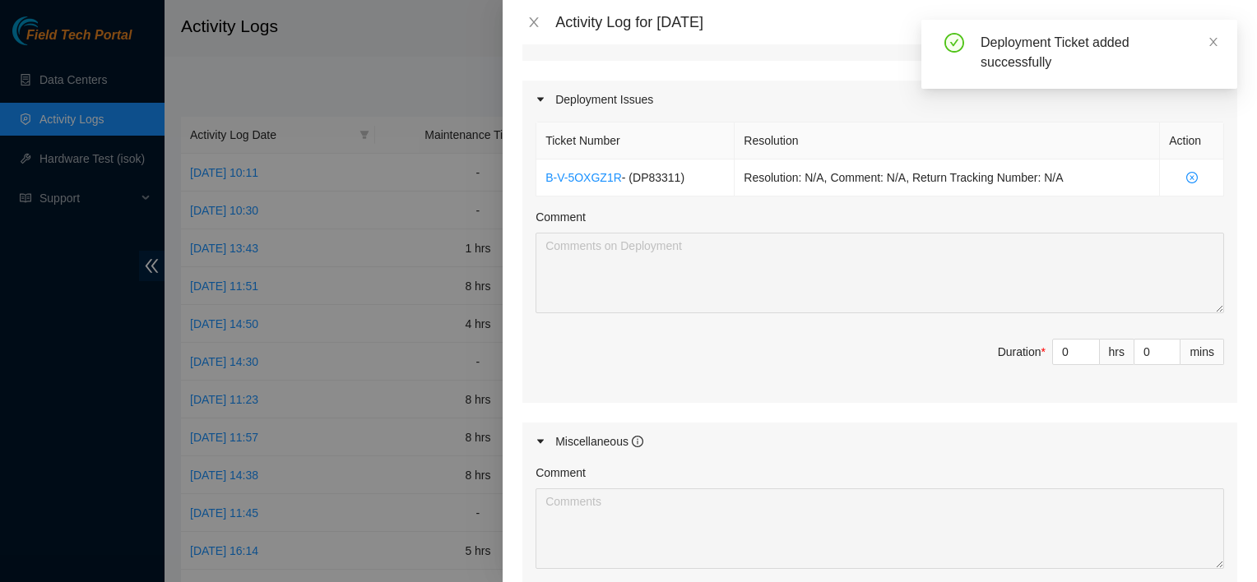
scroll to position [523, 0]
type input "1"
click at [1087, 345] on icon "up" at bounding box center [1090, 348] width 6 height 6
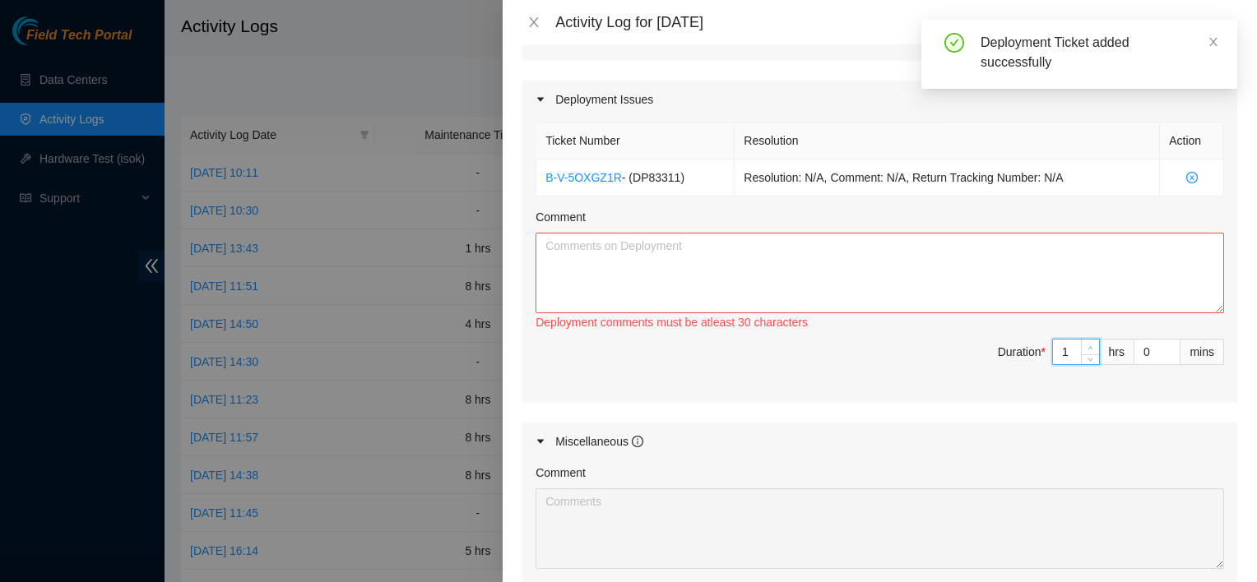
type input "2"
click at [1087, 345] on icon "up" at bounding box center [1090, 348] width 6 height 6
type input "3"
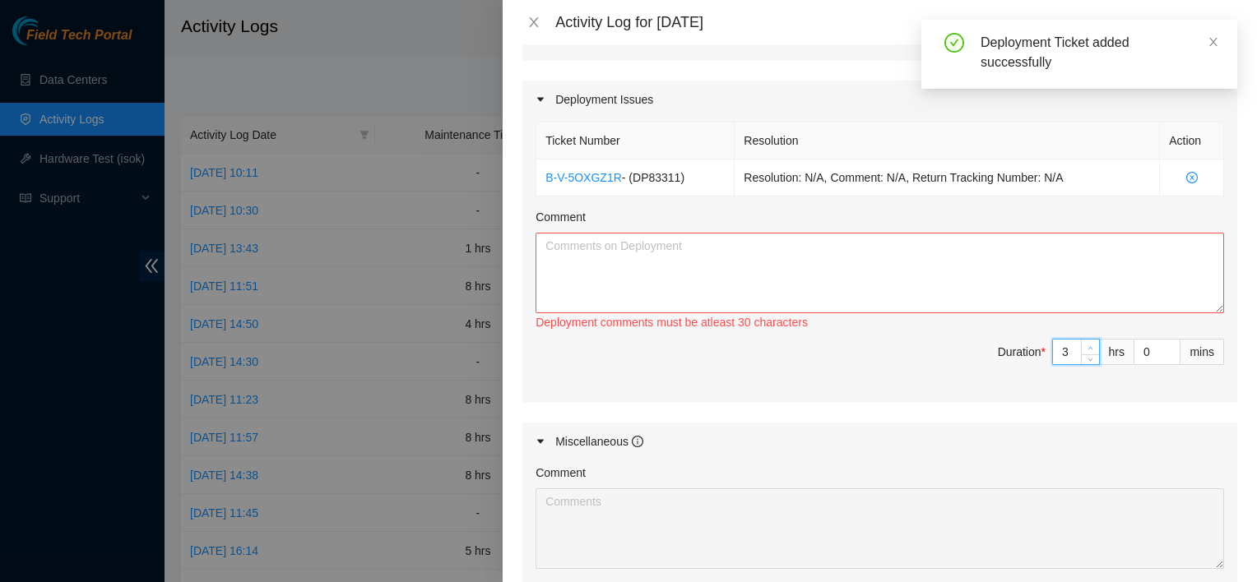
click at [1087, 345] on icon "up" at bounding box center [1090, 348] width 6 height 6
type input "4"
click at [1087, 345] on icon "up" at bounding box center [1090, 348] width 6 height 6
type input "5"
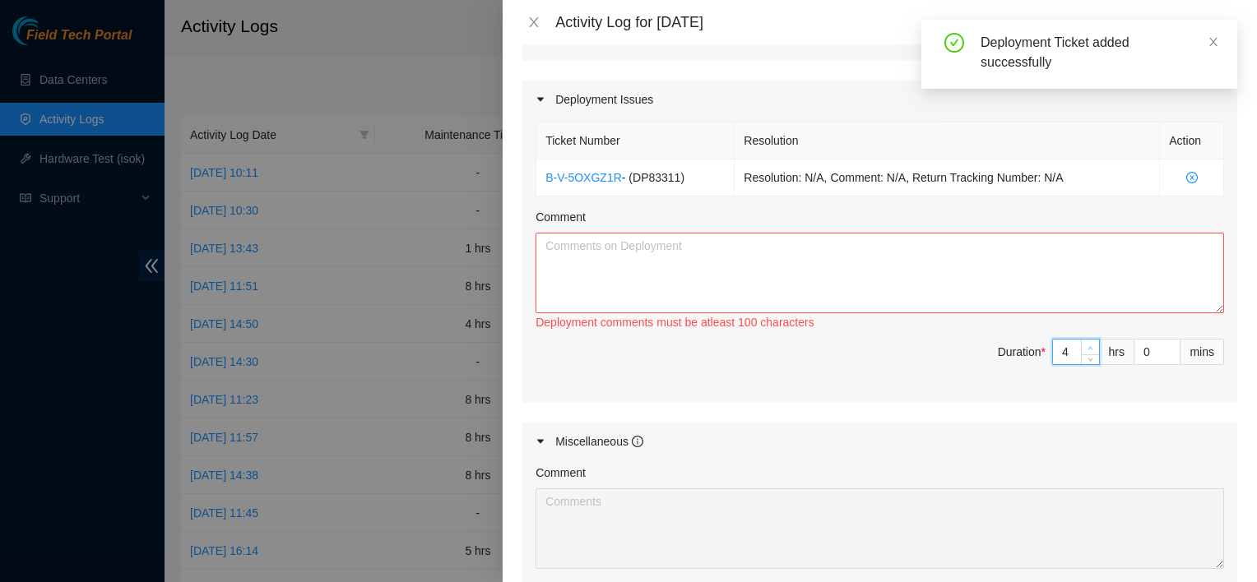
type input "5"
click at [1087, 345] on icon "up" at bounding box center [1090, 348] width 6 height 6
type input "6"
click at [1087, 345] on icon "up" at bounding box center [1090, 348] width 6 height 6
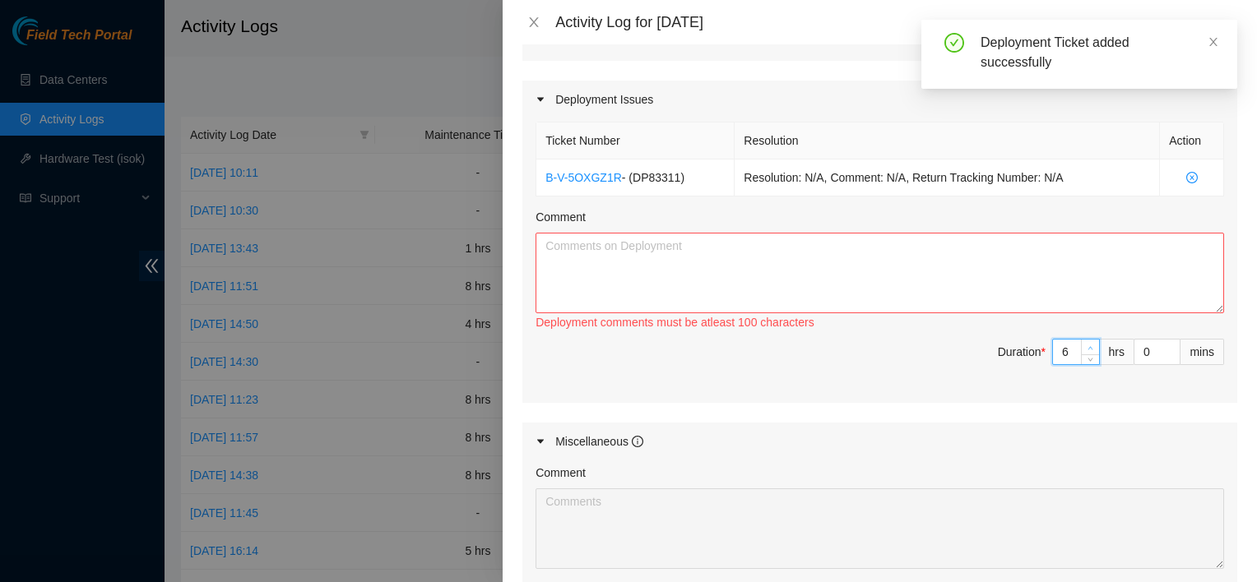
type input "7"
click at [1087, 345] on icon "up" at bounding box center [1090, 348] width 6 height 6
type input "8"
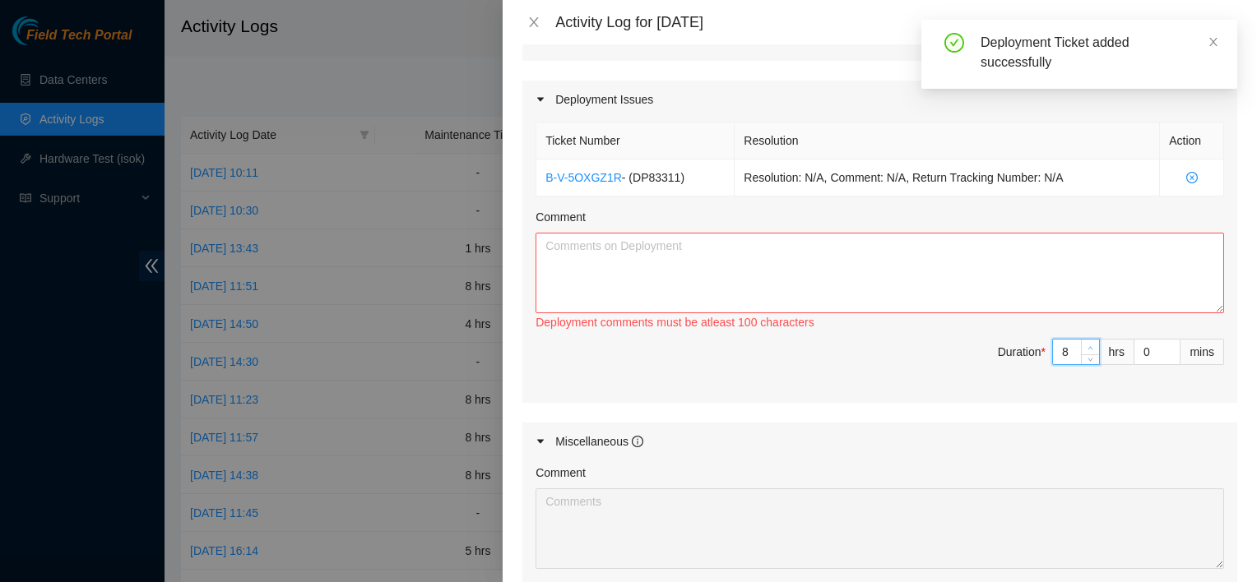
click at [1087, 345] on icon "up" at bounding box center [1090, 348] width 6 height 6
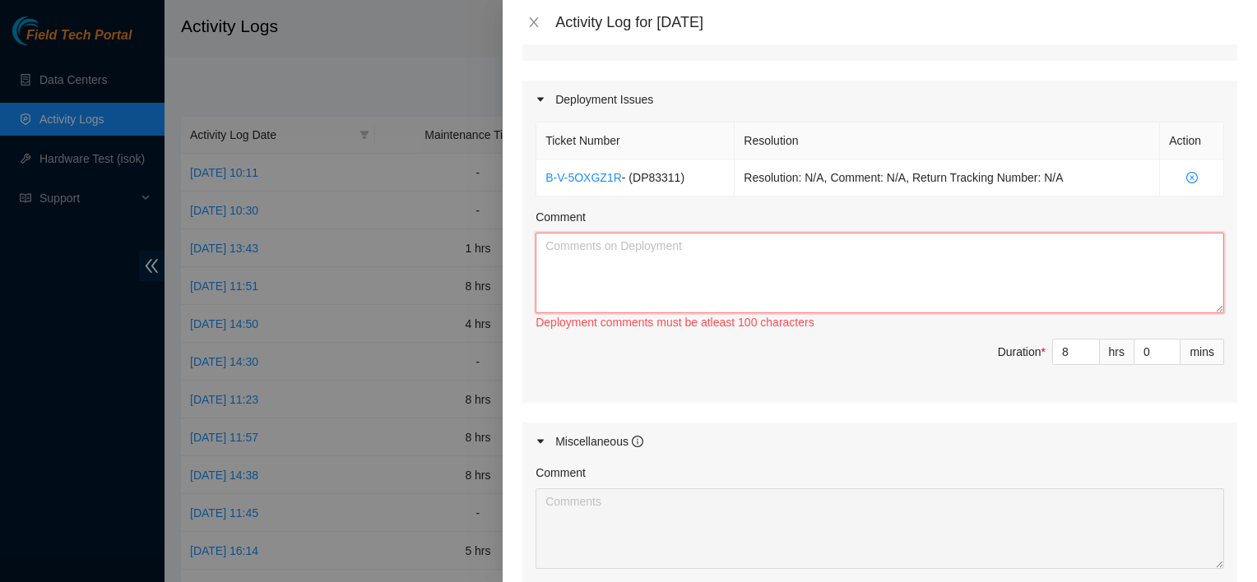
click at [928, 293] on textarea "Comment" at bounding box center [879, 273] width 688 height 81
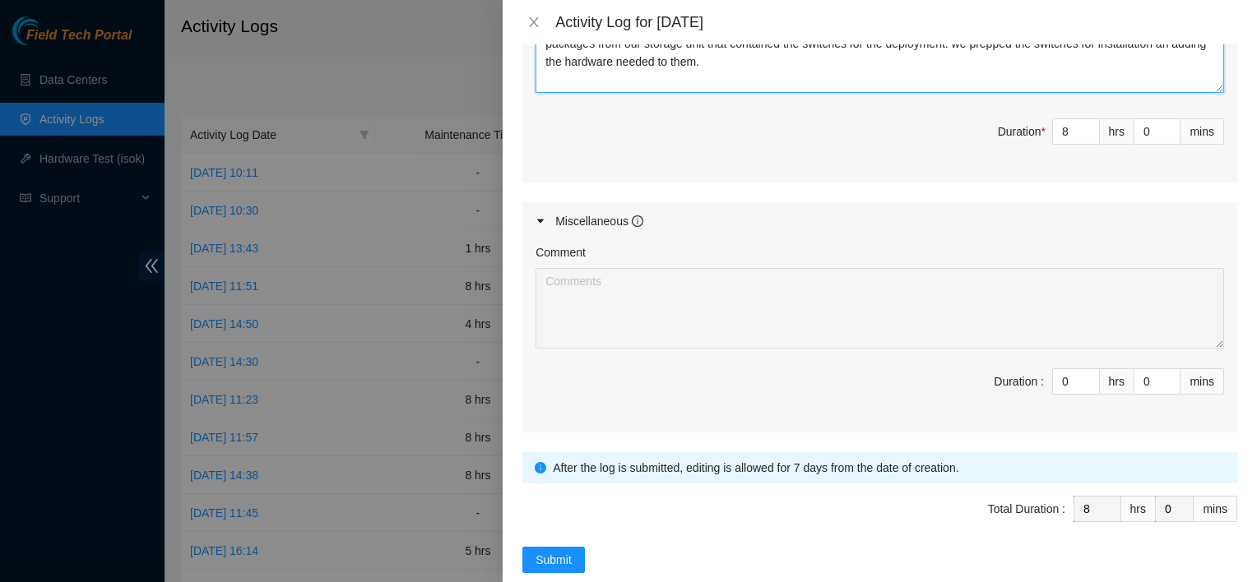
scroll to position [769, 0]
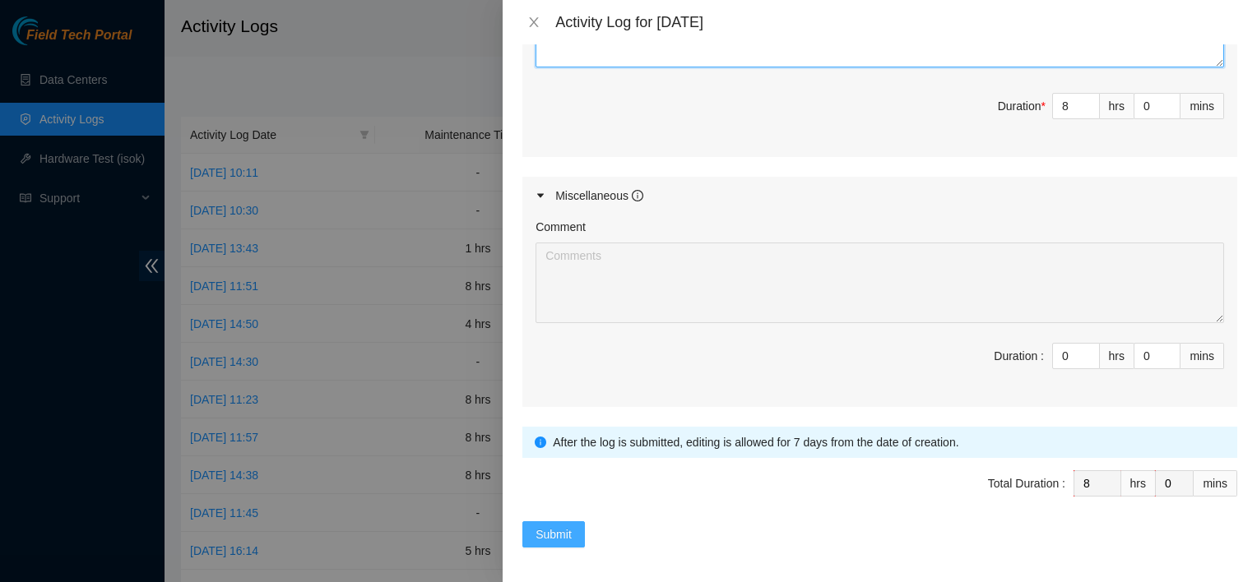
type textarea "The lead Technician(Brandon Littlepage) and I did an audit of supplies we have …"
click at [572, 529] on button "Submit" at bounding box center [553, 534] width 63 height 26
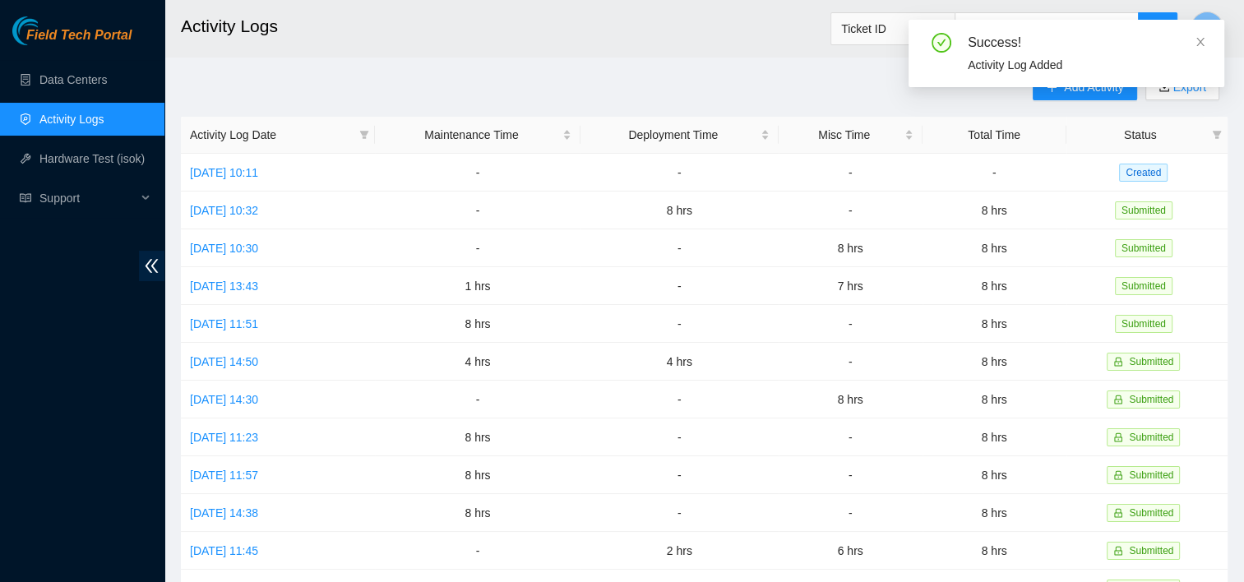
click at [1073, 91] on div "Success! Activity Log Added" at bounding box center [1067, 60] width 316 height 81
click at [1198, 45] on icon "close" at bounding box center [1201, 42] width 12 height 12
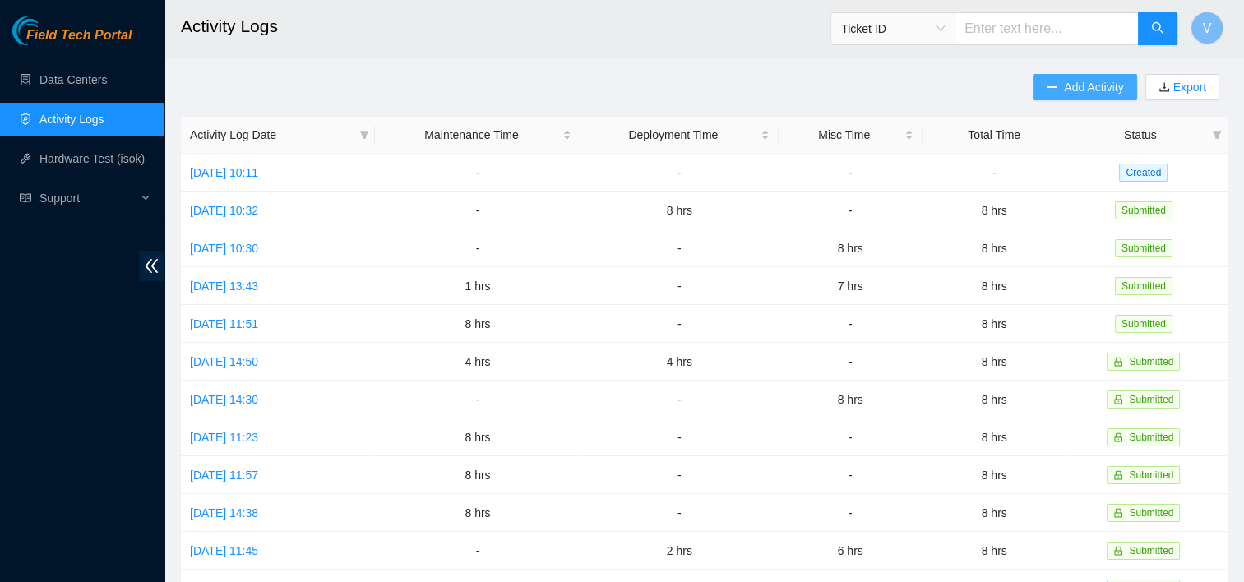
click at [1091, 90] on span "Add Activity" at bounding box center [1093, 87] width 59 height 18
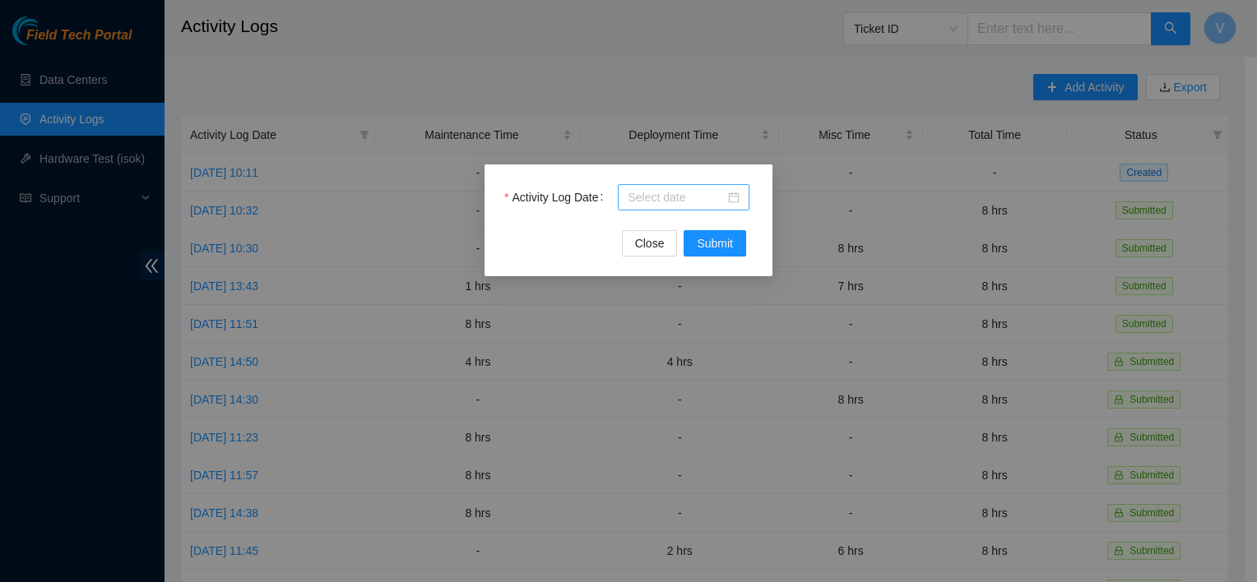
click at [723, 195] on input "Activity Log Date" at bounding box center [675, 197] width 97 height 18
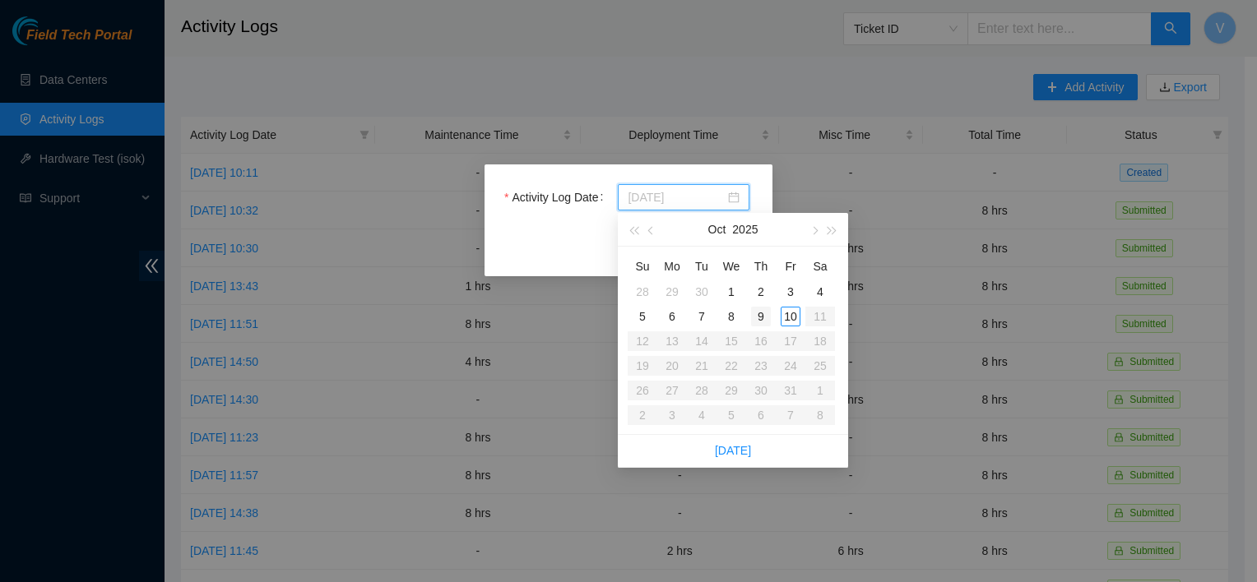
type input "[DATE]"
click at [756, 314] on div "9" at bounding box center [761, 317] width 20 height 20
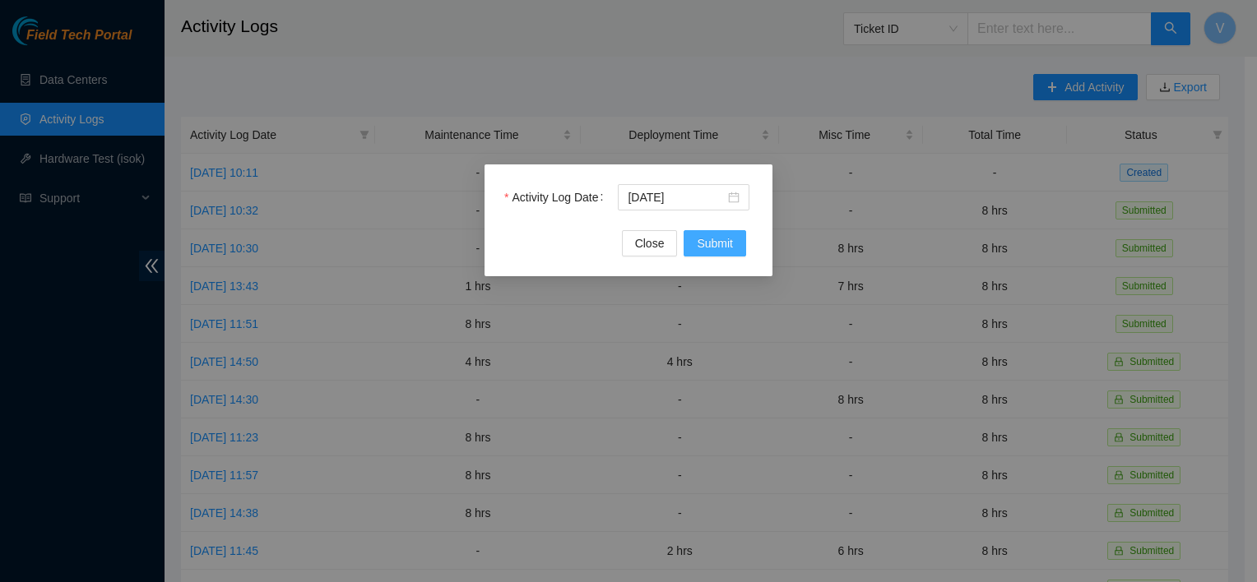
click at [720, 247] on span "Submit" at bounding box center [715, 243] width 36 height 18
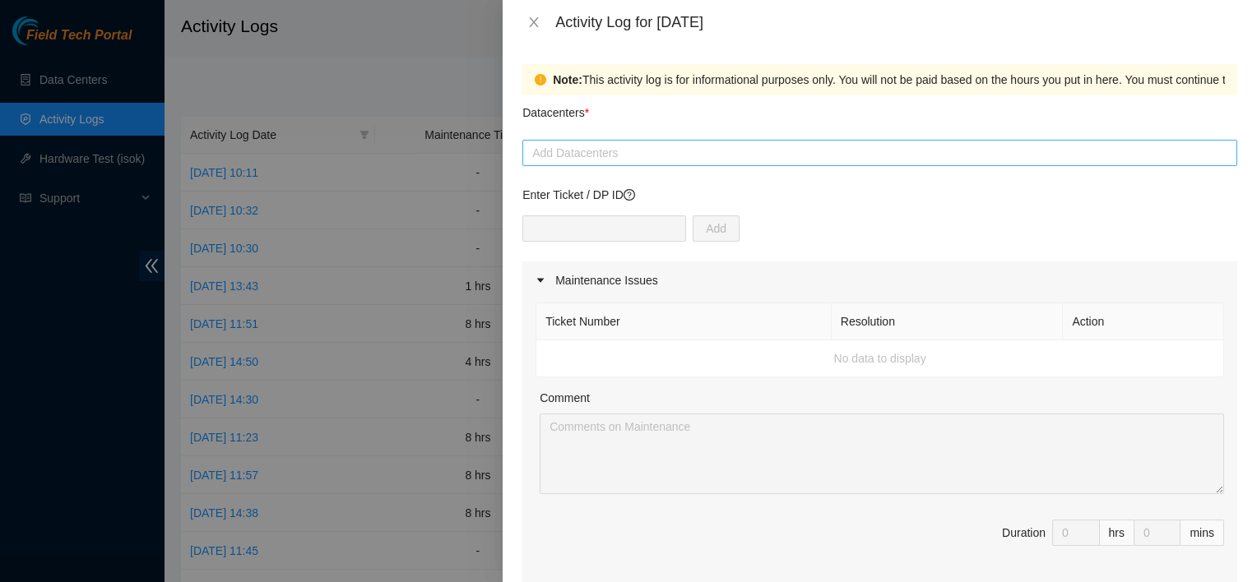
click at [679, 151] on div at bounding box center [879, 153] width 706 height 20
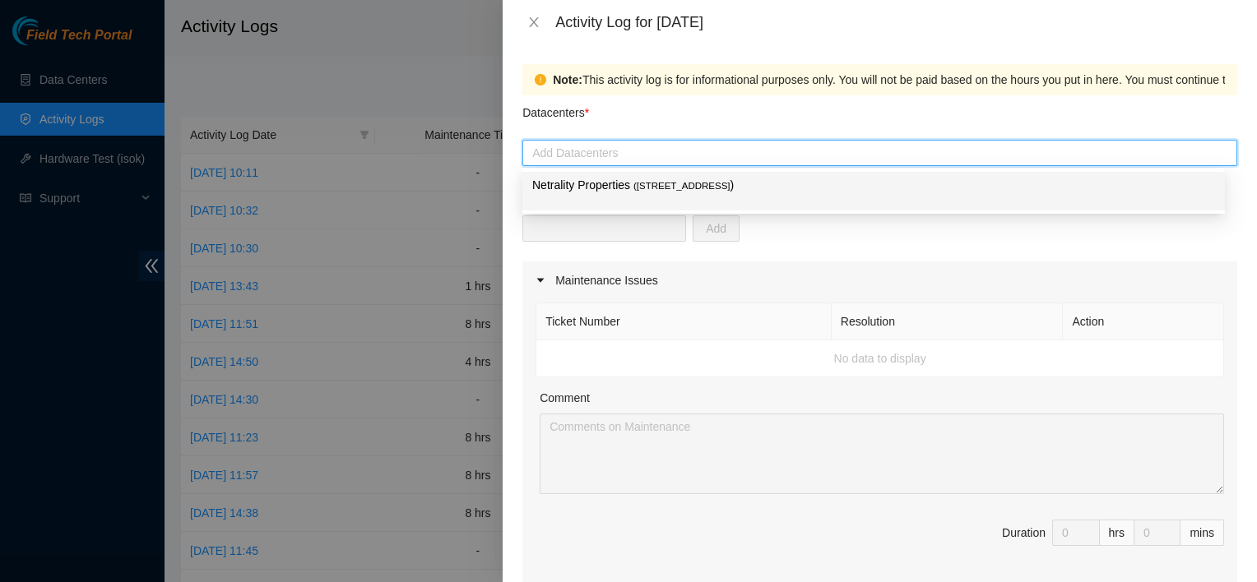
click at [685, 184] on span "( 401 N. Broad (Philadelphia)" at bounding box center [681, 186] width 97 height 10
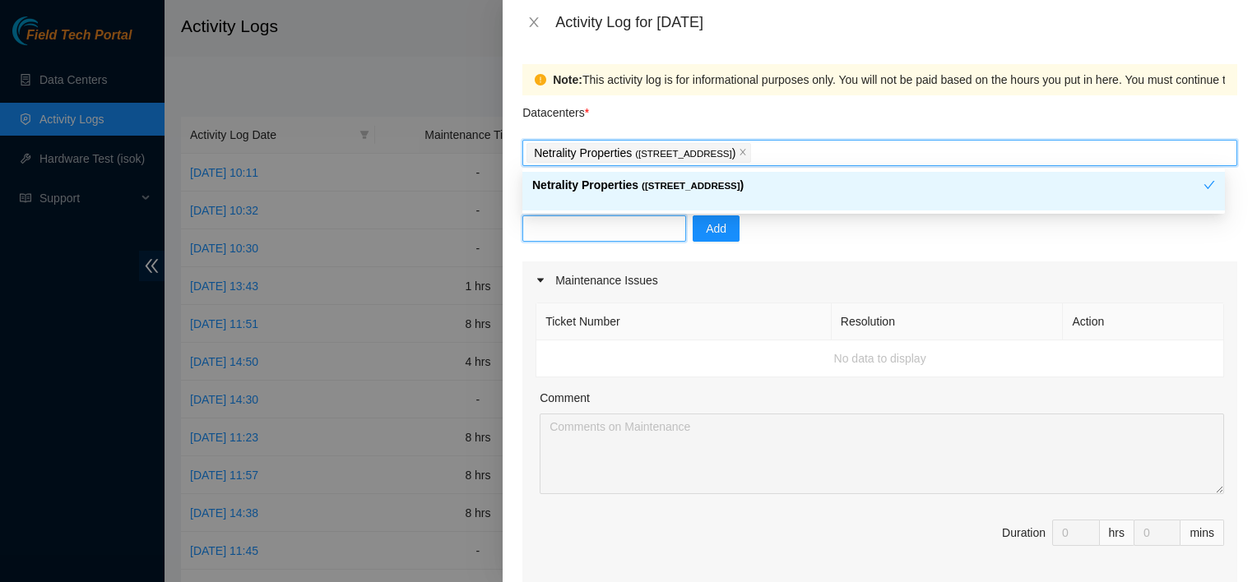
click at [605, 228] on input "text" at bounding box center [604, 228] width 164 height 26
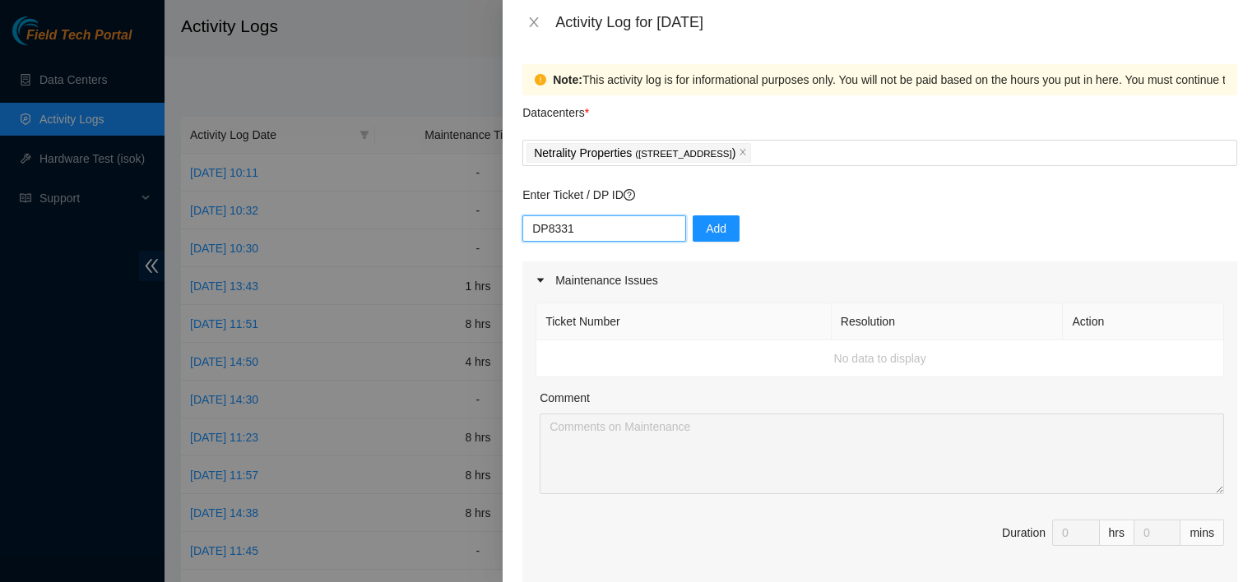
click at [587, 237] on input "DP8331" at bounding box center [604, 228] width 164 height 26
type input "DP83311"
click at [706, 228] on span "Add" at bounding box center [716, 229] width 21 height 18
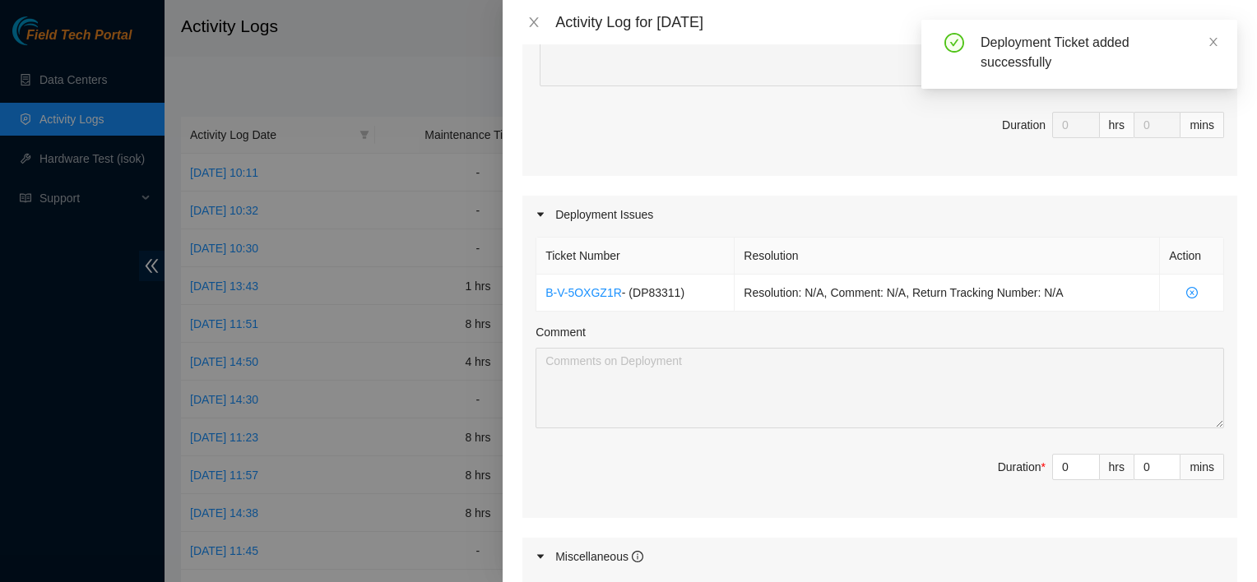
scroll to position [423, 0]
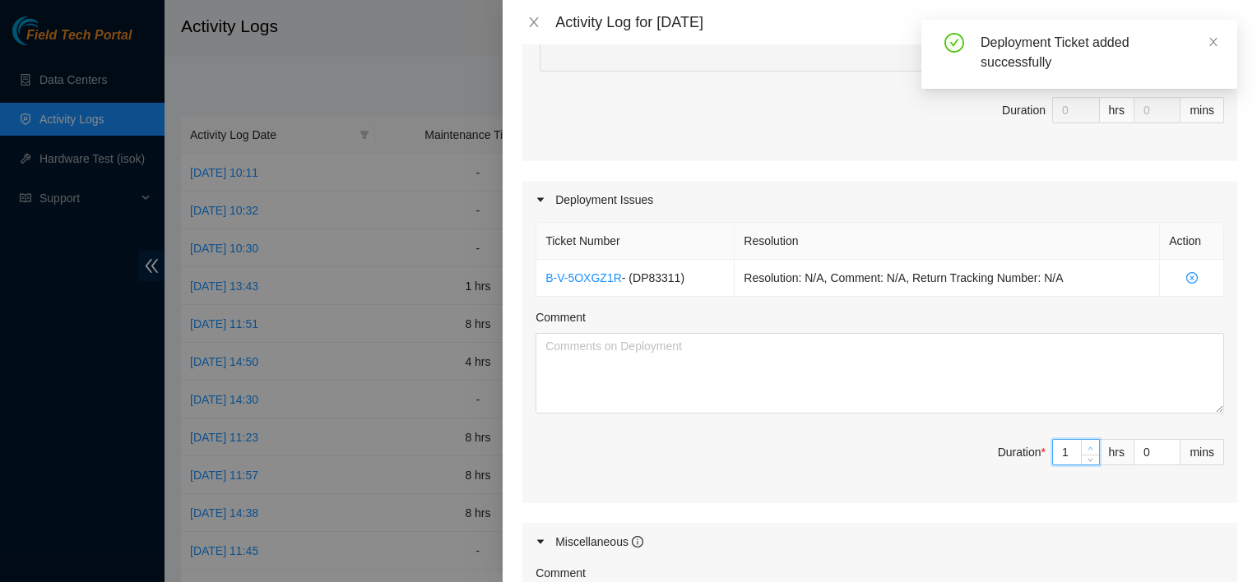
type input "1"
click at [1086, 444] on span "up" at bounding box center [1091, 448] width 10 height 10
type input "2"
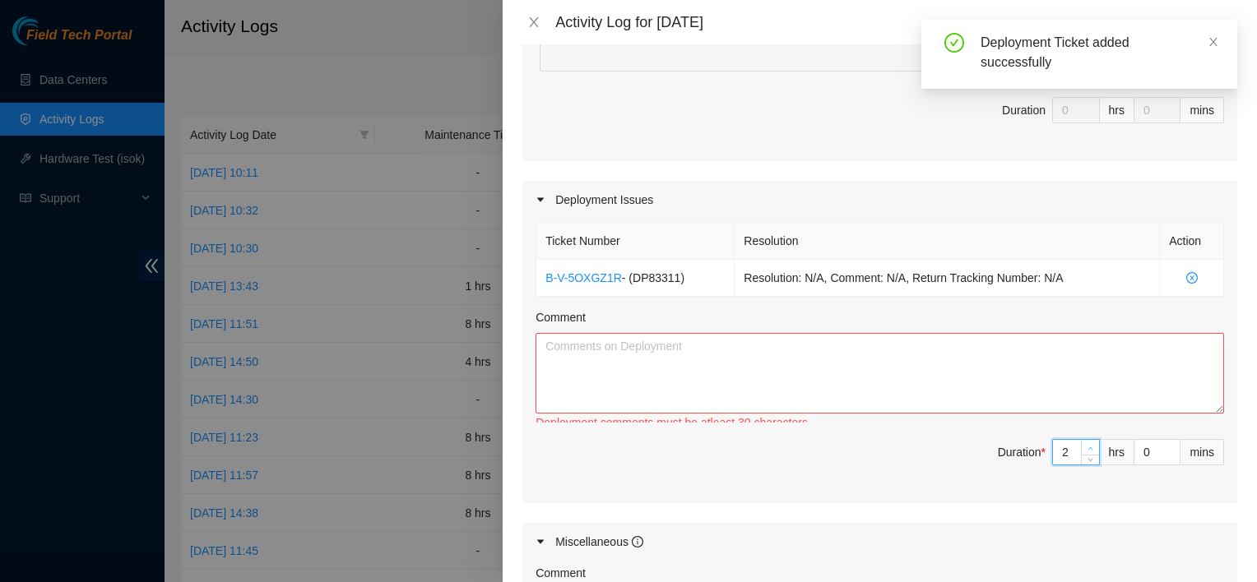
click at [1086, 444] on span "up" at bounding box center [1091, 448] width 10 height 10
type input "3"
click at [1086, 444] on span "up" at bounding box center [1091, 448] width 10 height 10
type input "4"
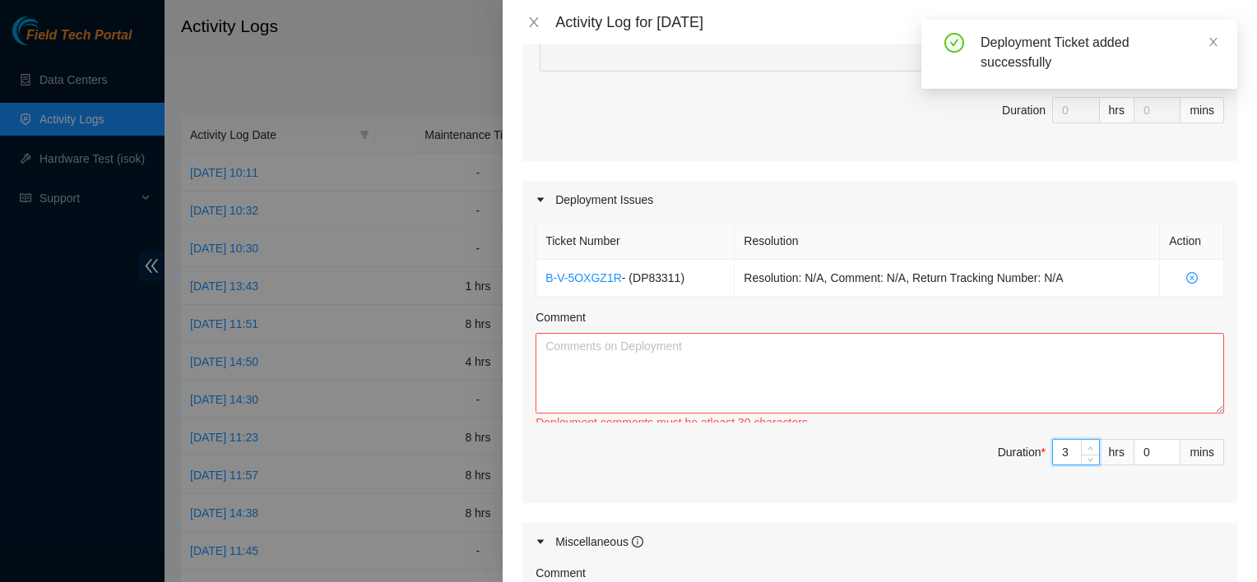
type input "4"
click at [1086, 444] on span "up" at bounding box center [1091, 448] width 10 height 10
type input "5"
click at [1086, 444] on span "up" at bounding box center [1091, 448] width 10 height 10
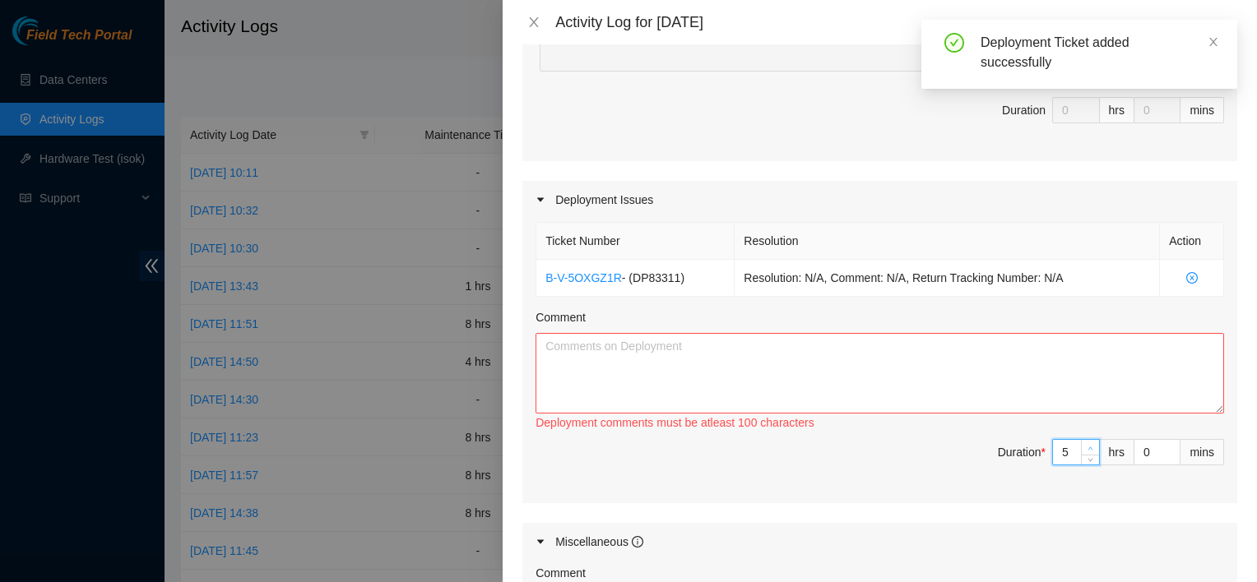
type input "6"
click at [1086, 444] on span "up" at bounding box center [1091, 448] width 10 height 10
type input "7"
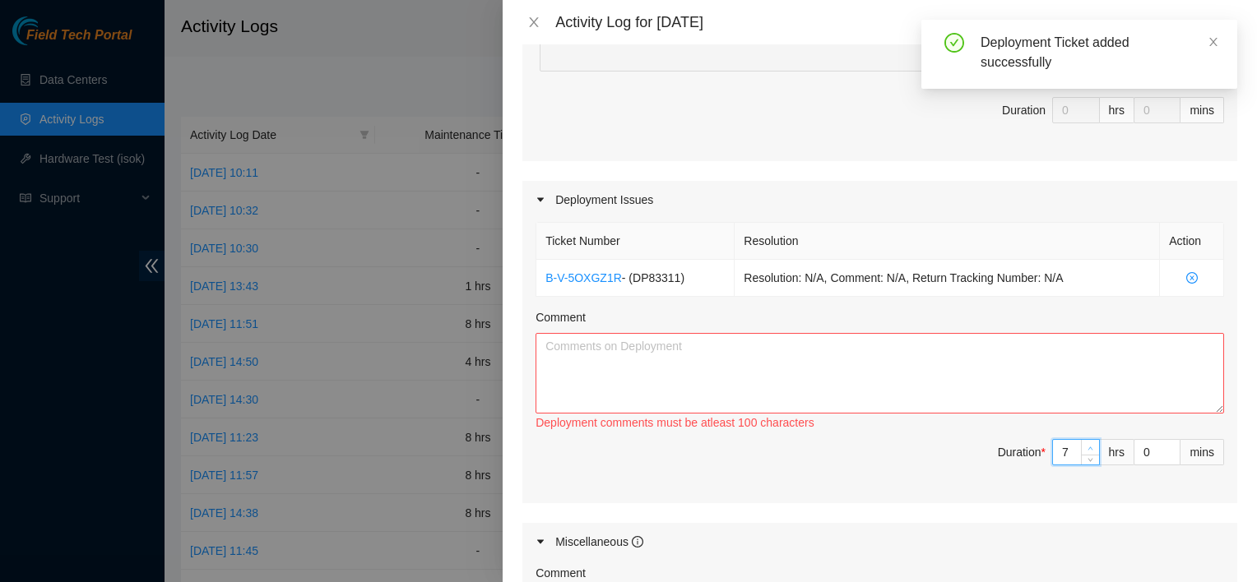
click at [1086, 444] on span "up" at bounding box center [1091, 448] width 10 height 10
type input "8"
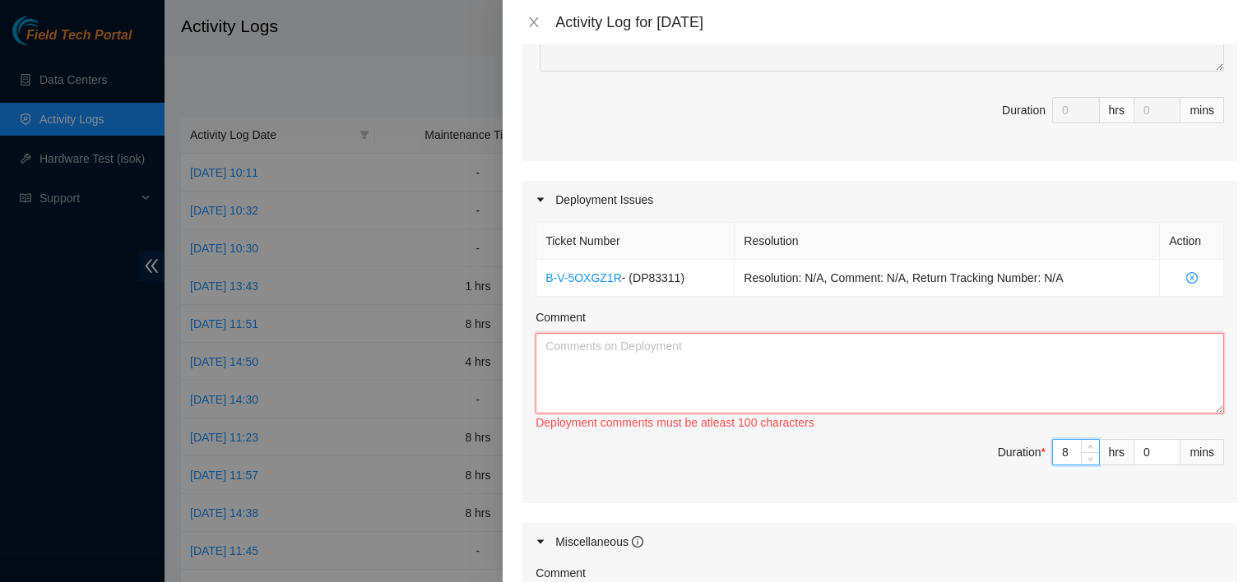
drag, startPoint x: 1081, startPoint y: 444, endPoint x: 743, endPoint y: 359, distance: 349.5
click at [743, 359] on textarea "Comment" at bounding box center [879, 373] width 688 height 81
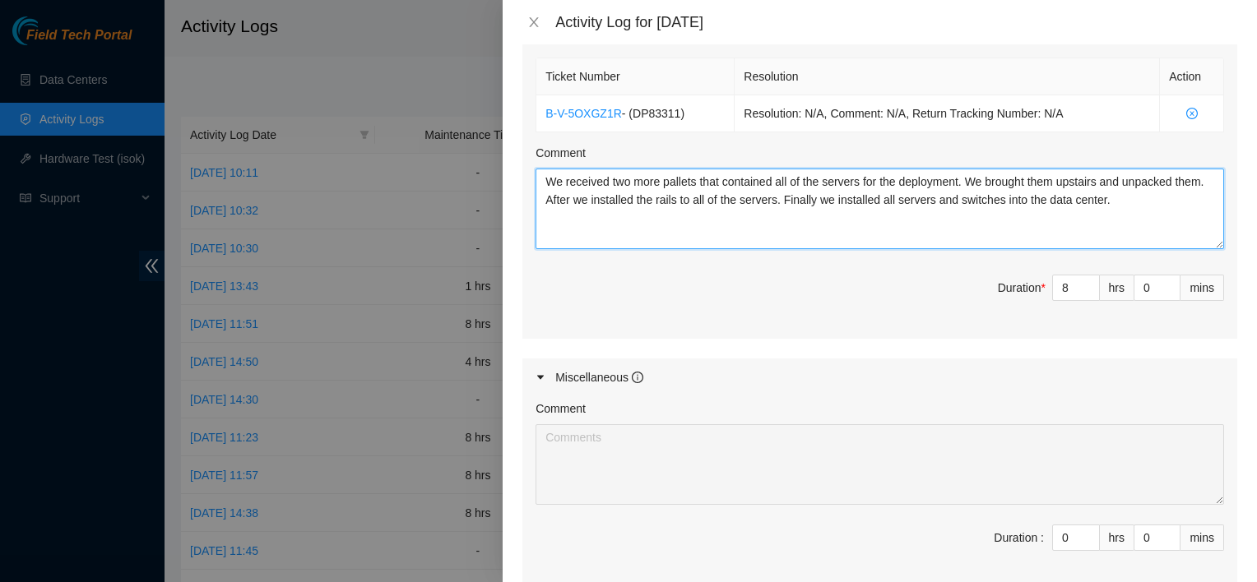
scroll to position [769, 0]
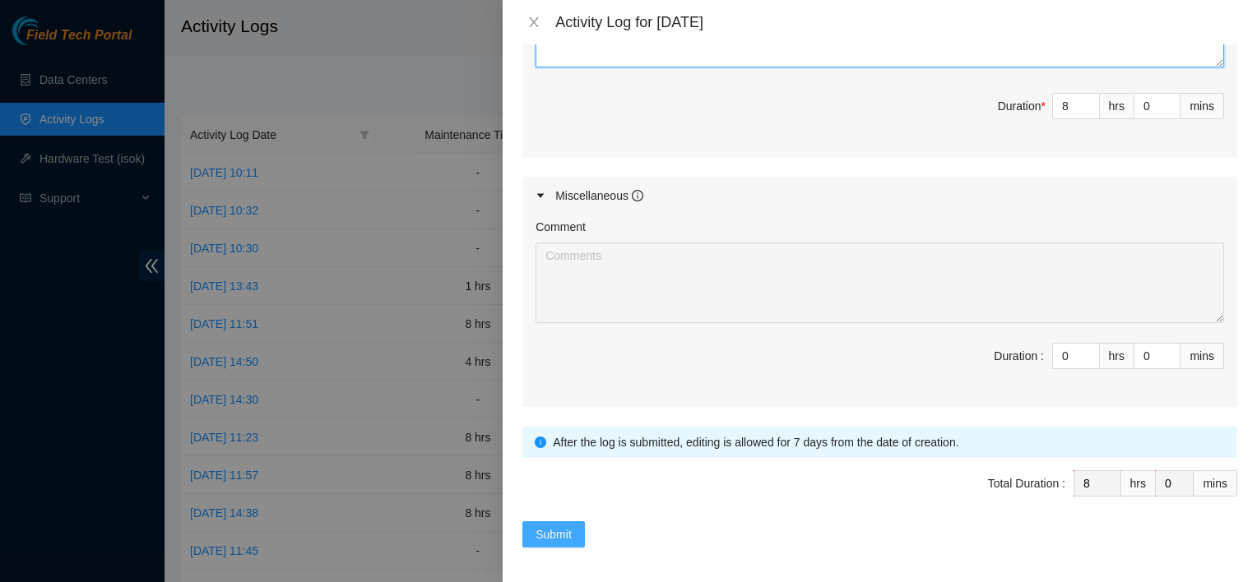
type textarea "We received two more pallets that contained all of the servers for the deployme…"
click at [560, 531] on span "Submit" at bounding box center [553, 535] width 36 height 18
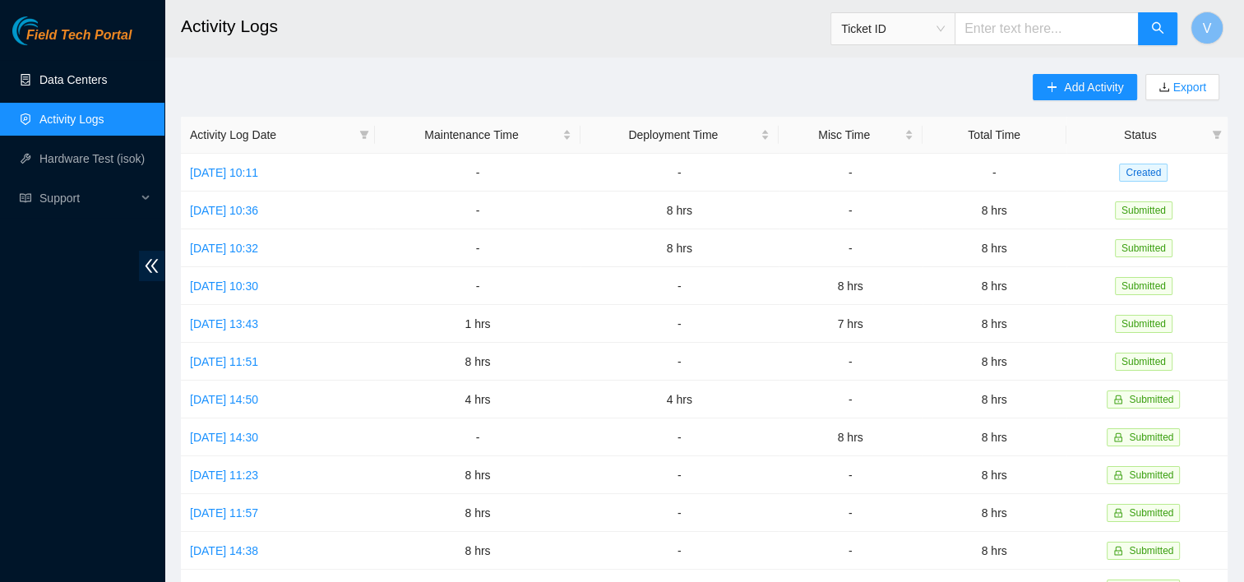
click at [53, 81] on link "Data Centers" at bounding box center [72, 79] width 67 height 13
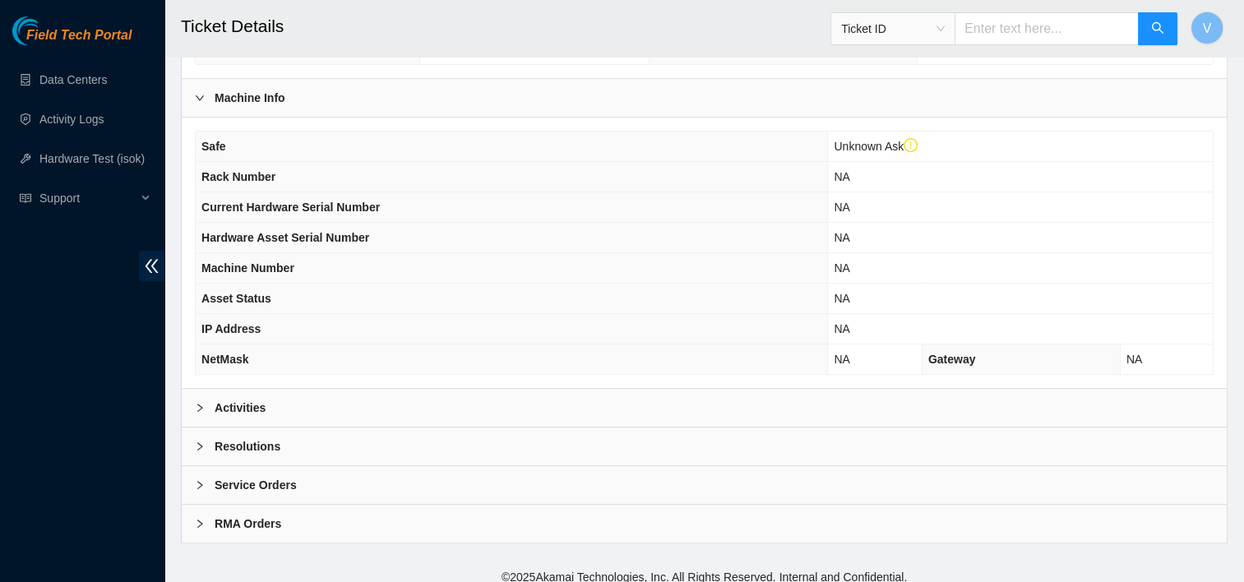
scroll to position [559, 0]
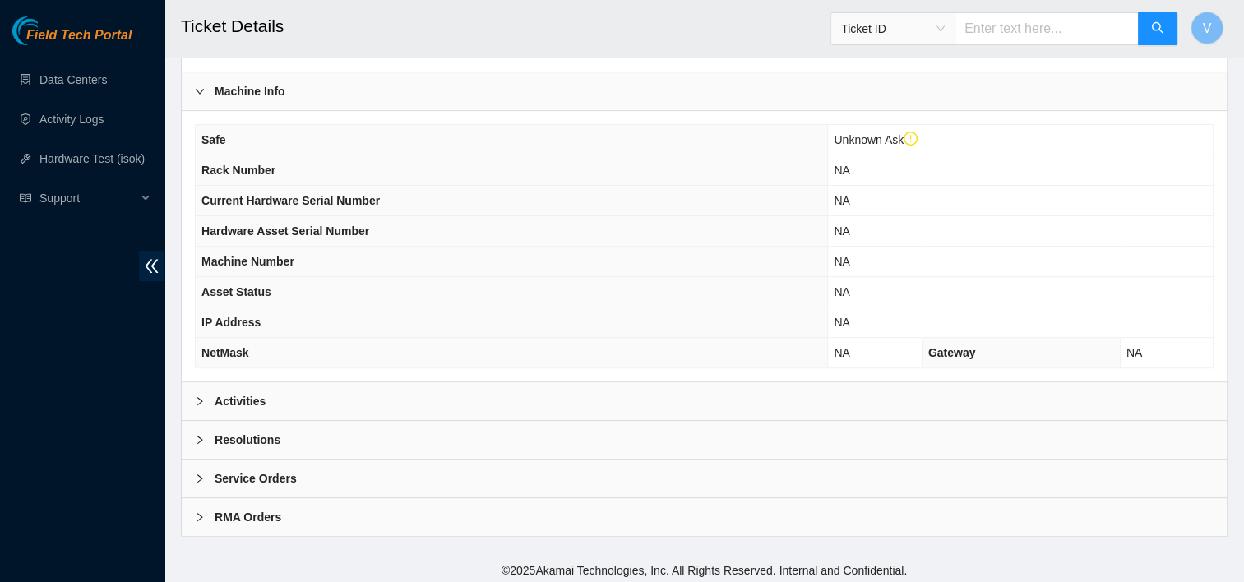
click at [438, 409] on div "Activities" at bounding box center [704, 401] width 1045 height 38
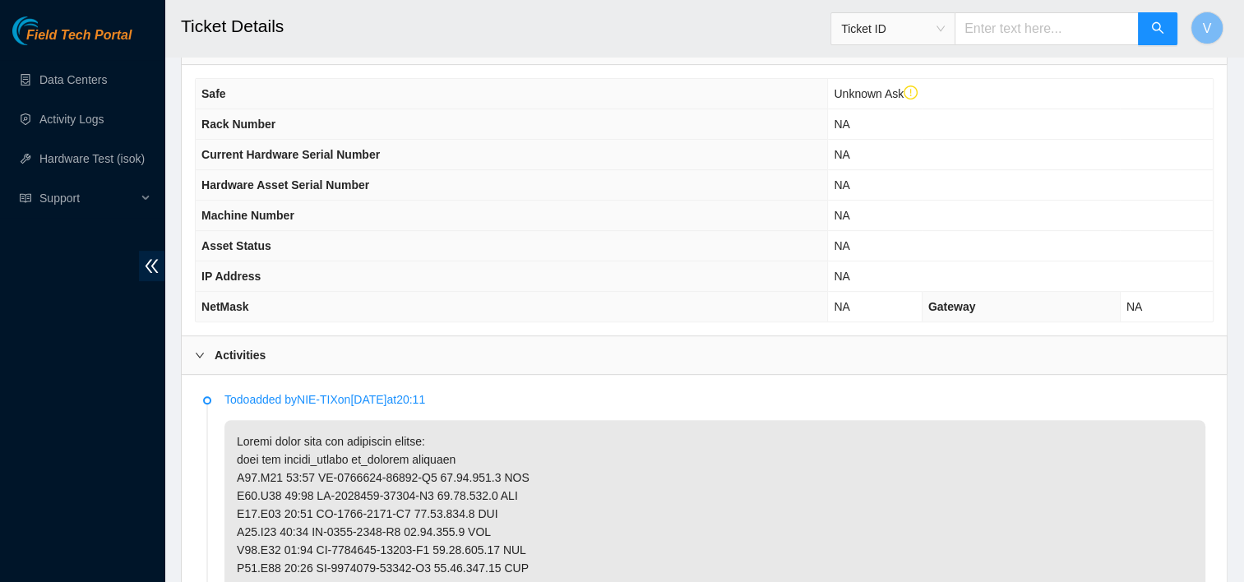
scroll to position [776, 0]
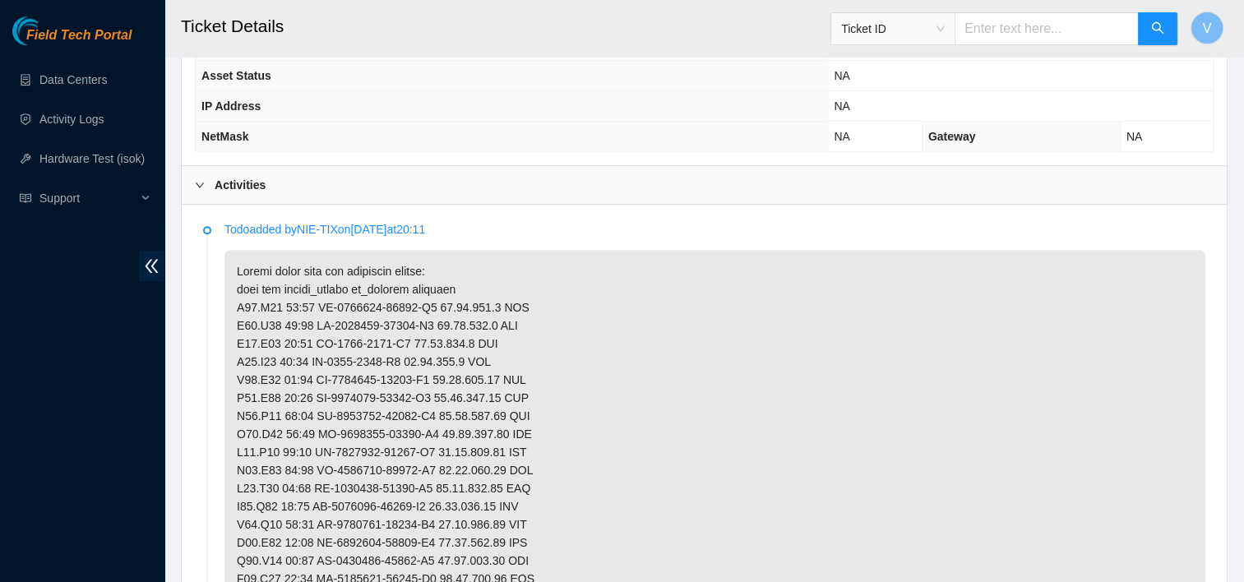
click at [266, 178] on div "Activities" at bounding box center [704, 185] width 1045 height 38
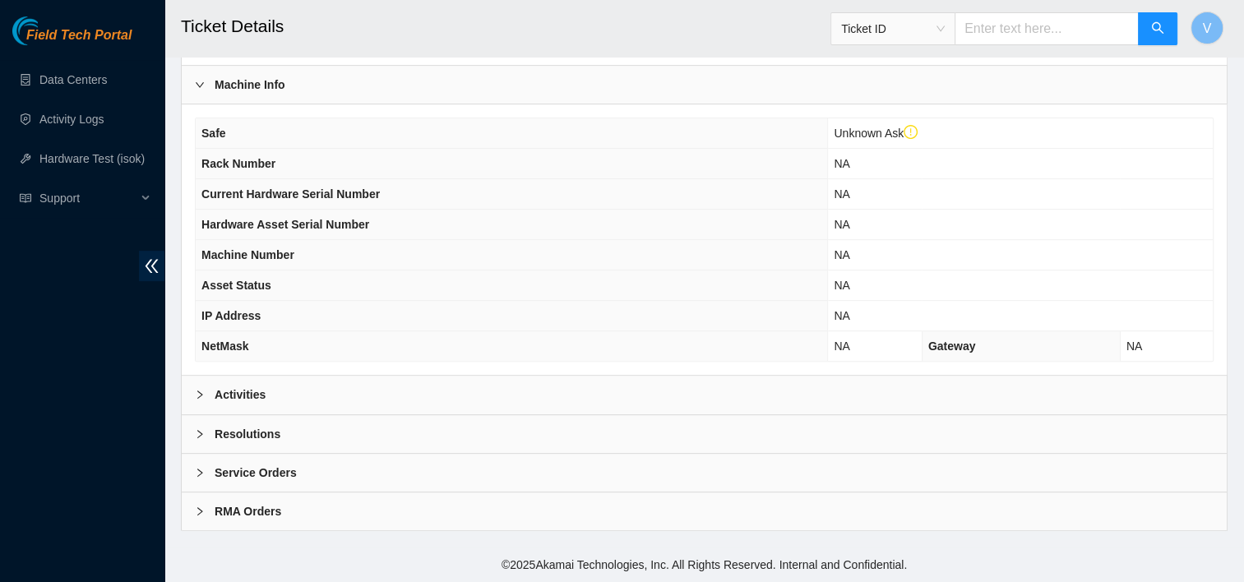
scroll to position [559, 0]
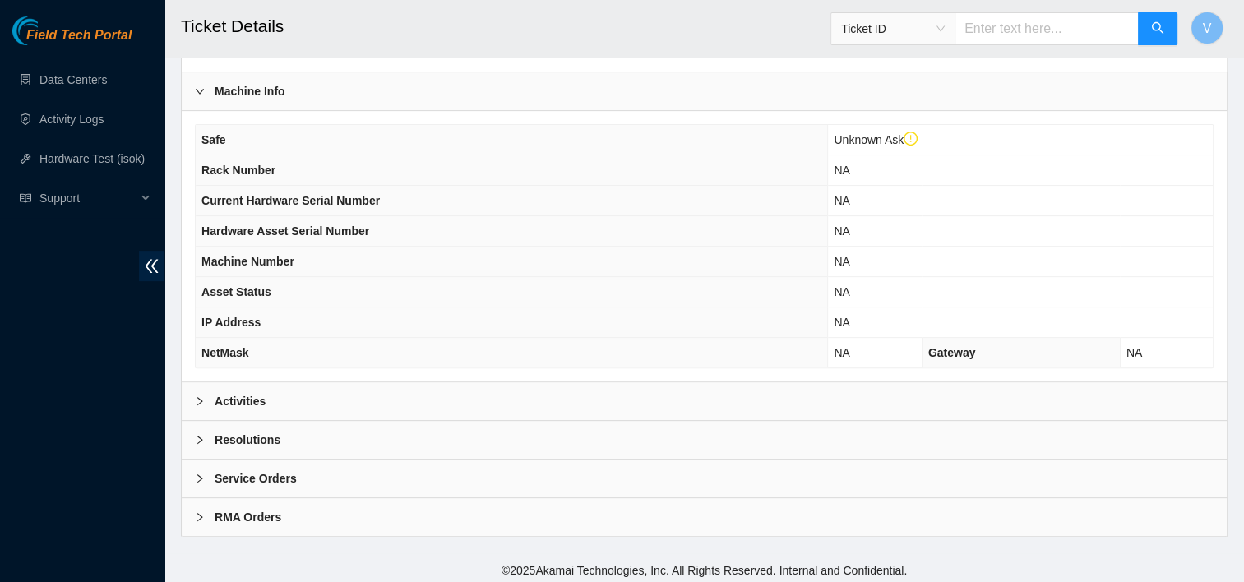
click at [262, 443] on b "Resolutions" at bounding box center [248, 440] width 66 height 18
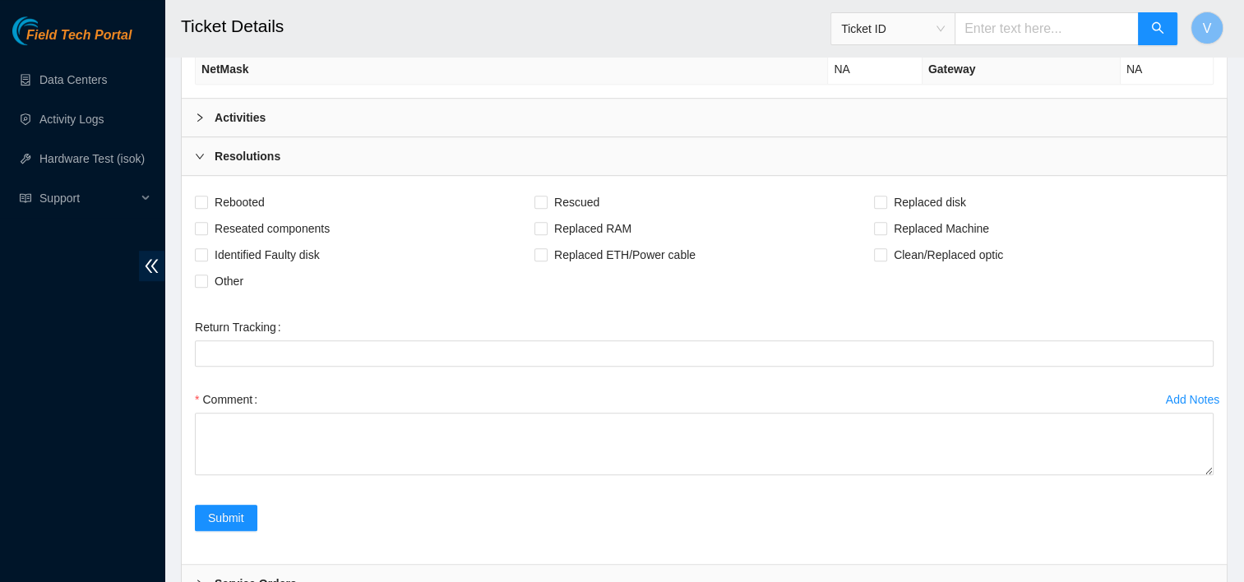
scroll to position [842, 0]
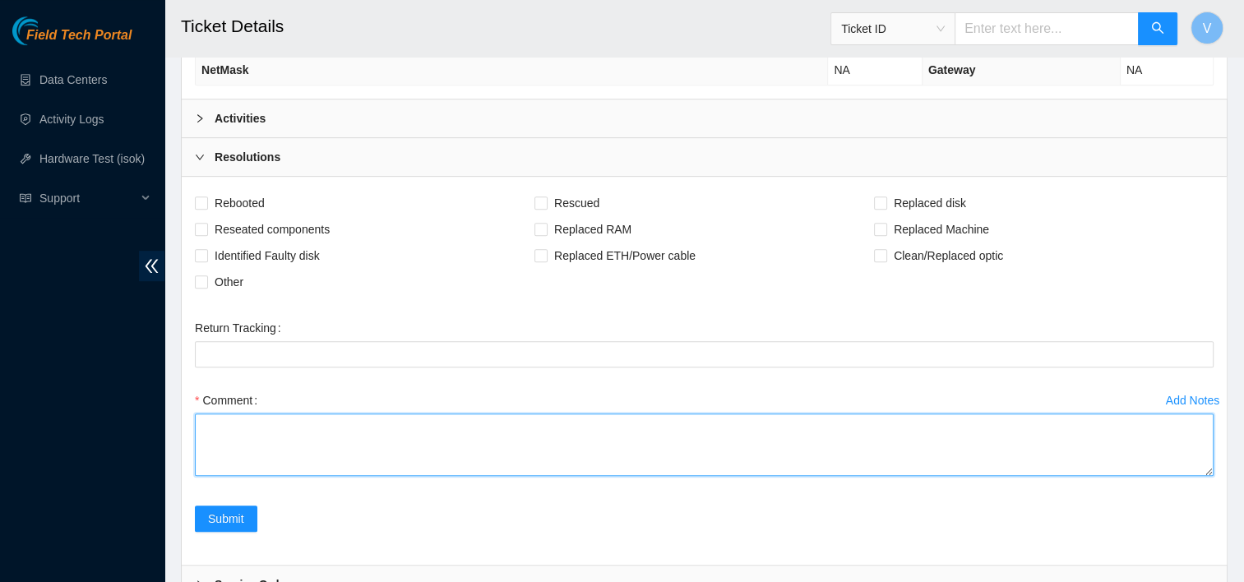
click at [262, 443] on textarea "Comment" at bounding box center [704, 445] width 1019 height 63
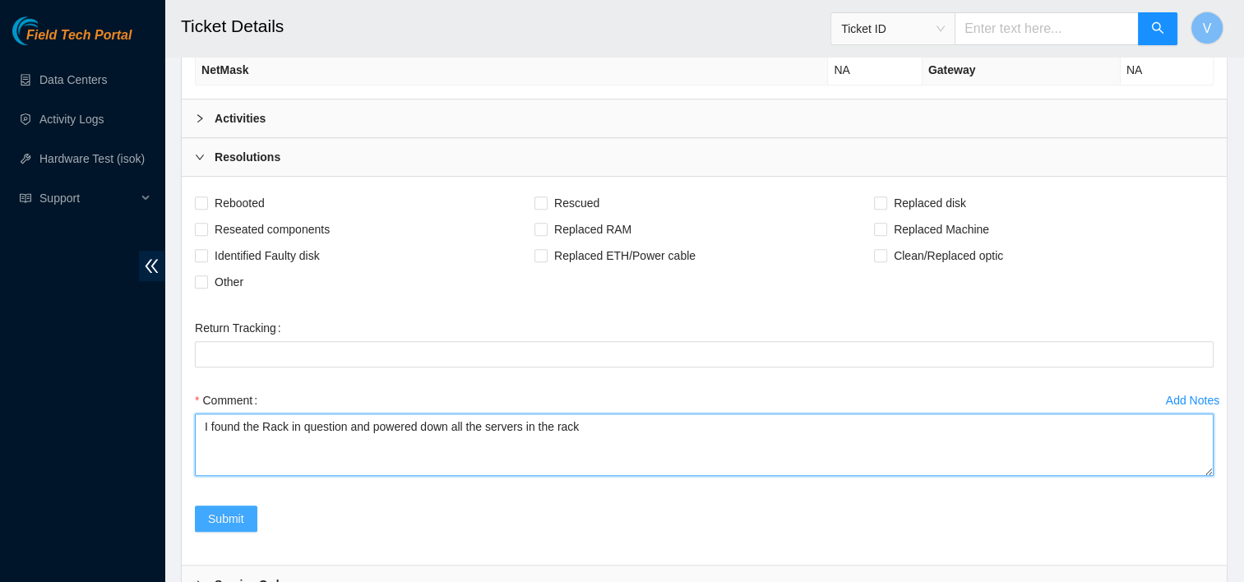
type textarea "I found the Rack in question and powered down all the servers in the rack"
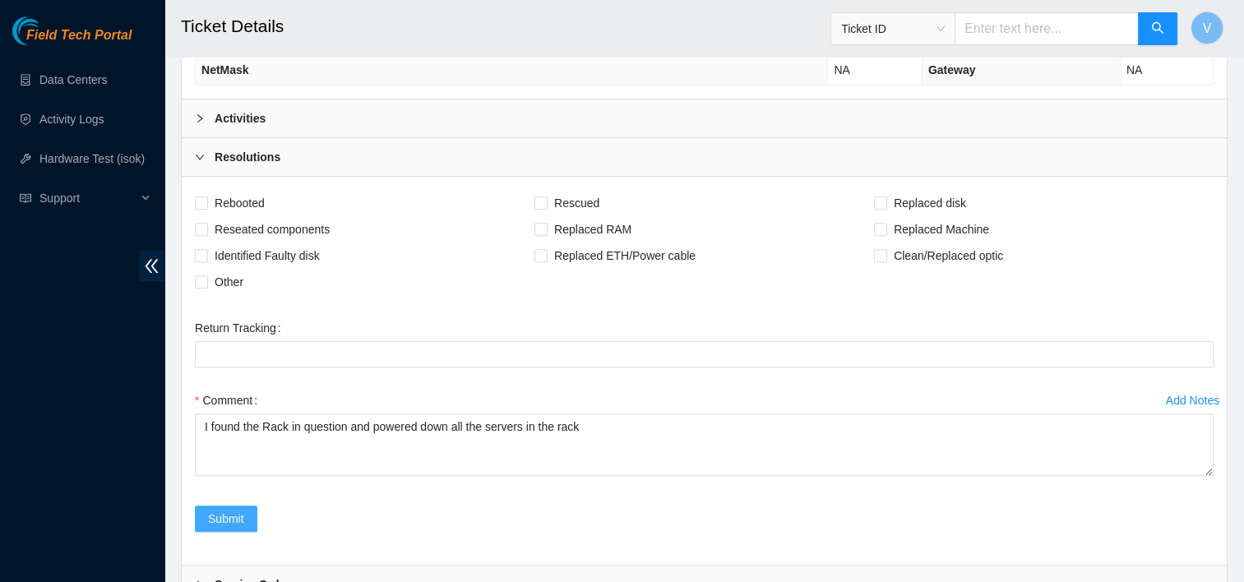
click at [237, 510] on span "Submit" at bounding box center [226, 519] width 36 height 18
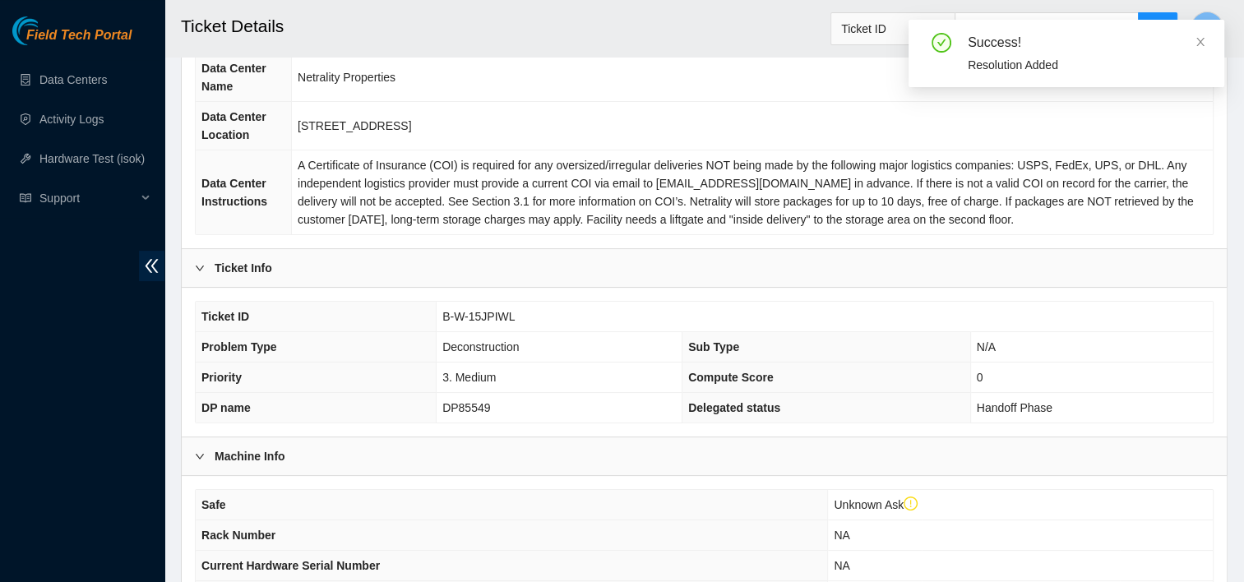
scroll to position [148, 0]
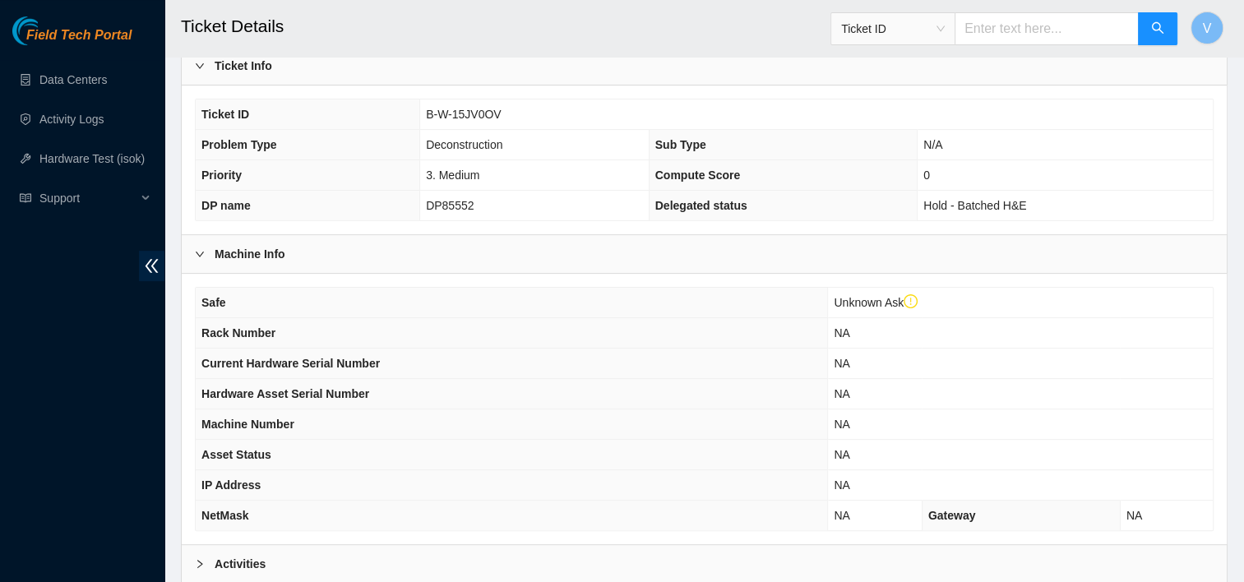
scroll to position [559, 0]
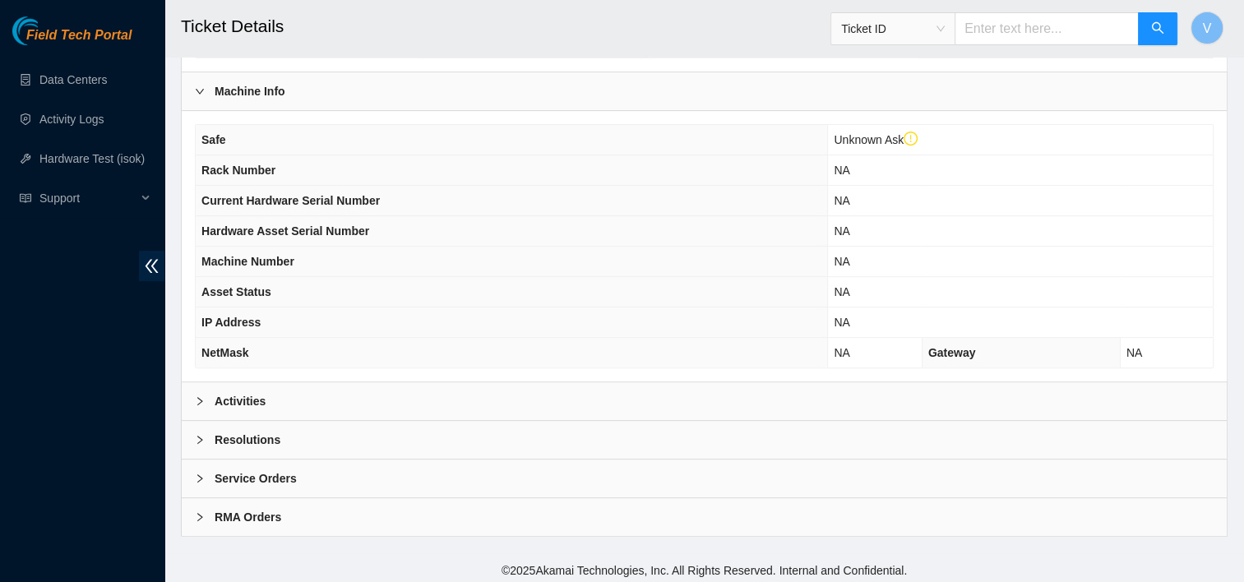
click at [330, 397] on div "Activities" at bounding box center [704, 401] width 1045 height 38
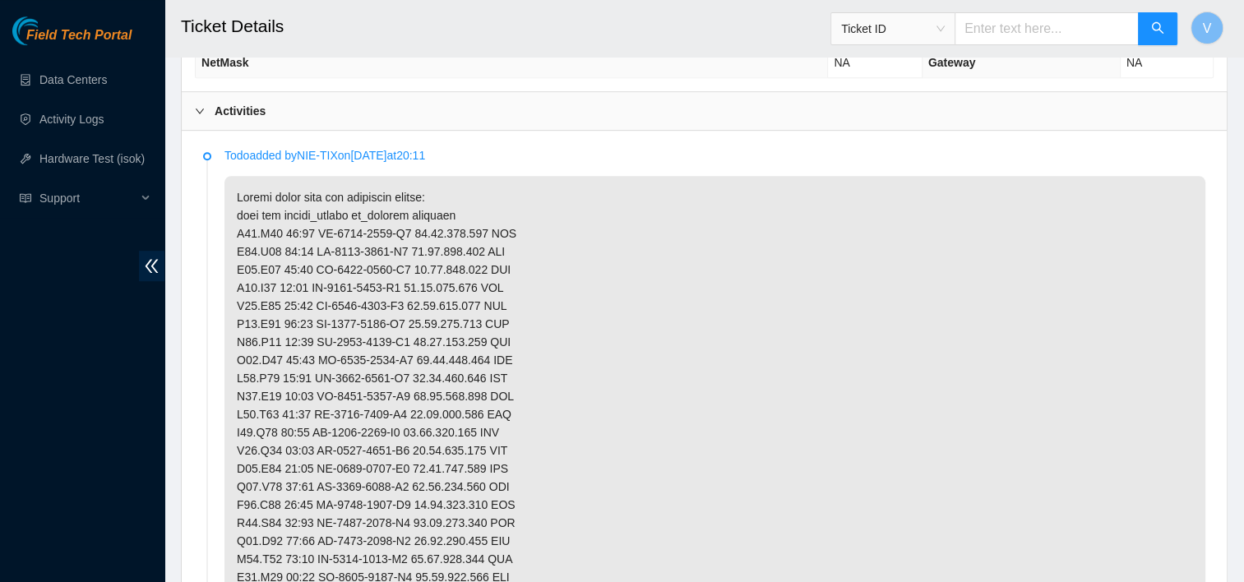
scroll to position [851, 0]
click at [195, 104] on icon "right" at bounding box center [200, 109] width 10 height 10
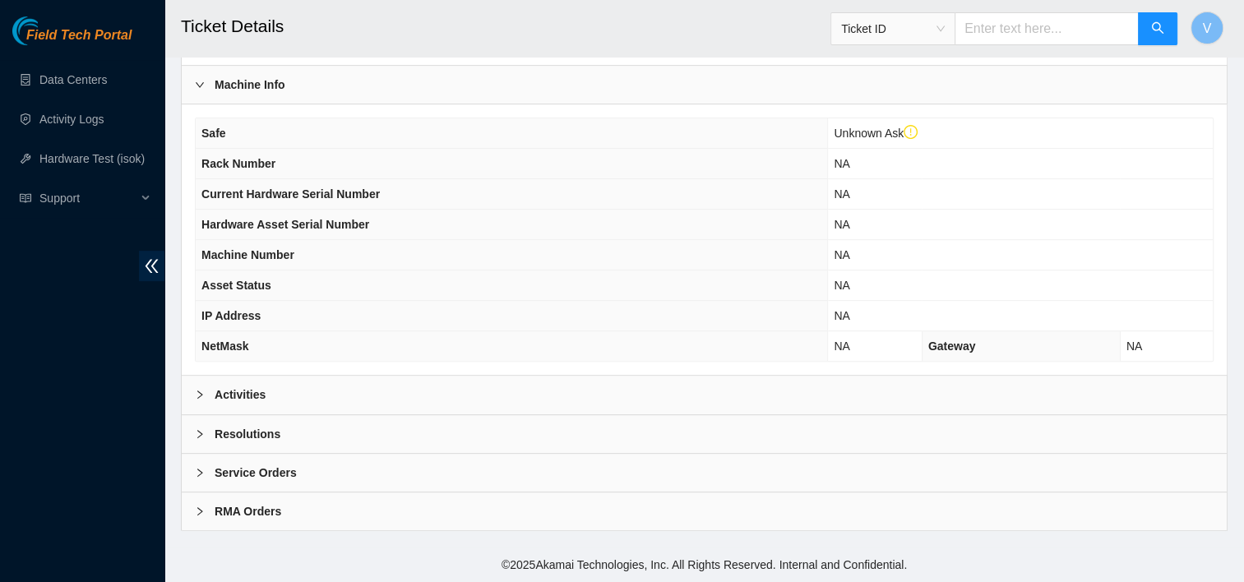
scroll to position [559, 0]
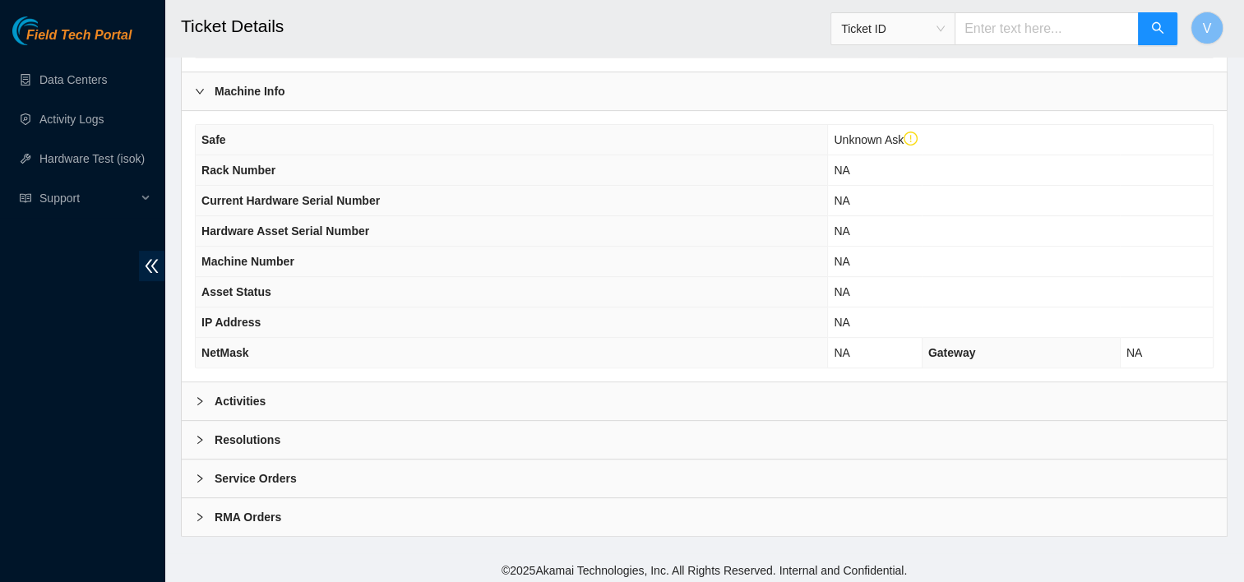
click at [281, 424] on div "Resolutions" at bounding box center [704, 440] width 1045 height 38
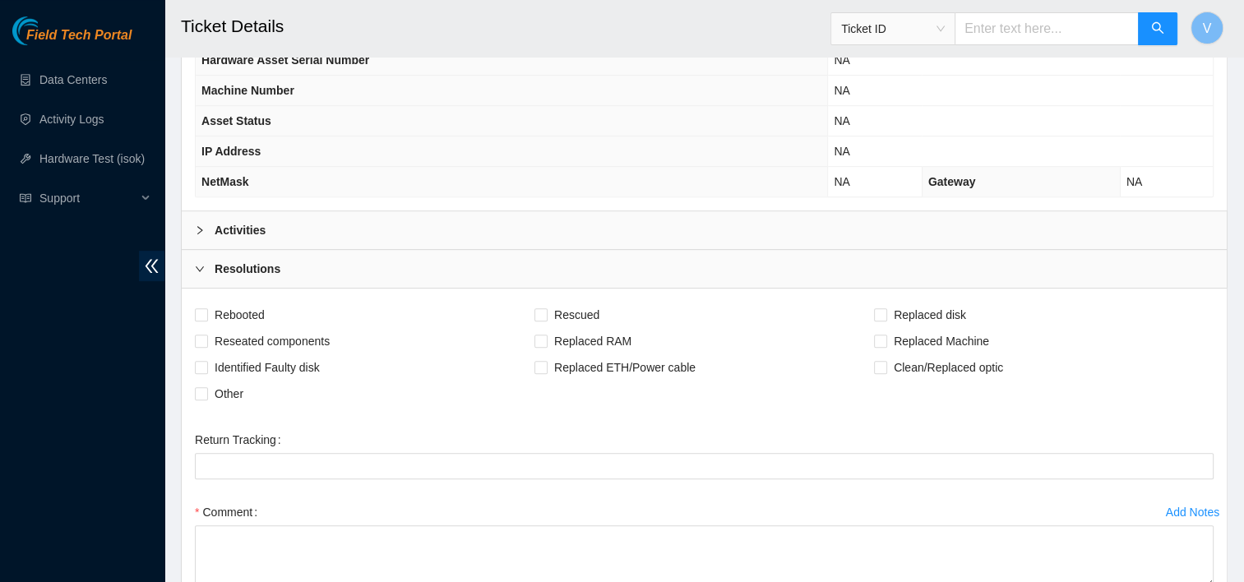
scroll to position [741, 0]
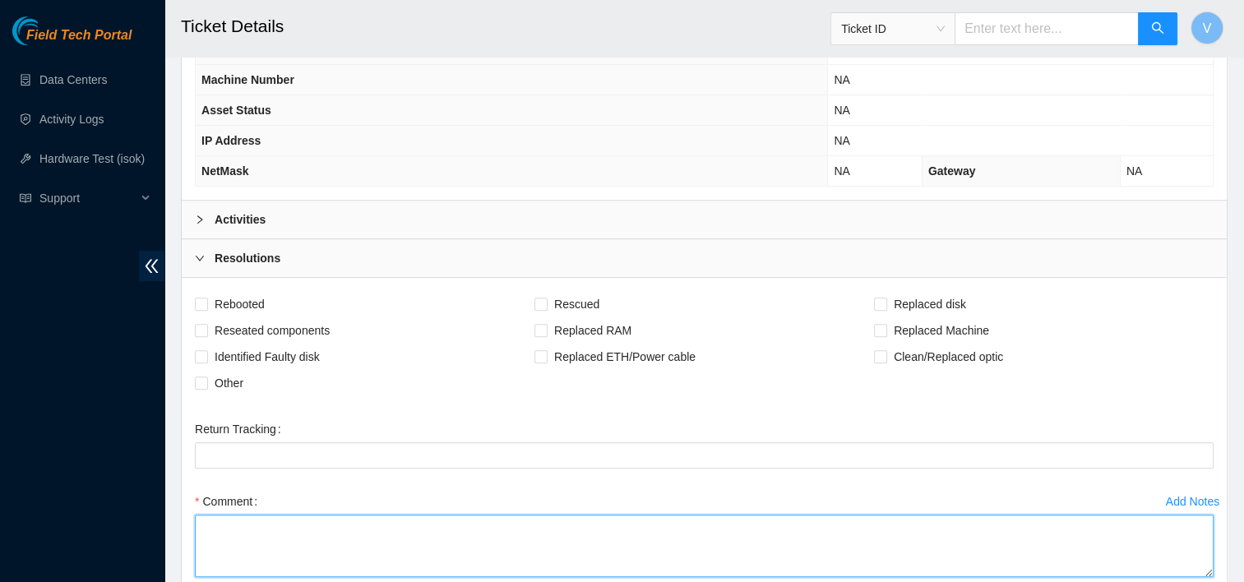
click at [276, 542] on textarea "Comment" at bounding box center [704, 546] width 1019 height 63
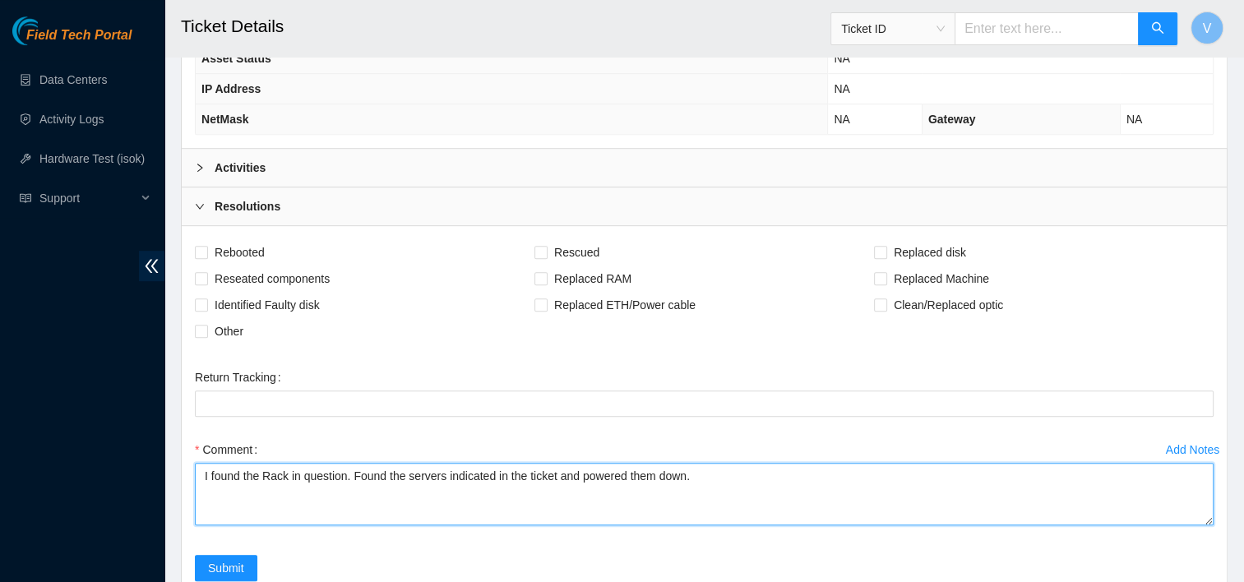
scroll to position [794, 0]
type textarea "I found the Rack in question. Found the servers indicated in the ticket and pow…"
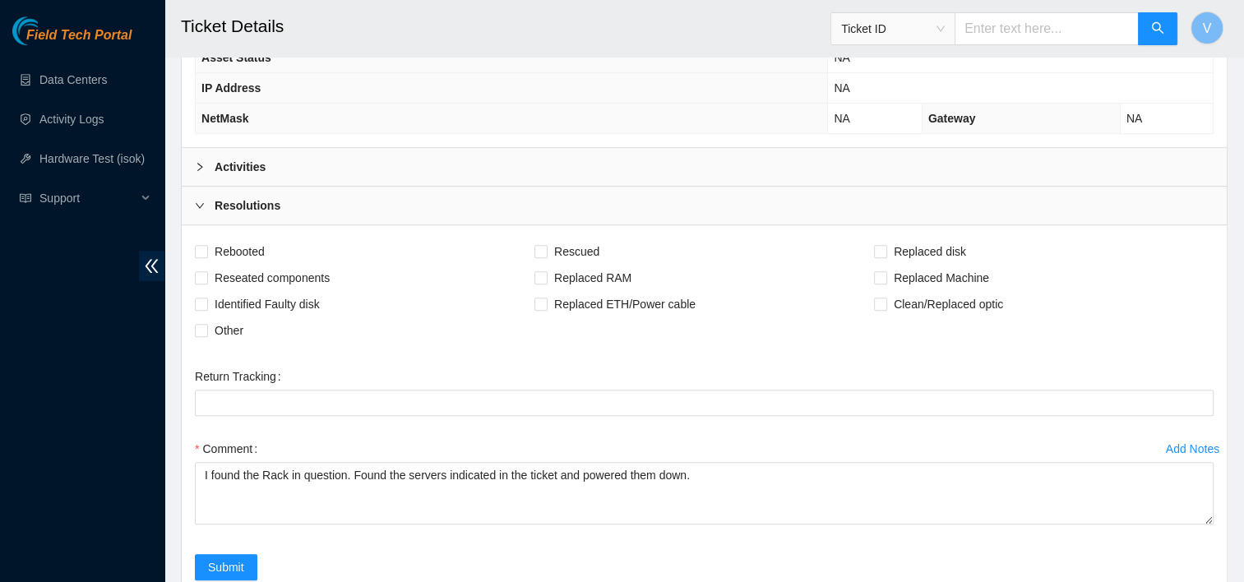
click at [286, 187] on div "Resolutions" at bounding box center [704, 206] width 1045 height 38
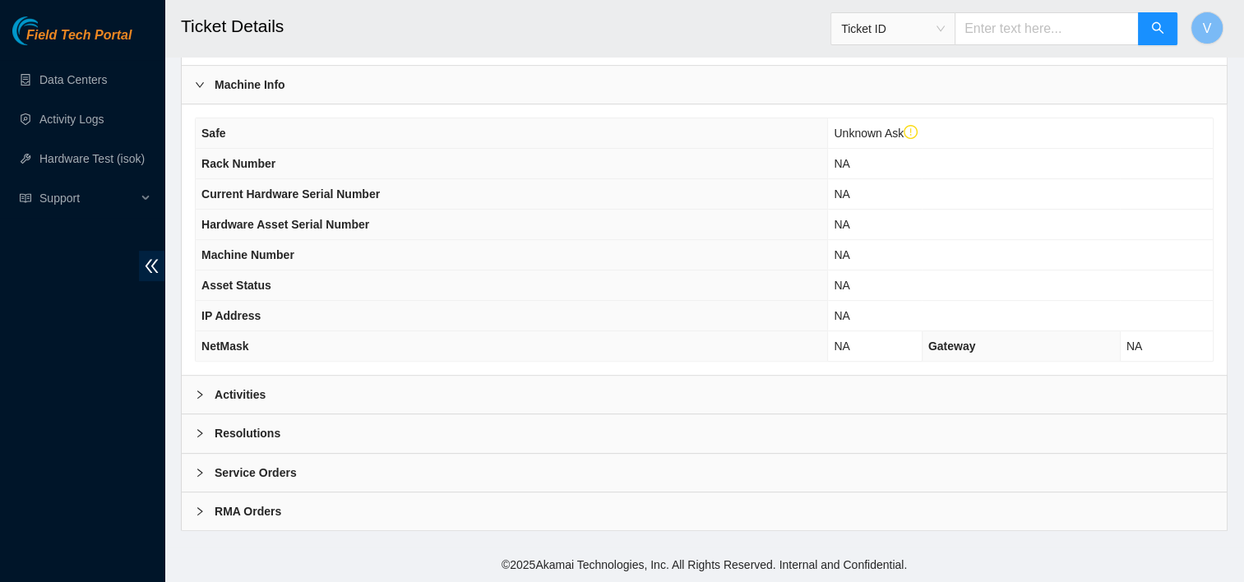
scroll to position [559, 0]
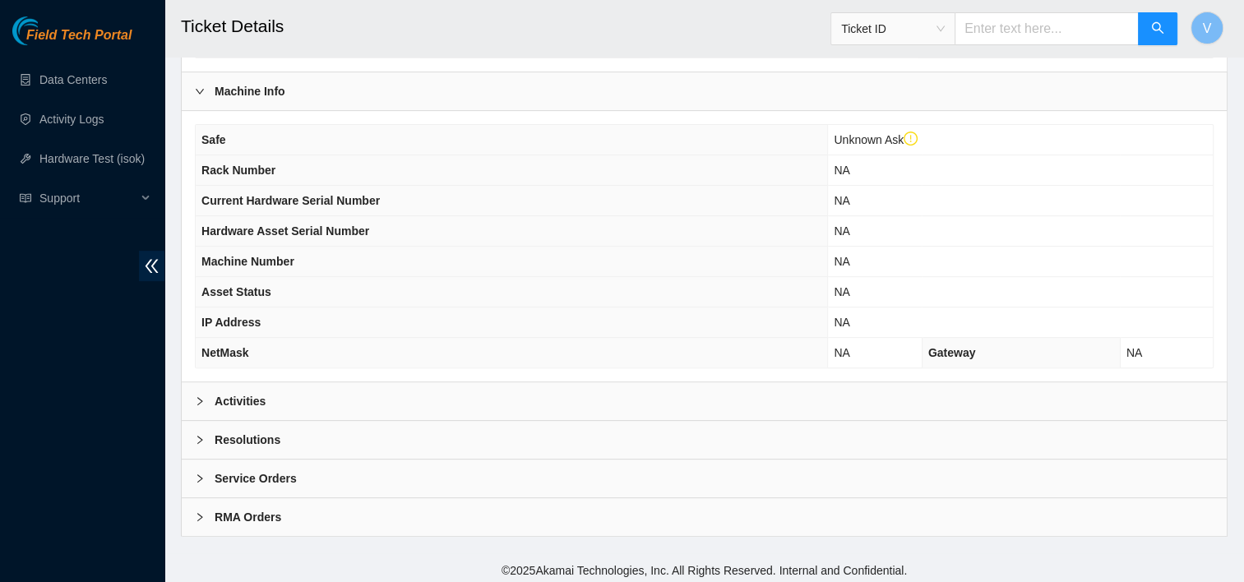
click at [293, 404] on div "Activities" at bounding box center [704, 401] width 1045 height 38
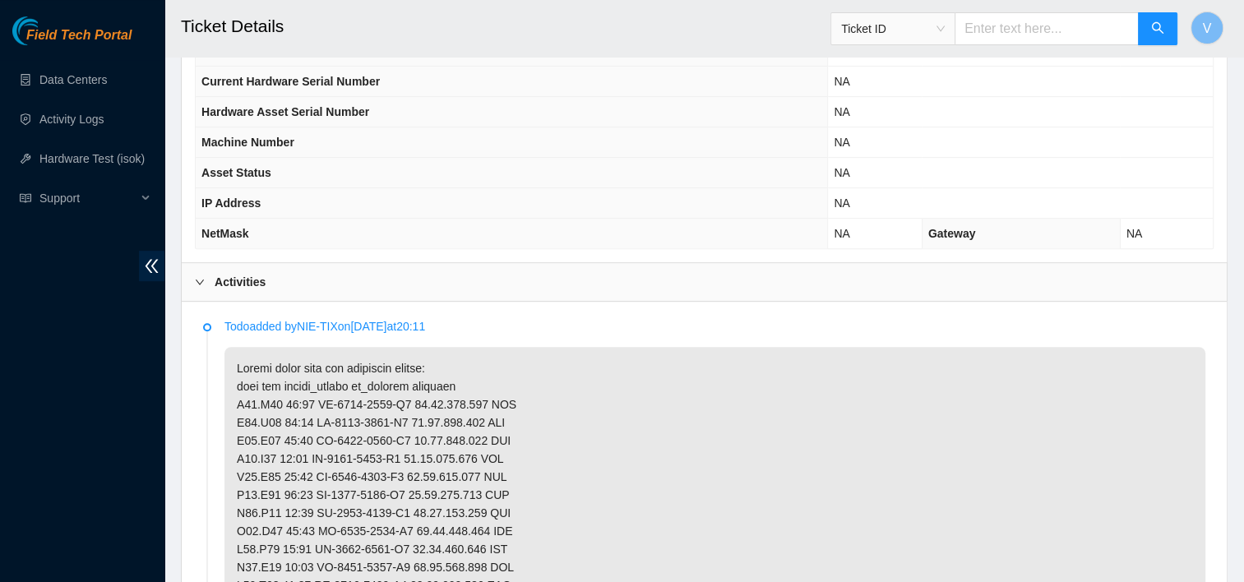
scroll to position [695, 0]
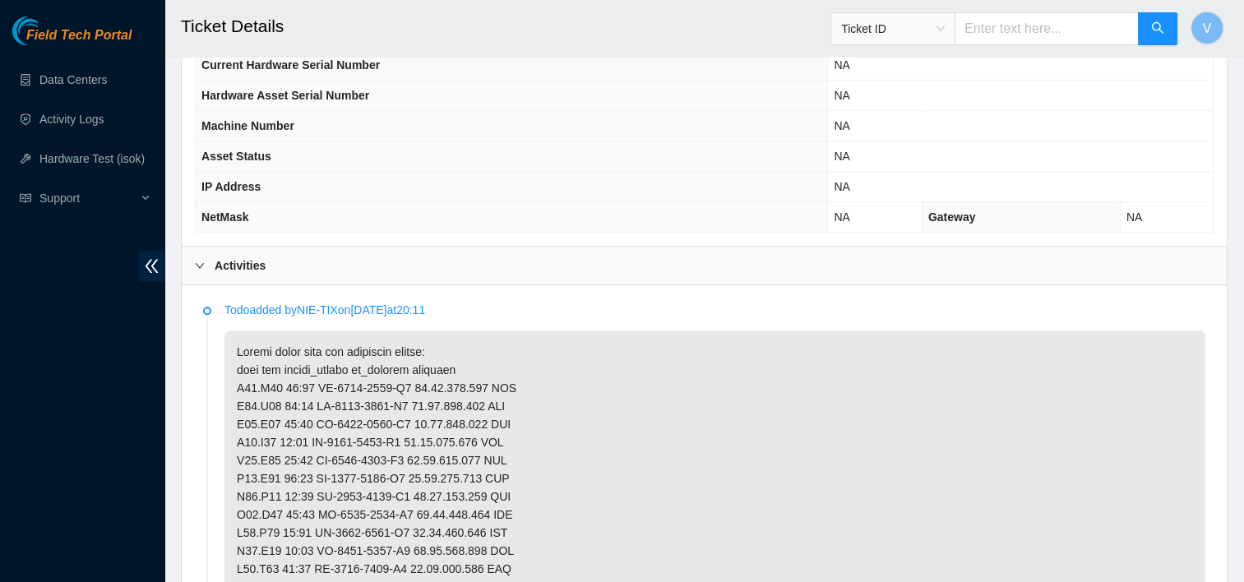
click at [280, 258] on div "Activities" at bounding box center [704, 266] width 1045 height 38
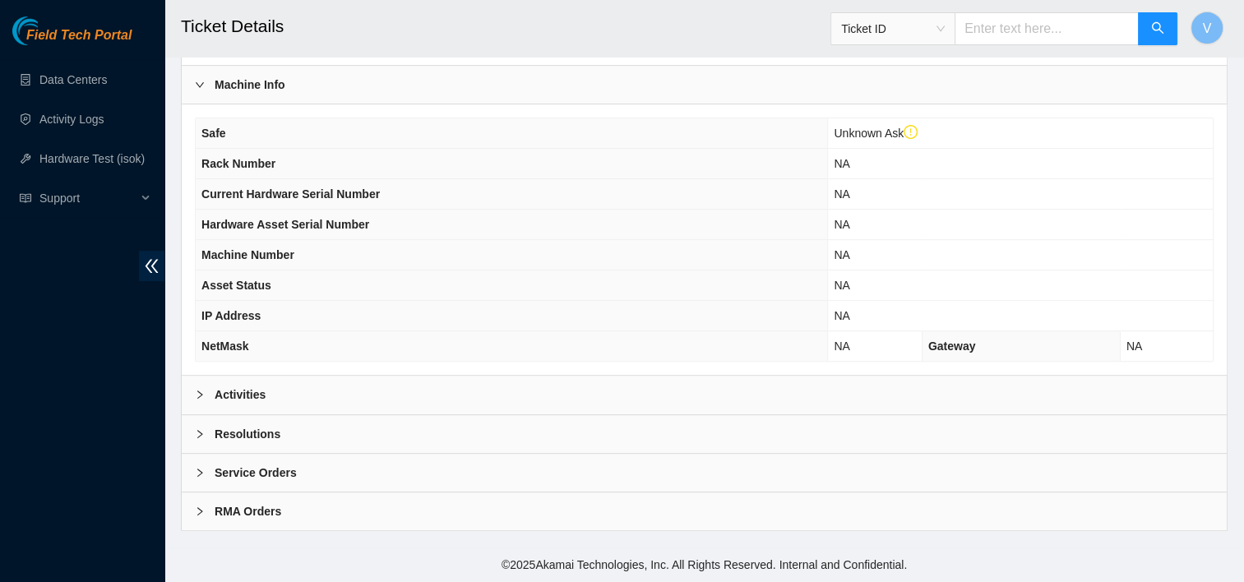
scroll to position [559, 0]
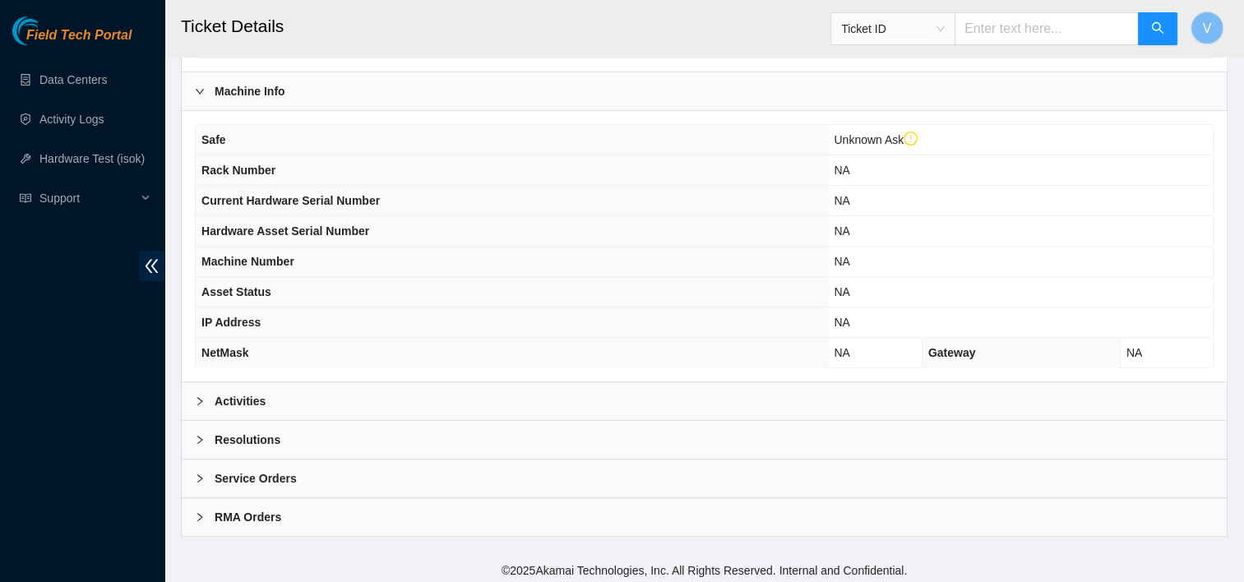
click at [257, 434] on b "Resolutions" at bounding box center [248, 440] width 66 height 18
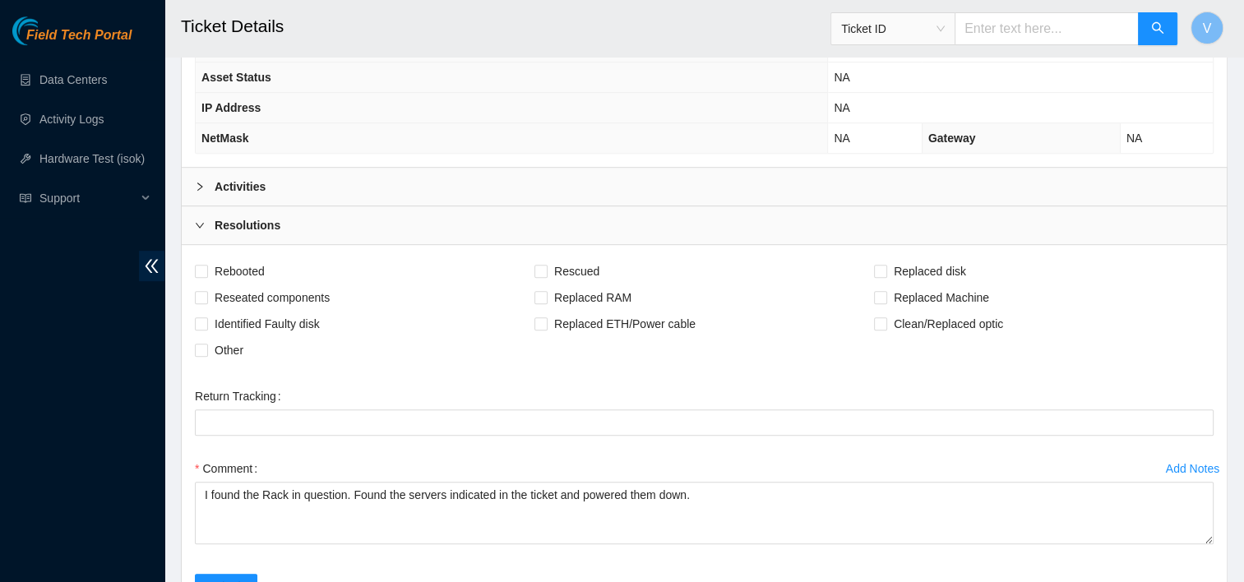
scroll to position [786, 0]
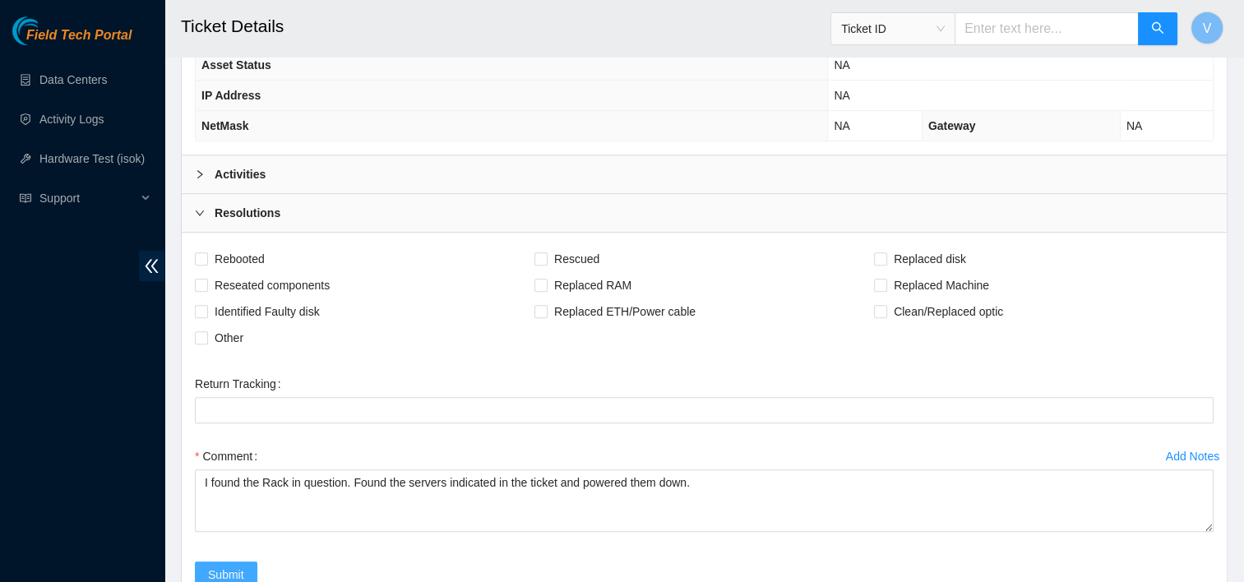
click at [247, 567] on button "Submit" at bounding box center [226, 575] width 63 height 26
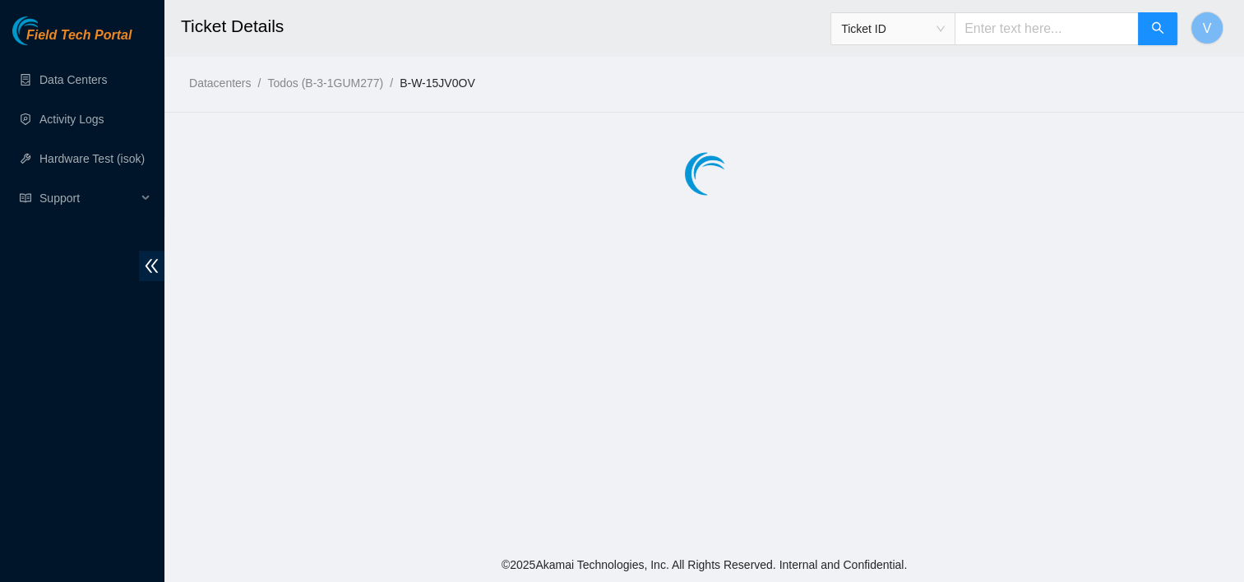
scroll to position [0, 0]
